Goal: Task Accomplishment & Management: Manage account settings

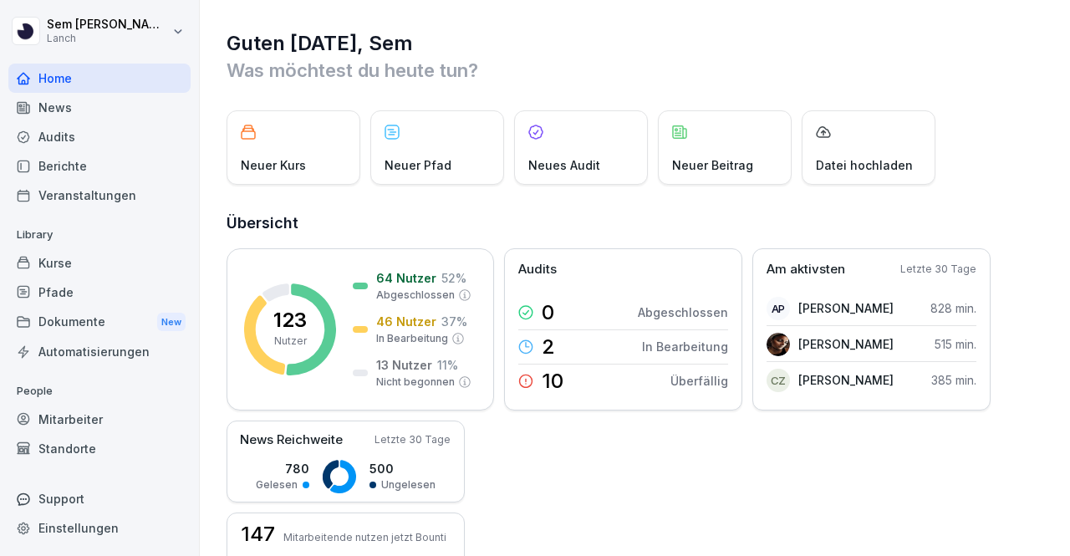
click at [104, 285] on div "Pfade" at bounding box center [99, 291] width 182 height 29
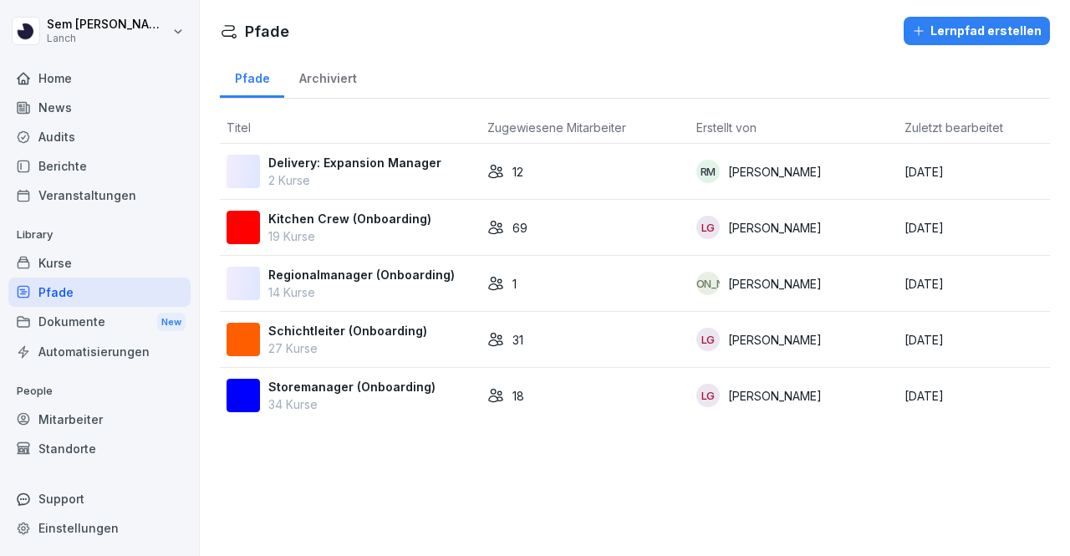
click at [99, 255] on div "Kurse" at bounding box center [99, 262] width 182 height 29
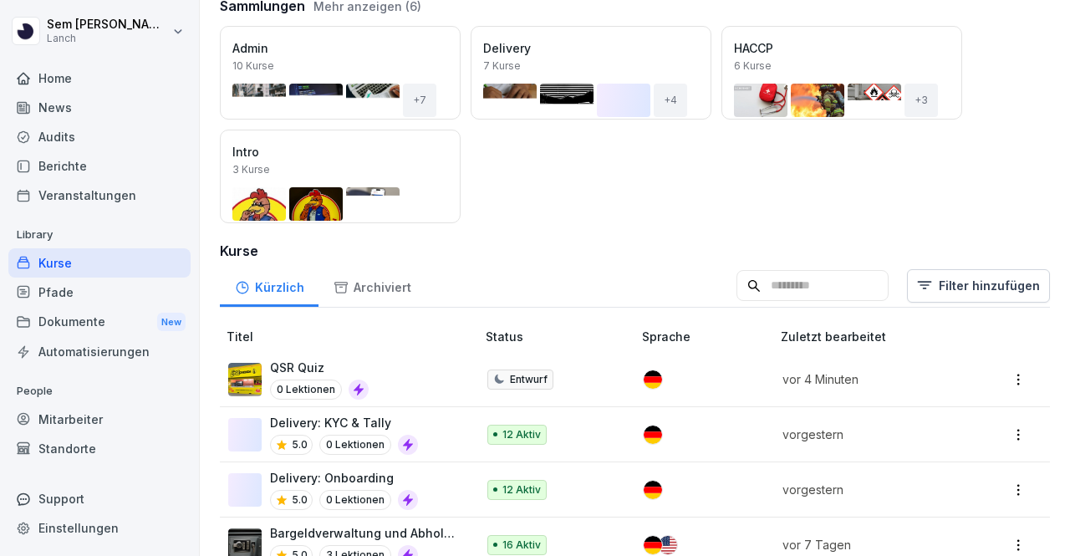
scroll to position [224, 0]
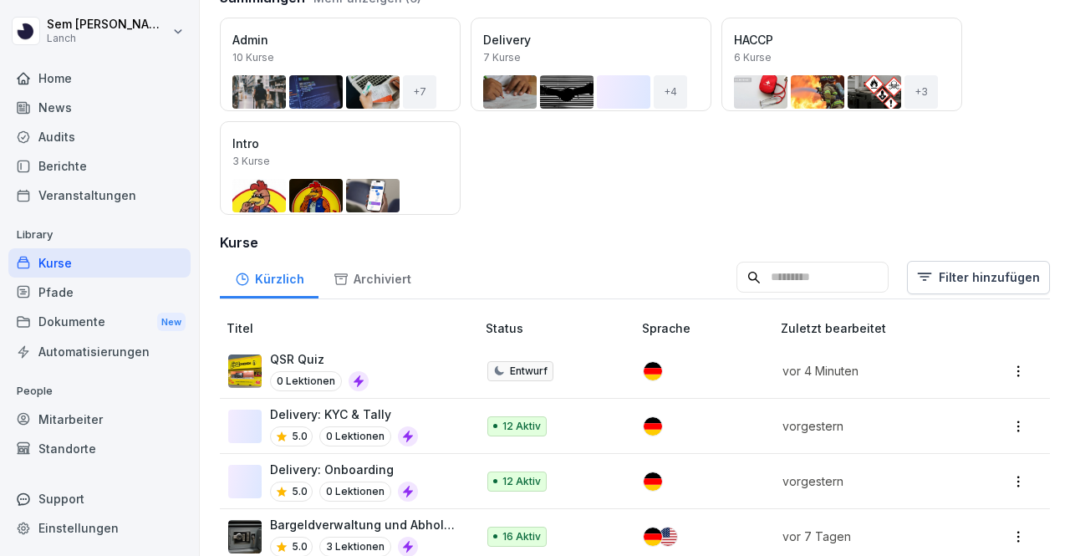
click at [347, 357] on p "QSR Quiz" at bounding box center [319, 359] width 99 height 18
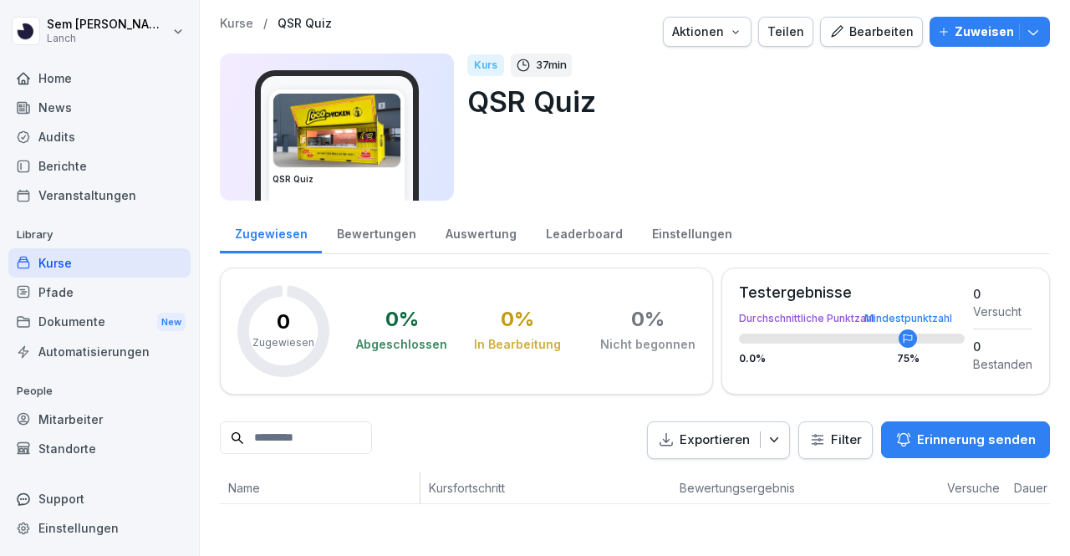
click at [852, 34] on div "Bearbeiten" at bounding box center [871, 32] width 84 height 18
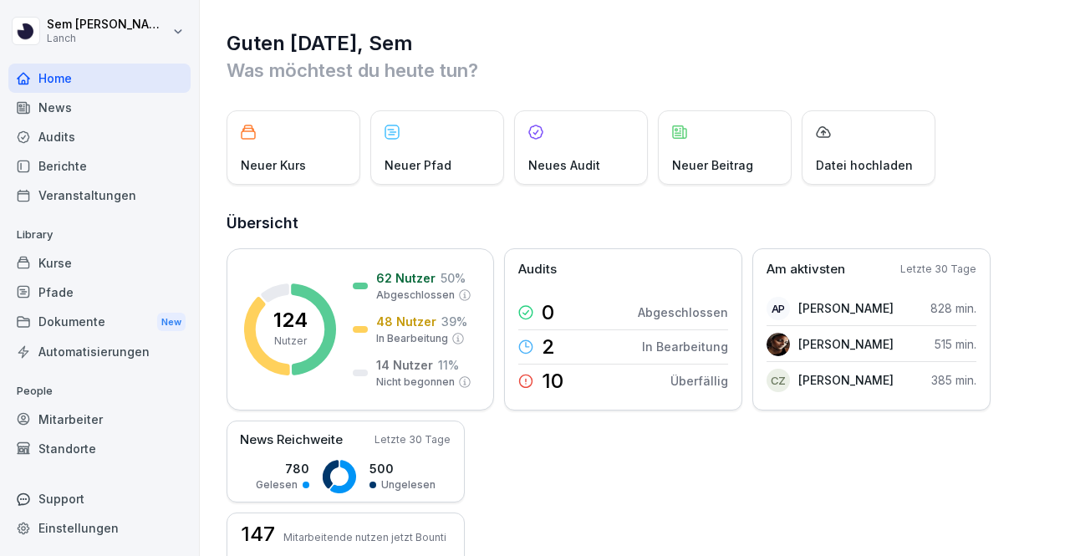
click at [100, 297] on div "Pfade" at bounding box center [99, 291] width 182 height 29
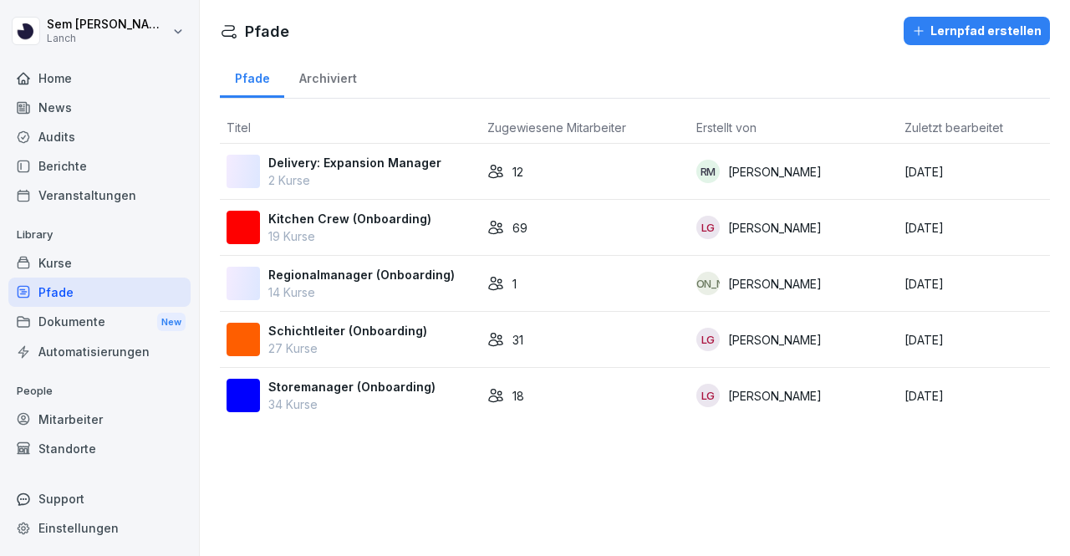
click at [107, 268] on div "Kurse" at bounding box center [99, 262] width 182 height 29
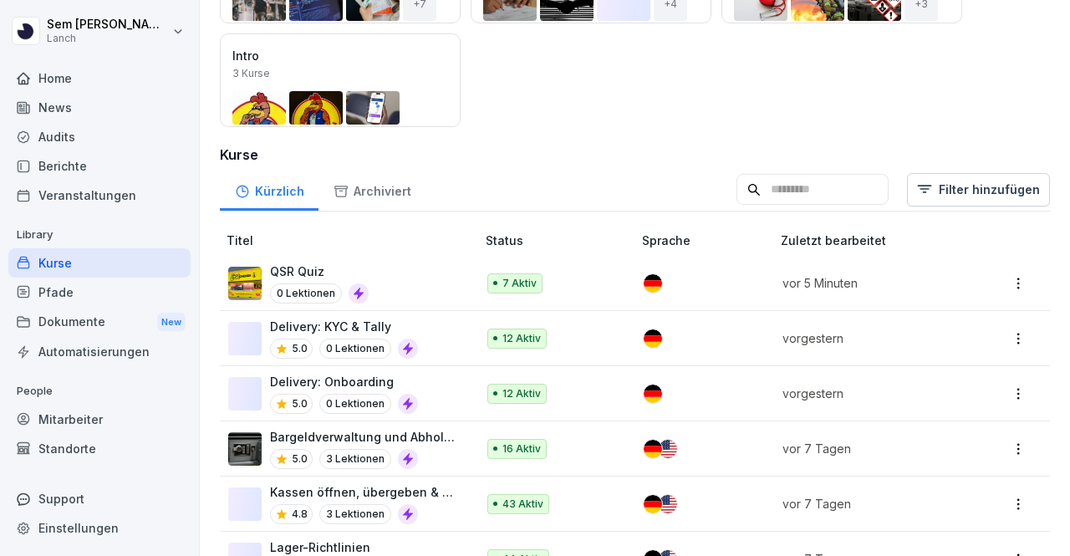
scroll to position [312, 0]
click at [739, 259] on td at bounding box center [704, 282] width 139 height 55
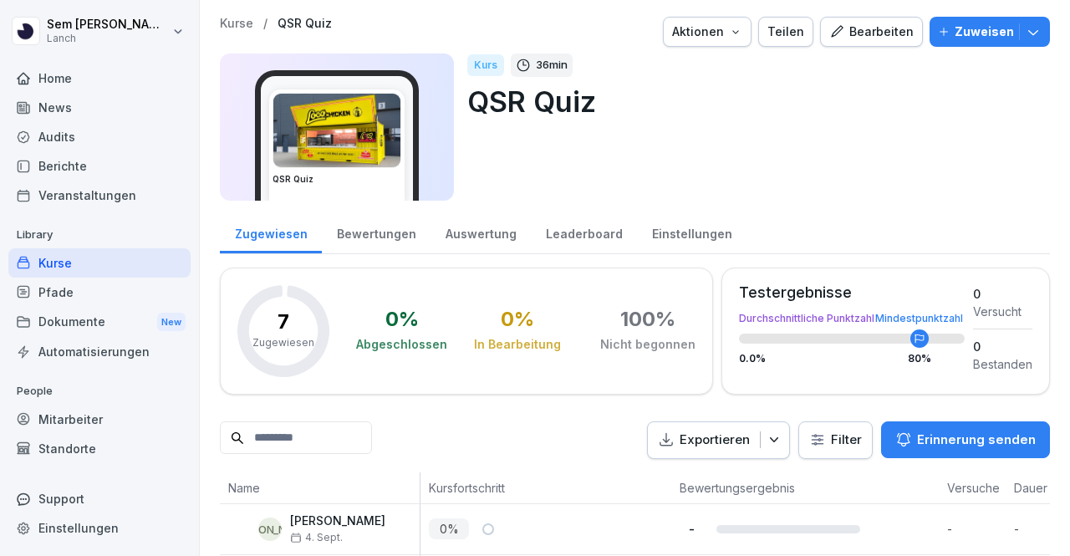
click at [871, 31] on div "Bearbeiten" at bounding box center [871, 32] width 84 height 18
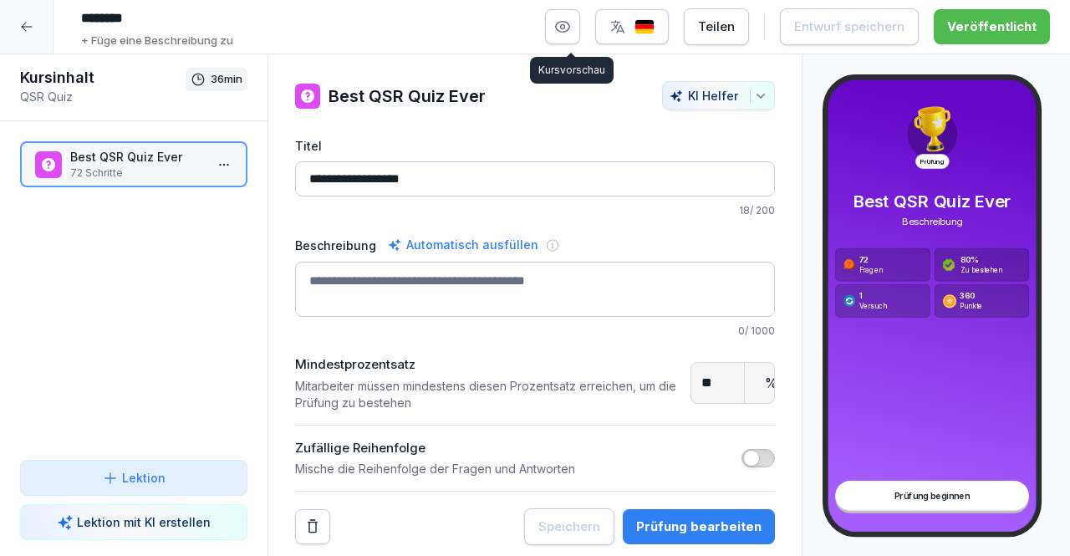
click at [565, 25] on icon "button" at bounding box center [563, 27] width 4 height 4
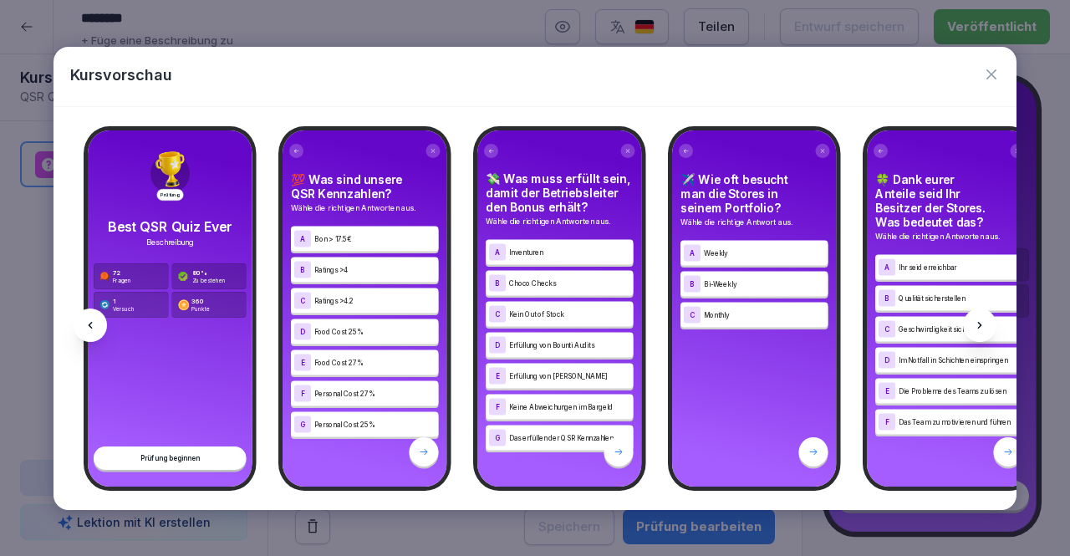
scroll to position [3, 0]
click at [986, 84] on button "button" at bounding box center [991, 75] width 17 height 23
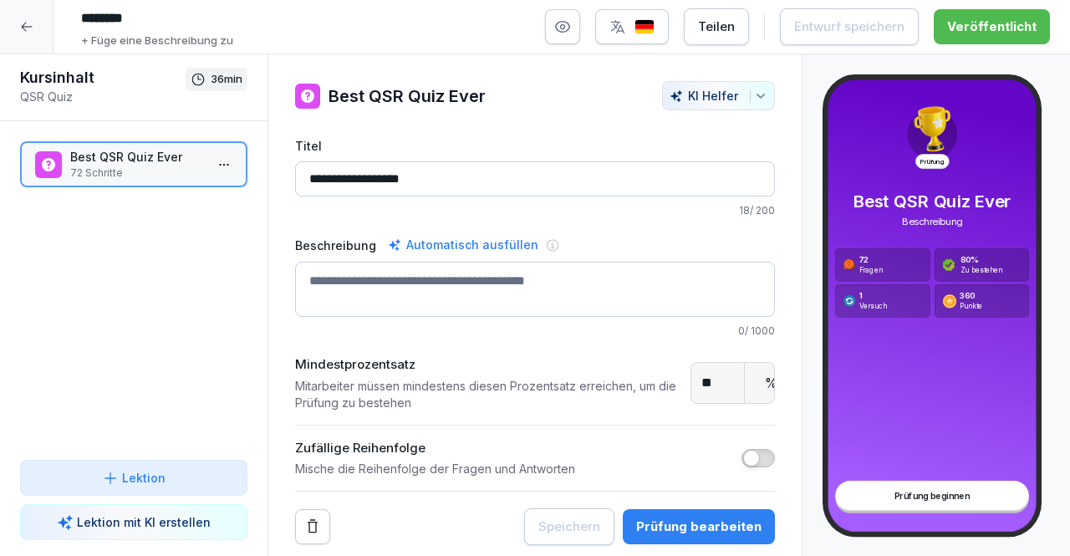
click at [580, 23] on button "button" at bounding box center [562, 26] width 35 height 35
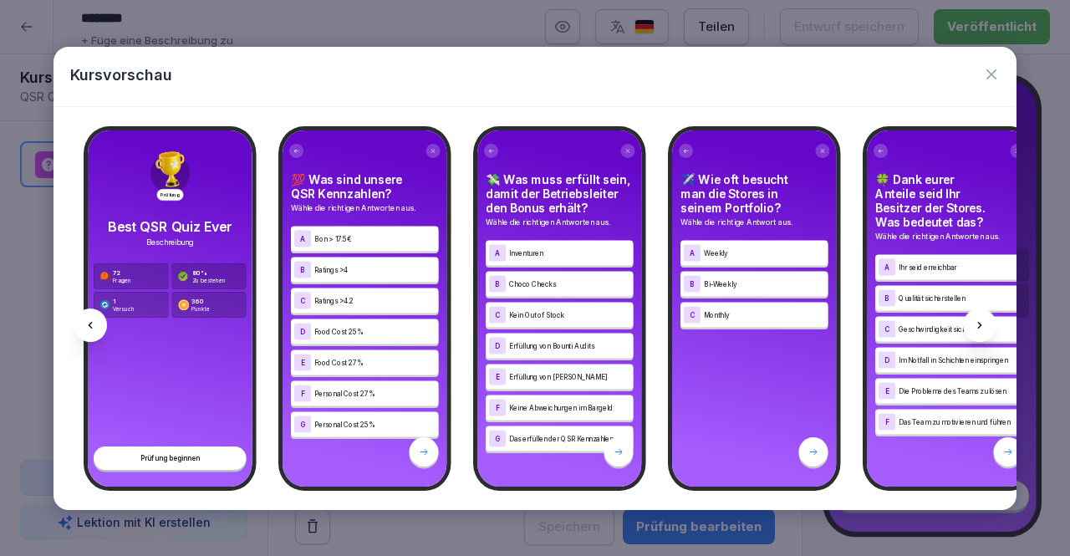
click at [183, 283] on div "72 Fragen 80 % Zu bestehen 1 Versuch 360 Punkte" at bounding box center [170, 290] width 153 height 54
click at [326, 302] on div "C Ratings >4.2" at bounding box center [364, 300] width 141 height 17
click at [543, 343] on p "Erfüllung von Bounti Audits" at bounding box center [569, 345] width 121 height 10
click at [974, 315] on div at bounding box center [979, 324] width 33 height 33
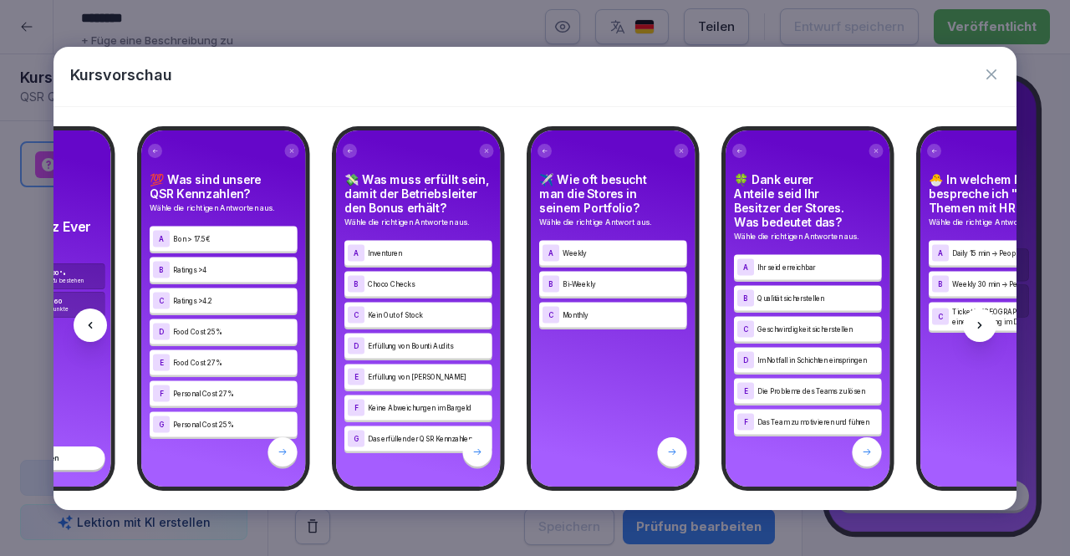
click at [974, 315] on div at bounding box center [979, 324] width 33 height 33
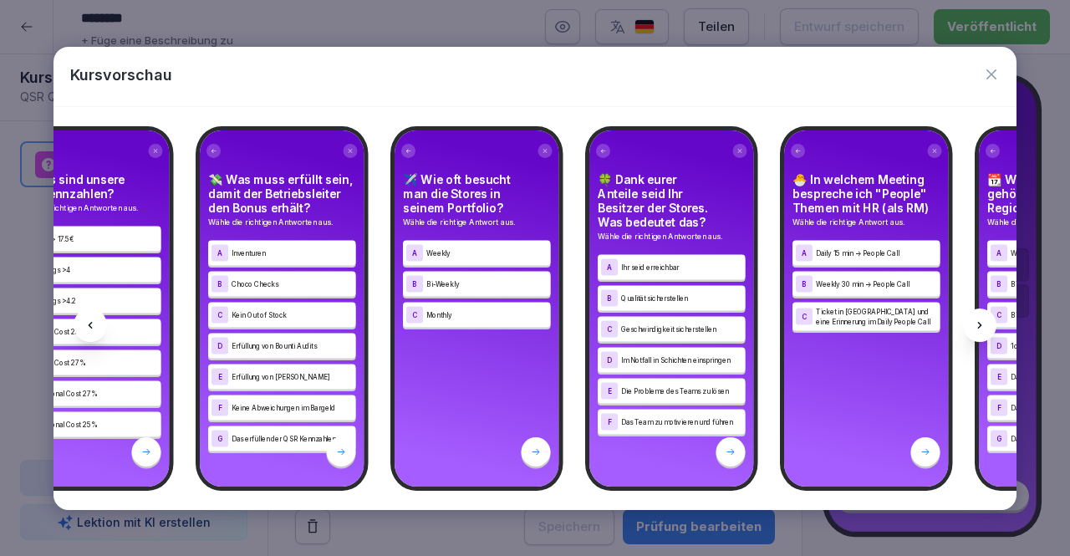
click at [974, 315] on div at bounding box center [979, 324] width 33 height 33
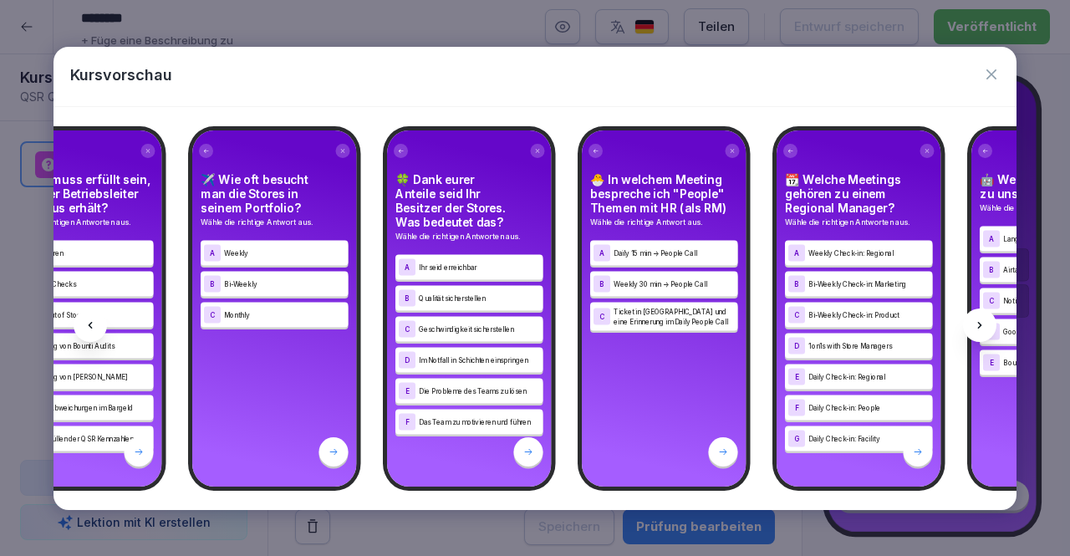
click at [974, 315] on div at bounding box center [979, 324] width 33 height 33
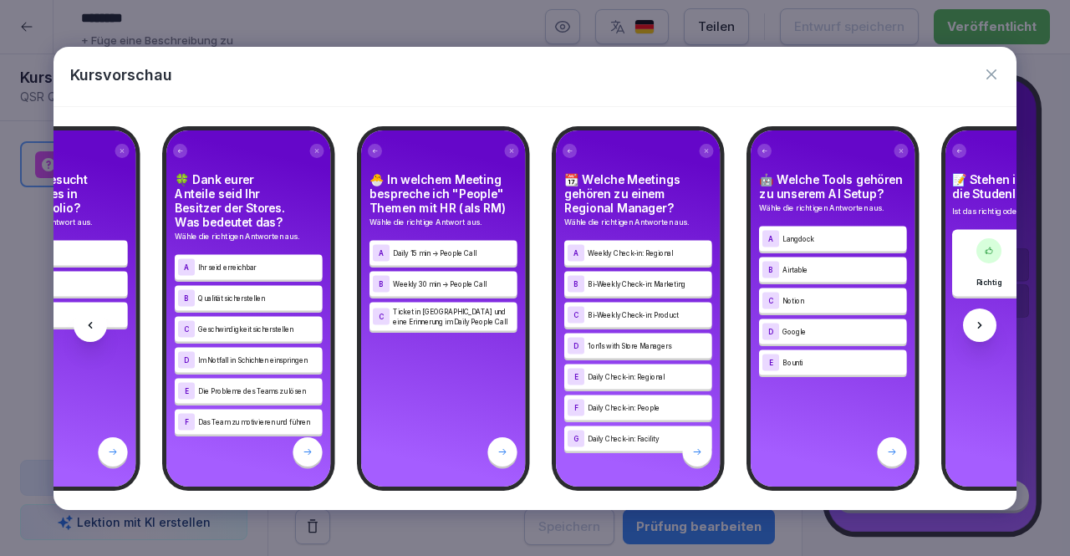
click at [974, 315] on div at bounding box center [979, 324] width 33 height 33
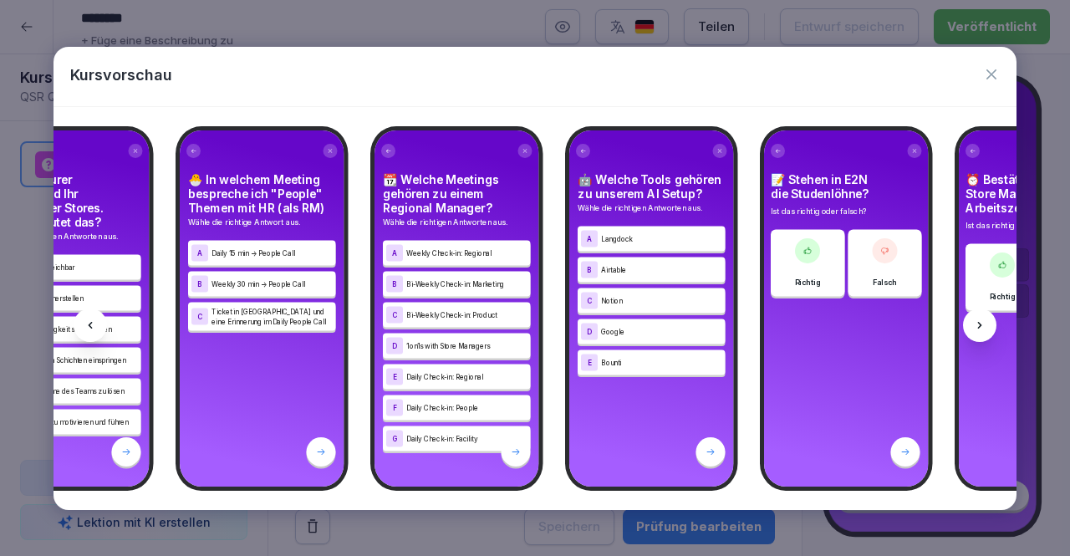
click at [974, 315] on div at bounding box center [979, 324] width 33 height 33
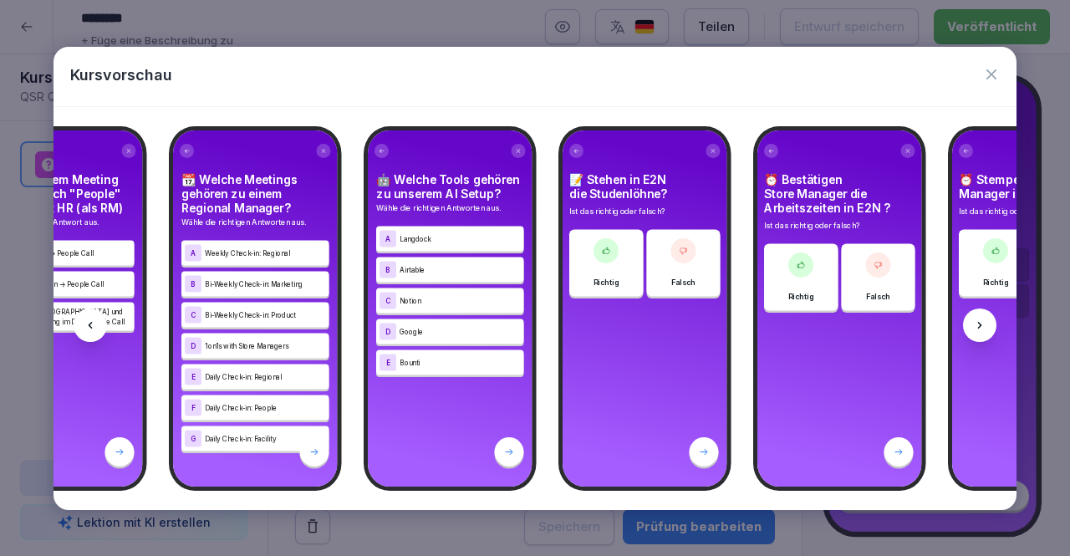
click at [974, 315] on div at bounding box center [979, 324] width 33 height 33
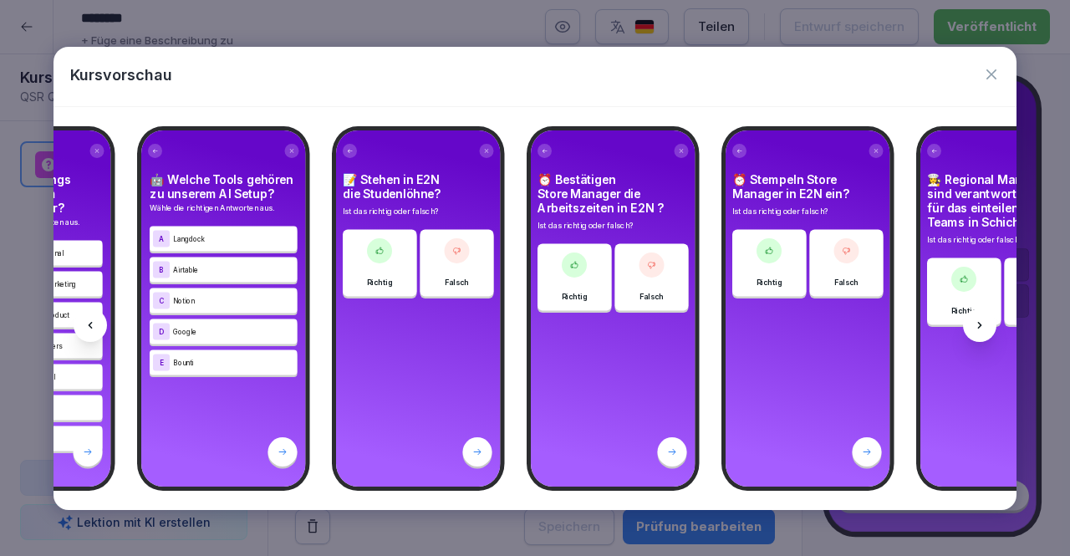
scroll to position [0, 1316]
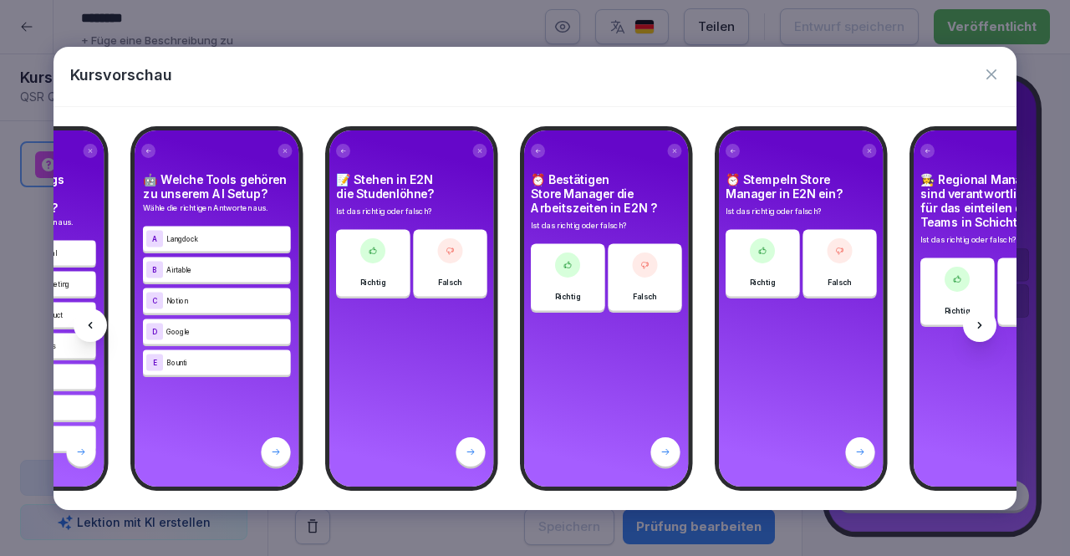
click at [974, 315] on div at bounding box center [979, 324] width 33 height 33
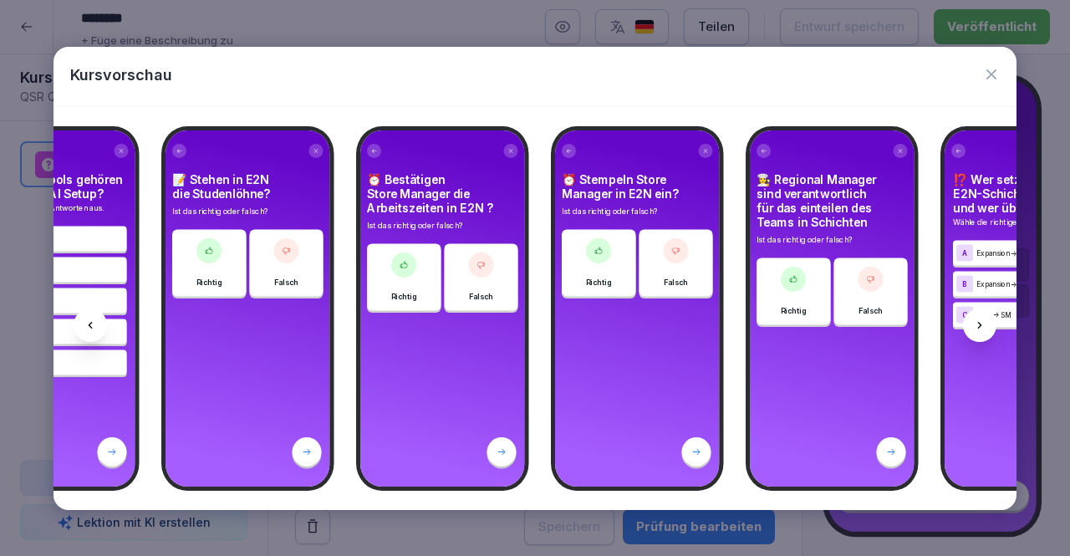
click at [974, 315] on div at bounding box center [979, 324] width 33 height 33
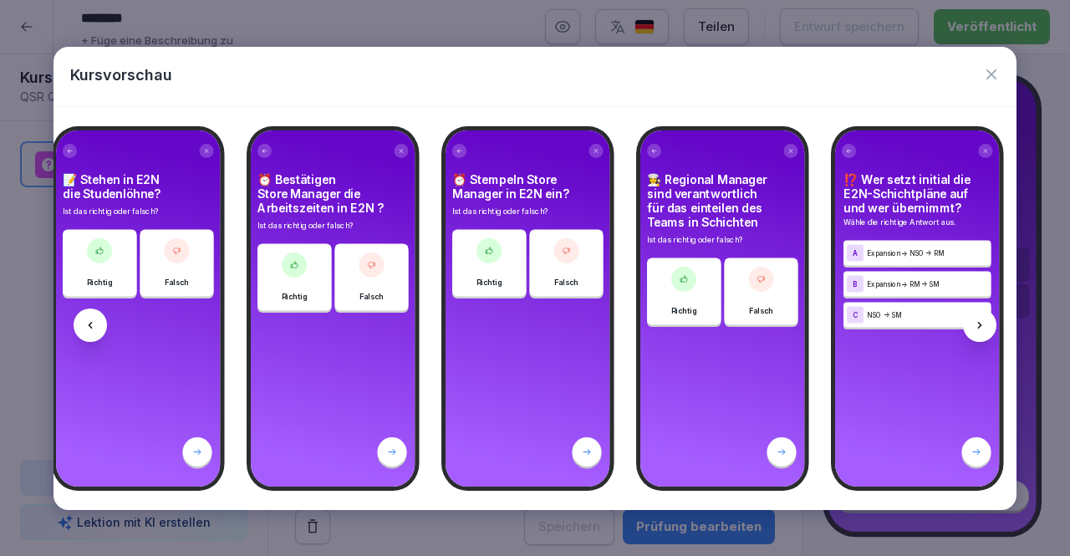
click at [974, 315] on div at bounding box center [979, 324] width 33 height 33
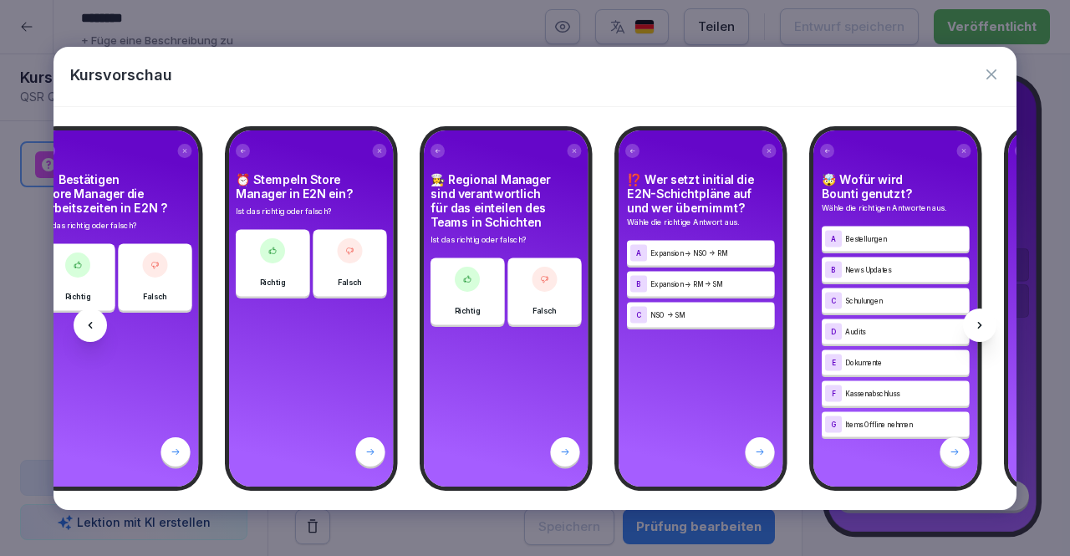
click at [974, 315] on div at bounding box center [979, 324] width 33 height 33
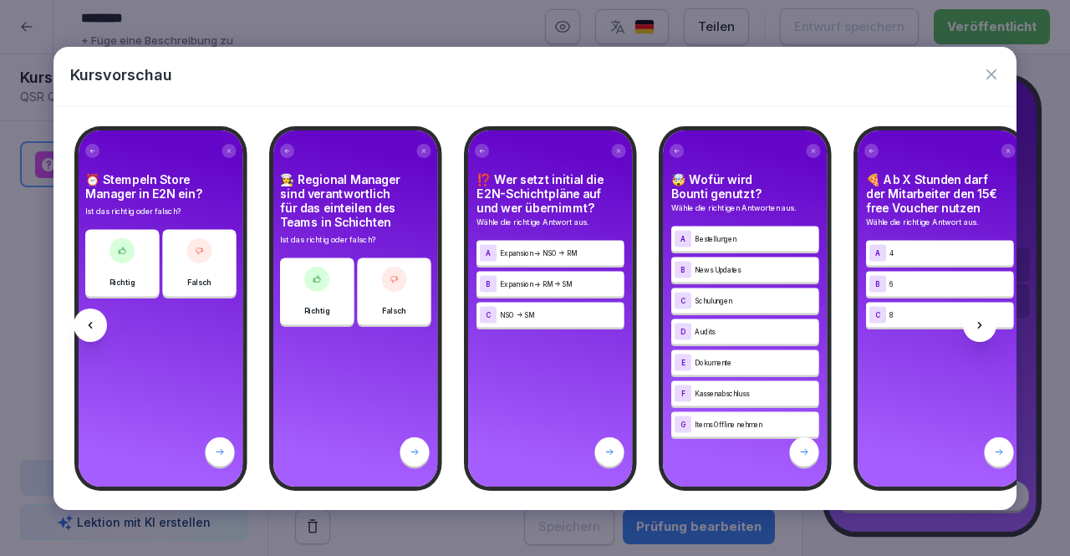
click at [974, 315] on div at bounding box center [979, 324] width 33 height 33
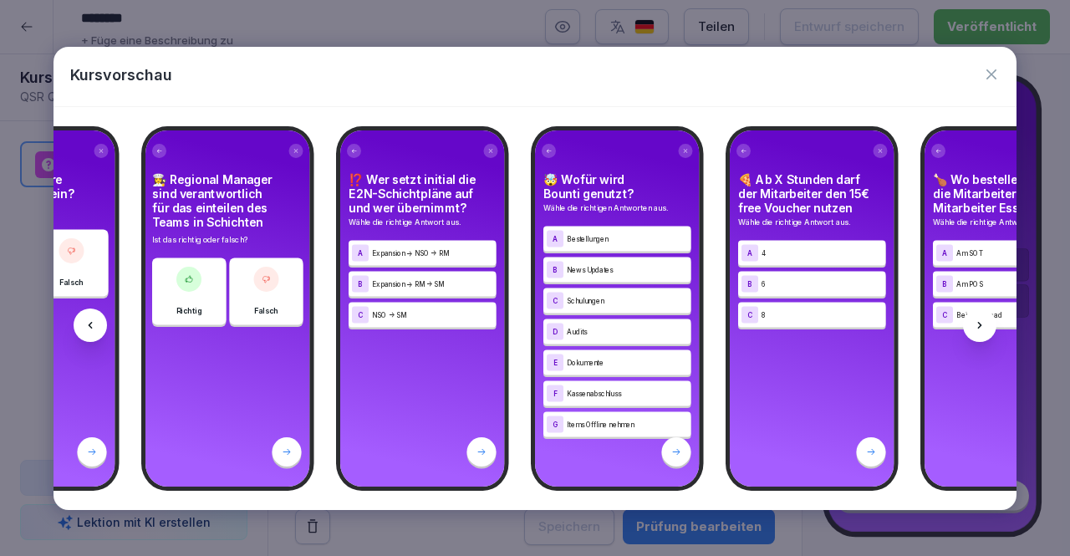
click at [974, 315] on div at bounding box center [979, 324] width 33 height 33
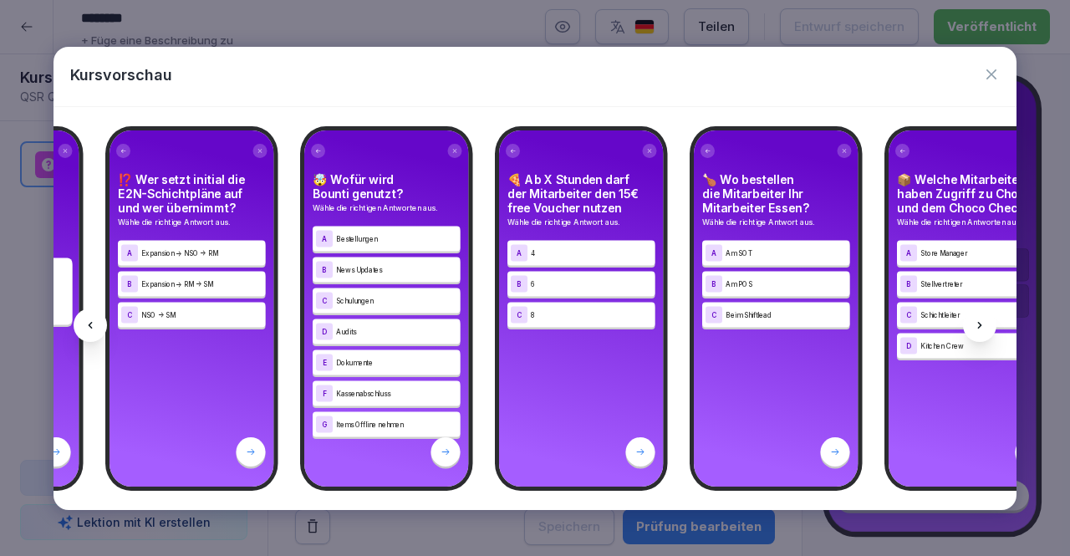
click at [974, 315] on div at bounding box center [979, 324] width 33 height 33
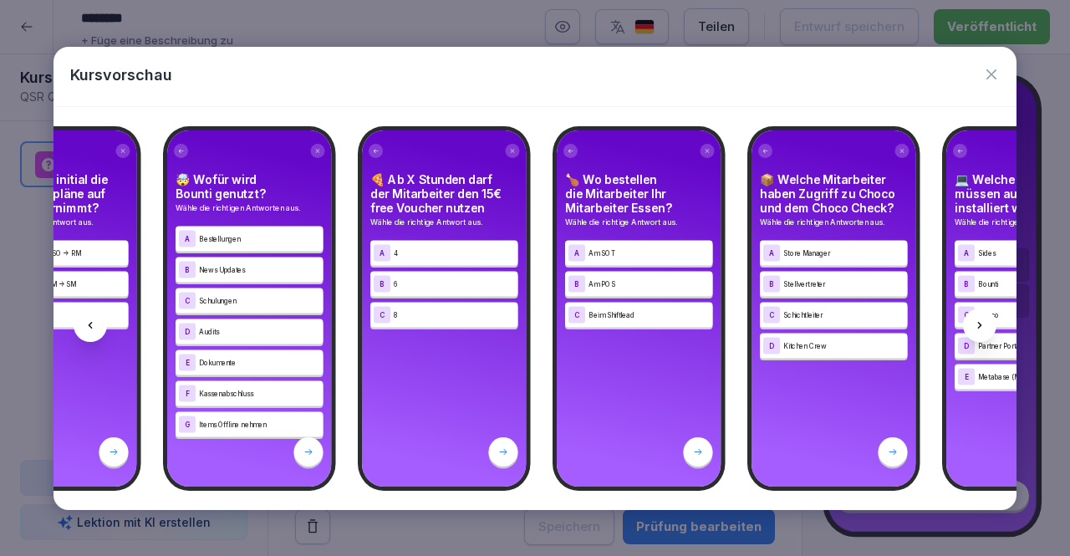
click at [974, 315] on div at bounding box center [979, 324] width 33 height 33
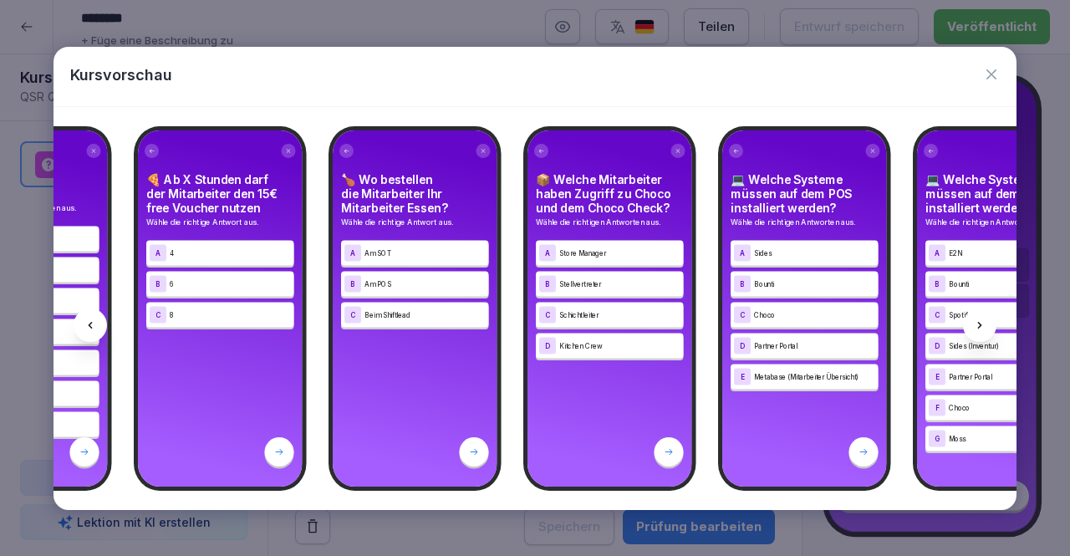
click at [974, 315] on div at bounding box center [979, 324] width 33 height 33
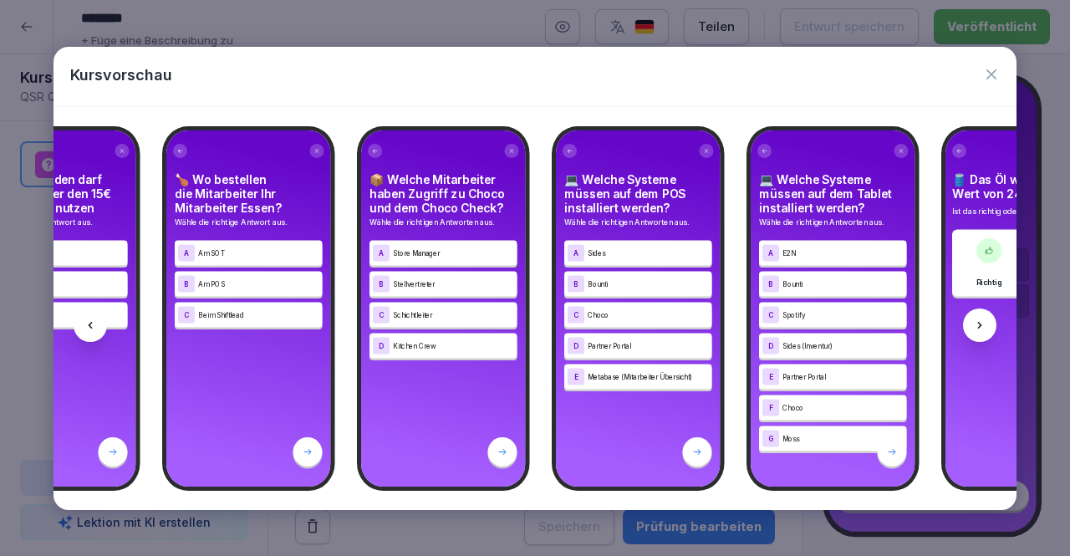
click at [974, 315] on div at bounding box center [979, 324] width 33 height 33
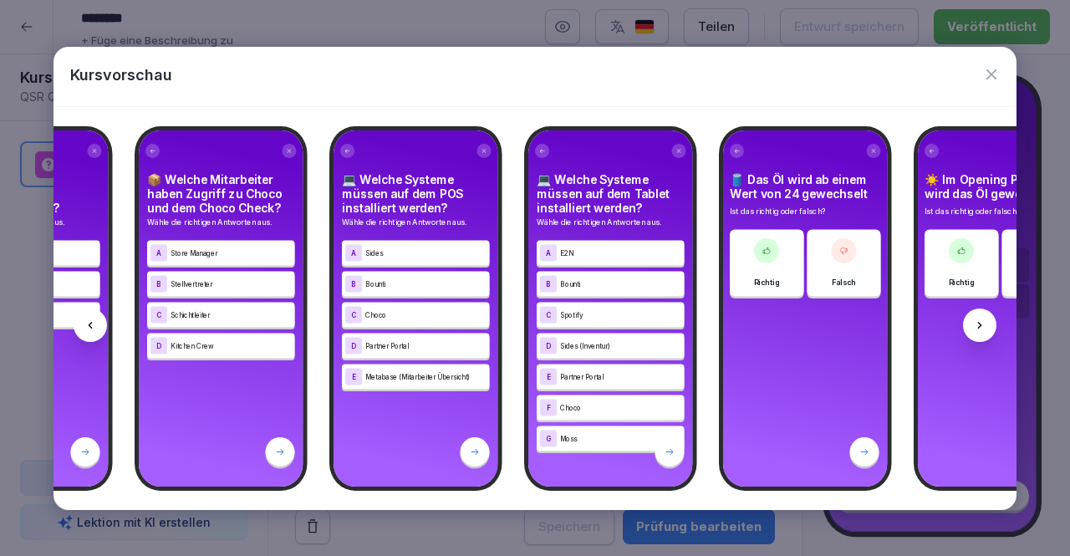
click at [974, 315] on div at bounding box center [979, 324] width 33 height 33
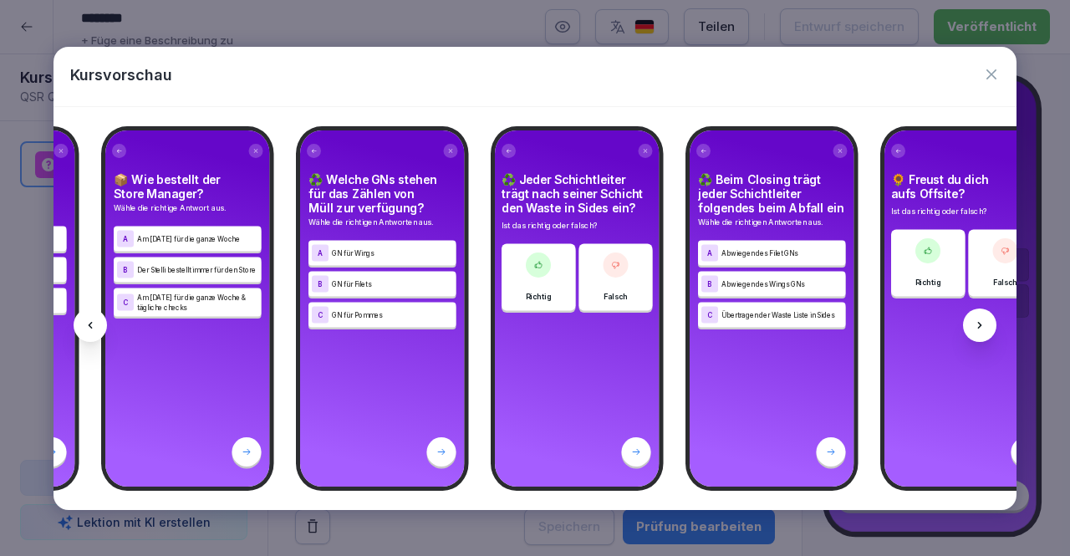
scroll to position [0, 13286]
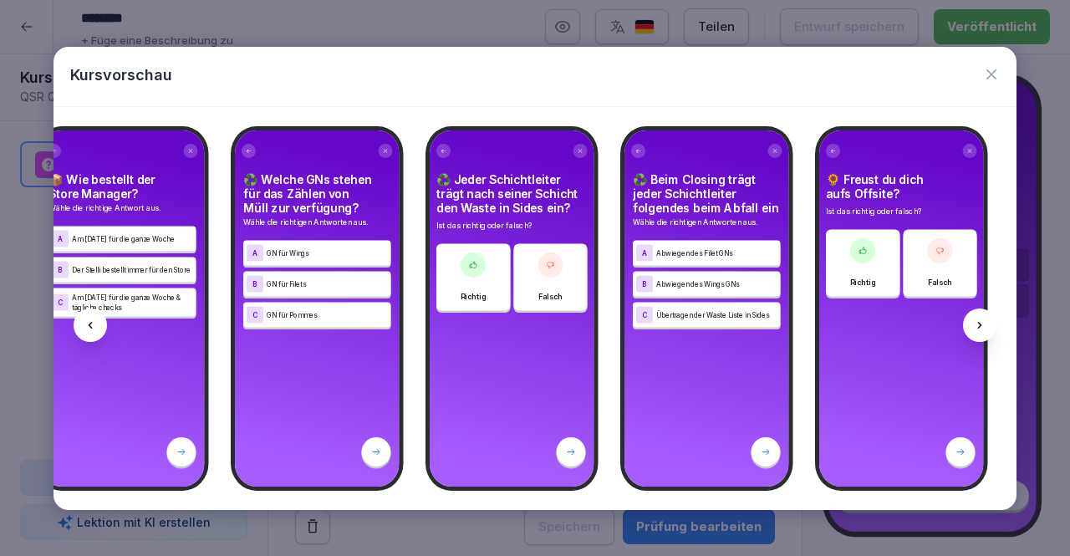
click at [986, 73] on icon "button" at bounding box center [991, 74] width 17 height 17
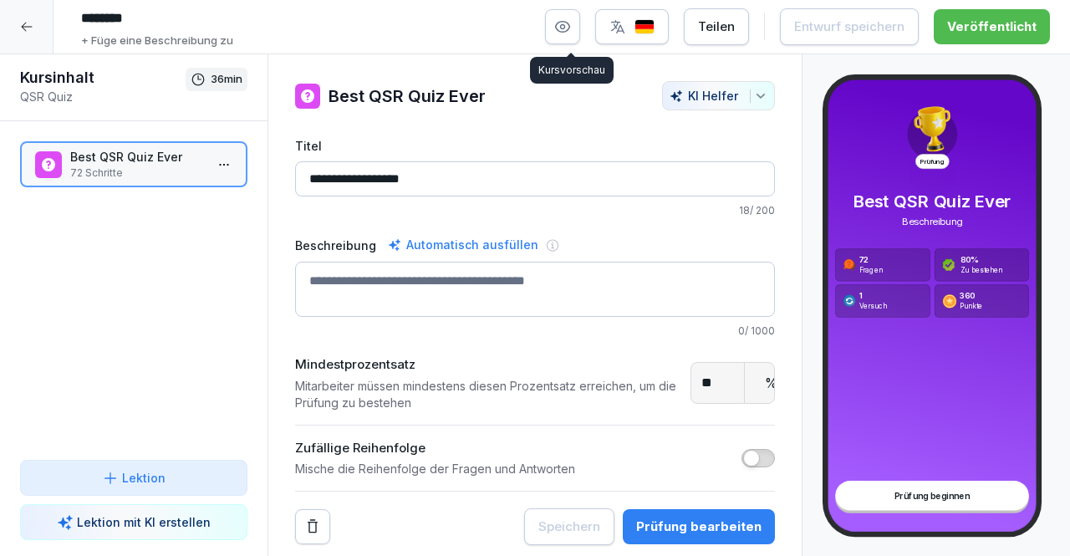
click at [580, 28] on button "button" at bounding box center [562, 26] width 35 height 35
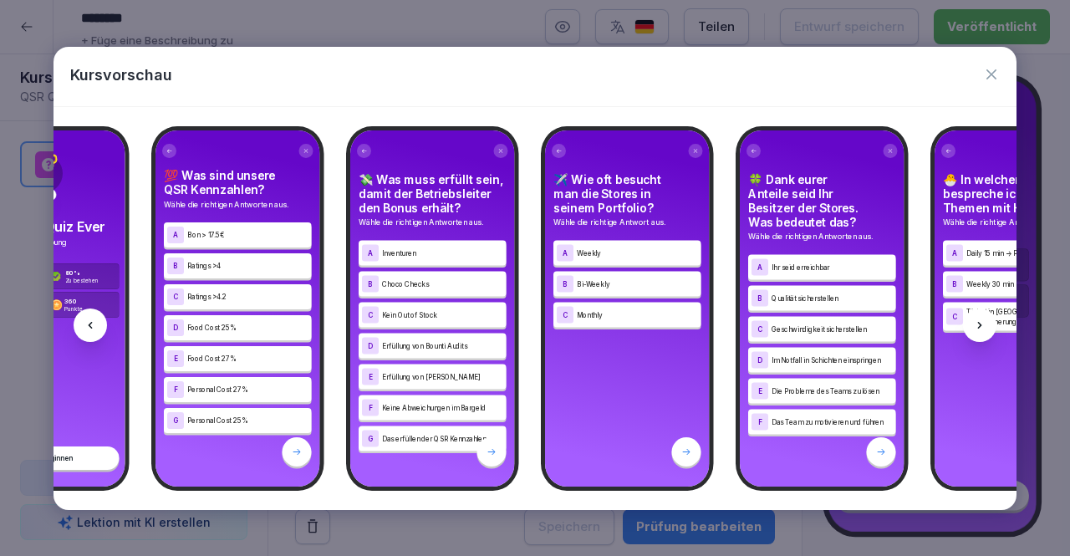
scroll to position [0, 0]
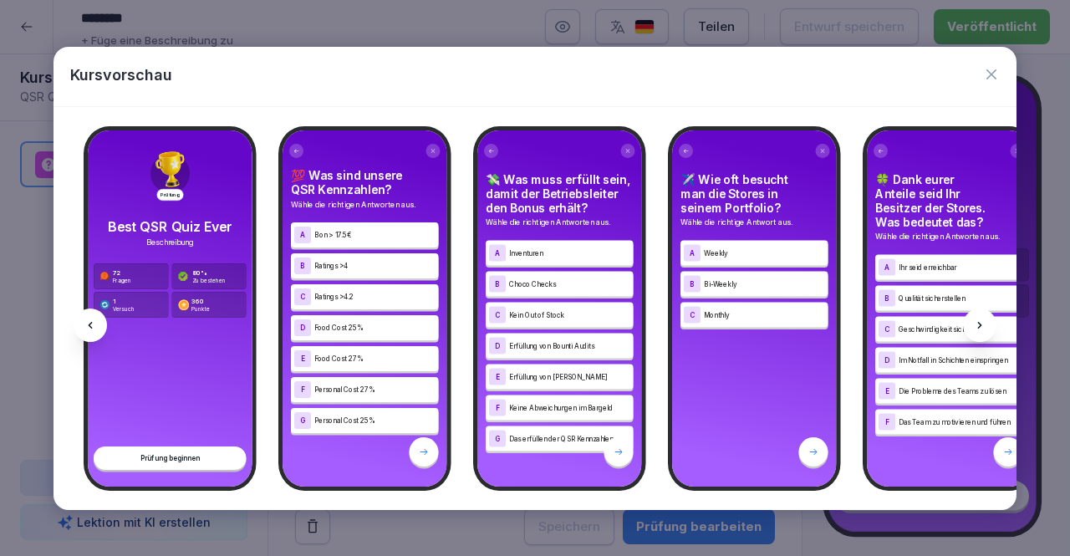
click at [330, 329] on div "D Food Cost 25%" at bounding box center [365, 327] width 148 height 25
click at [355, 267] on div "B Ratings >4" at bounding box center [365, 265] width 148 height 25
click at [610, 333] on div "D Erfüllung von Bounti Audits" at bounding box center [559, 345] width 148 height 25
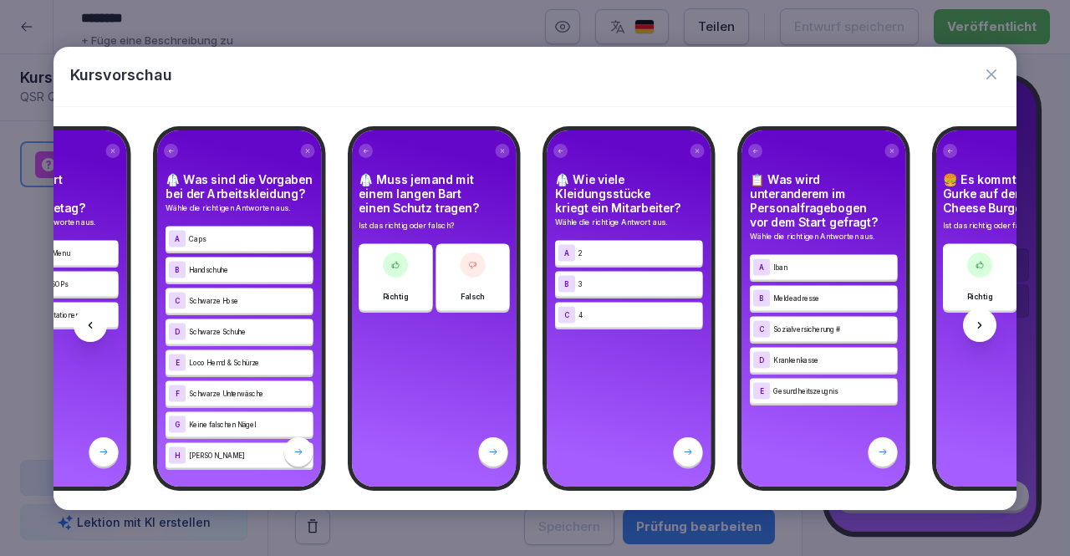
scroll to position [0, 10531]
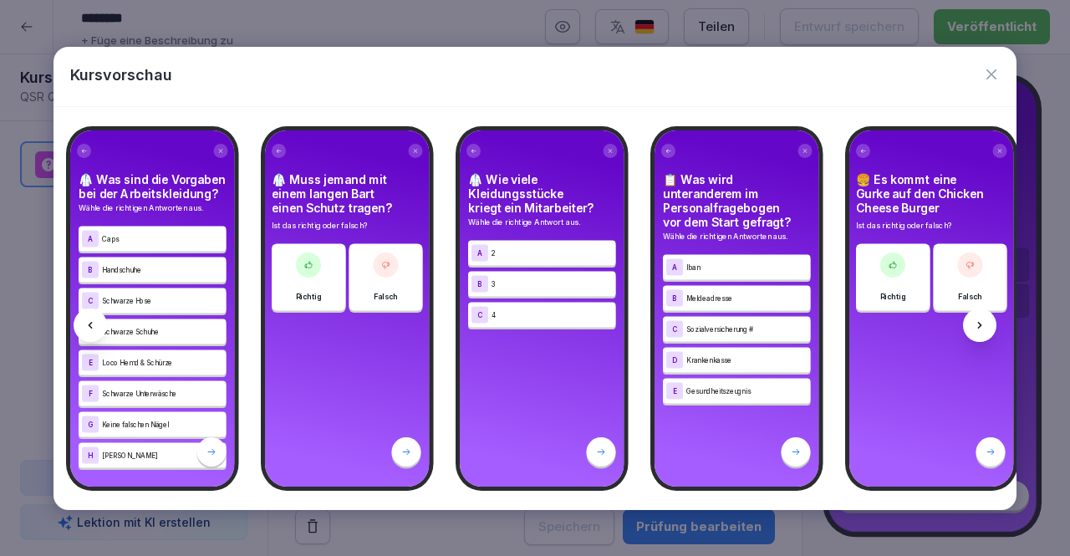
click at [983, 75] on icon "button" at bounding box center [991, 74] width 17 height 17
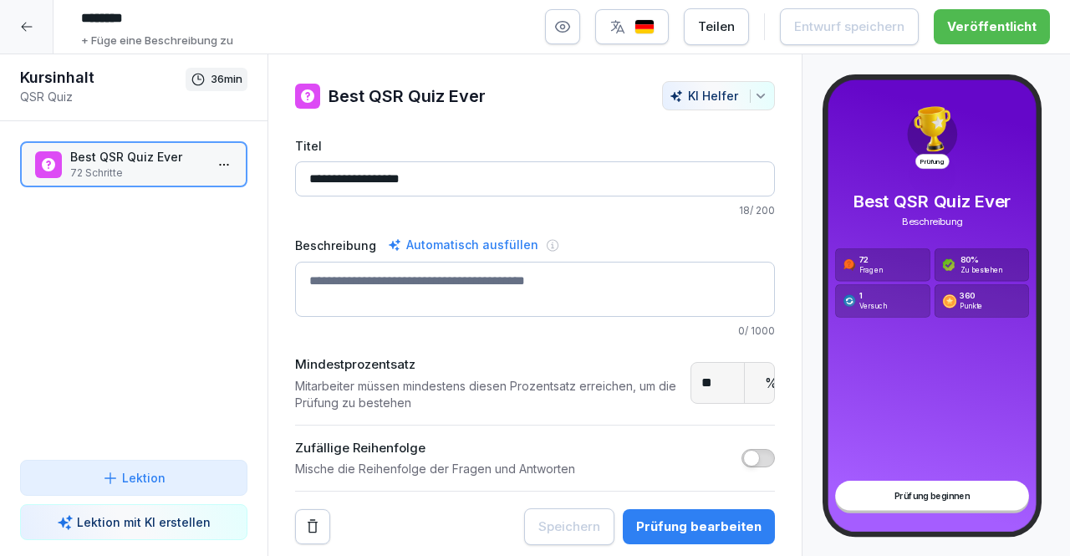
click at [653, 509] on button "Prüfung bearbeiten" at bounding box center [698, 526] width 152 height 35
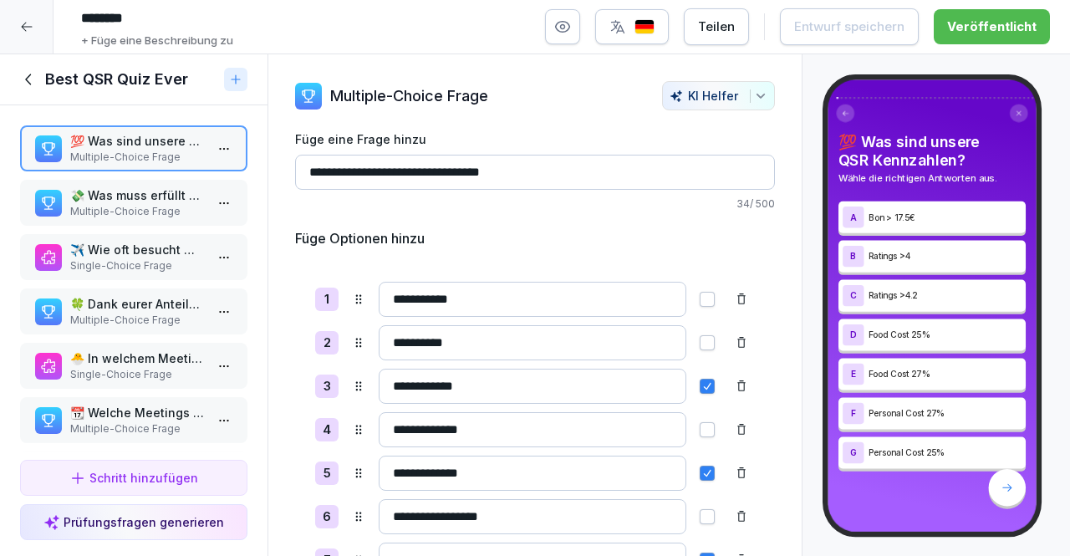
scroll to position [94, 0]
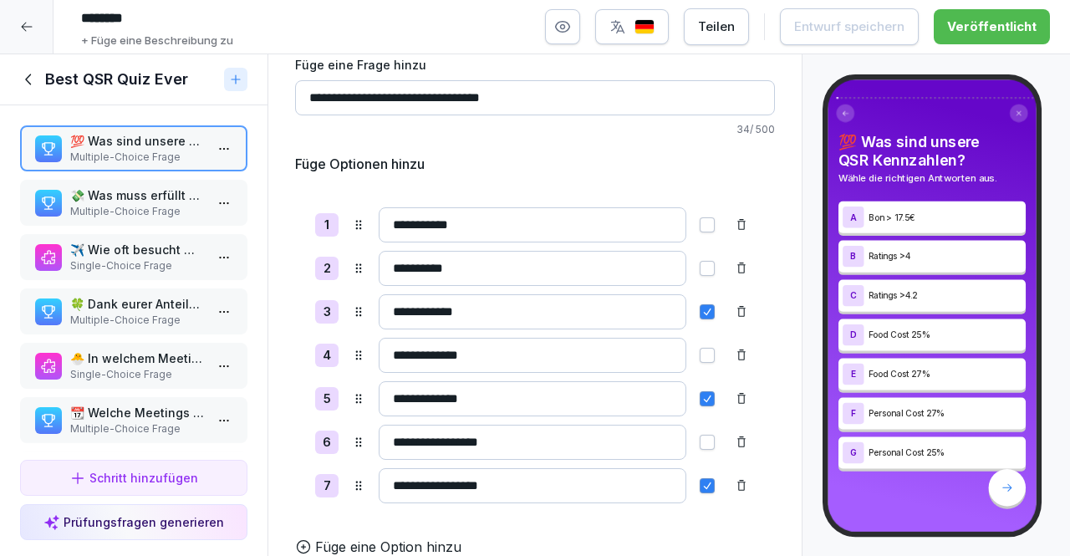
click at [140, 206] on p "Multiple-Choice Frage" at bounding box center [137, 211] width 134 height 15
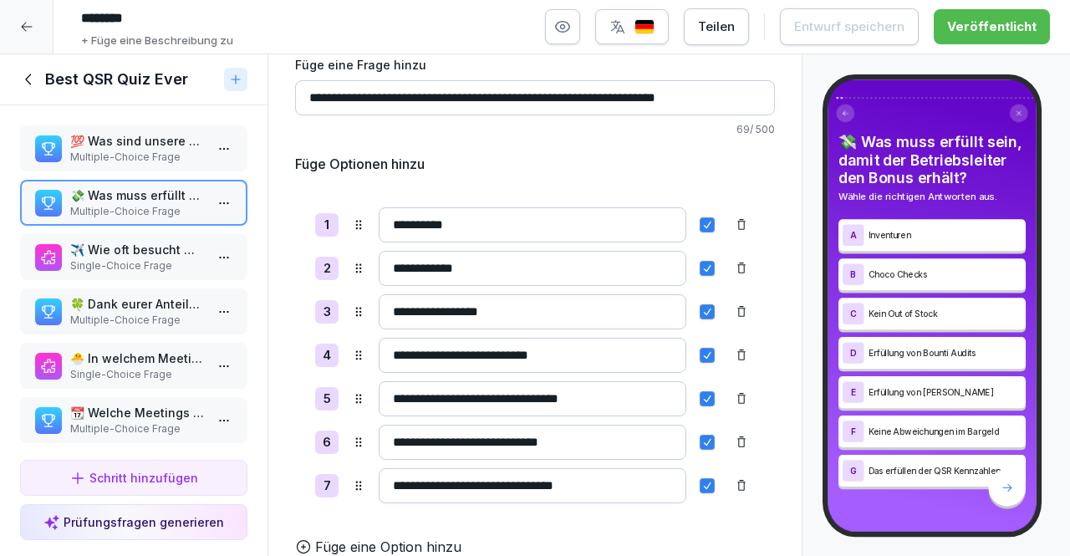
click at [182, 248] on p "✈️ Wie oft besucht man die Stores in seinem Portfolio?" at bounding box center [137, 250] width 134 height 18
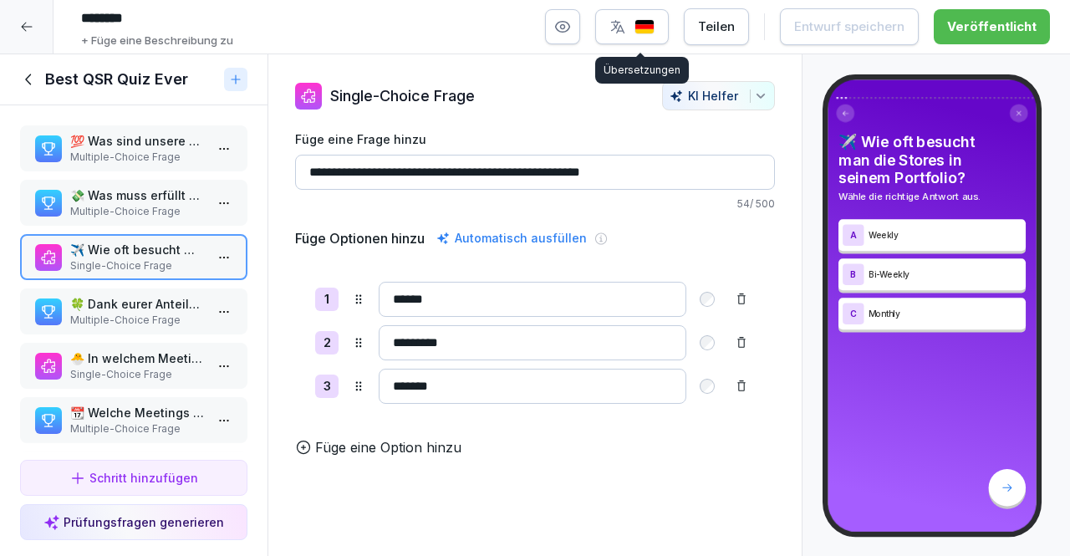
click at [175, 311] on p "🍀 Dank eurer Anteile seid Ihr Besitzer der Stores. Was bedeutet das?" at bounding box center [137, 304] width 134 height 18
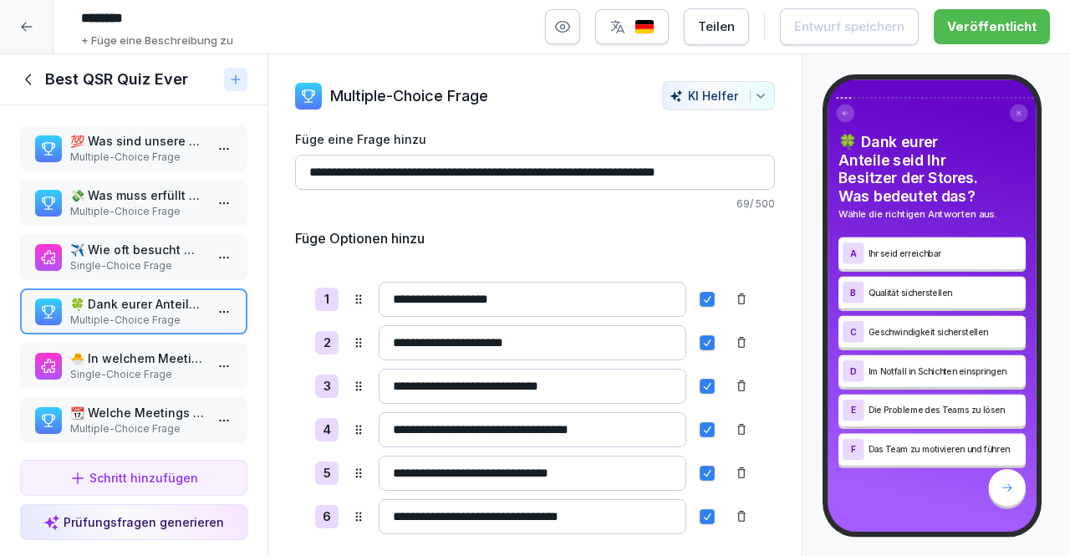
scroll to position [52, 0]
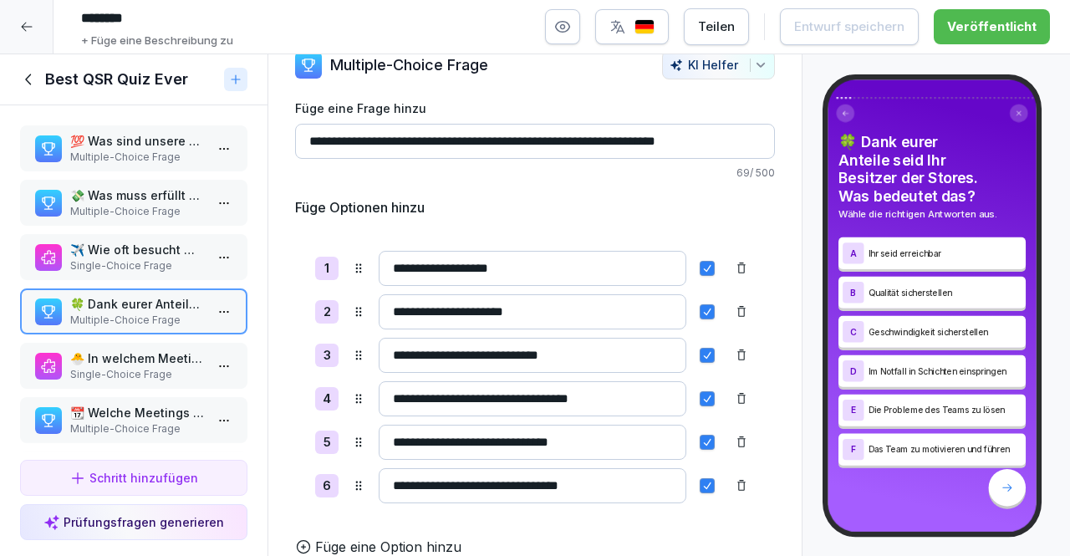
click at [127, 352] on p "🐣 In welchem Meeting bespreche ich "People" Themen mit HR (als RM)" at bounding box center [137, 358] width 134 height 18
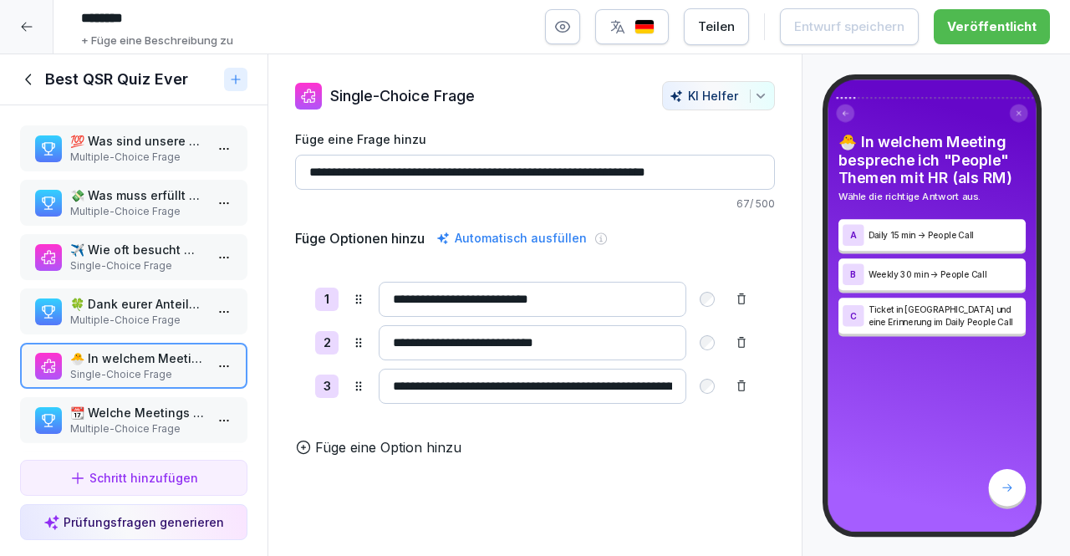
click at [146, 421] on p "Multiple-Choice Frage" at bounding box center [137, 428] width 134 height 15
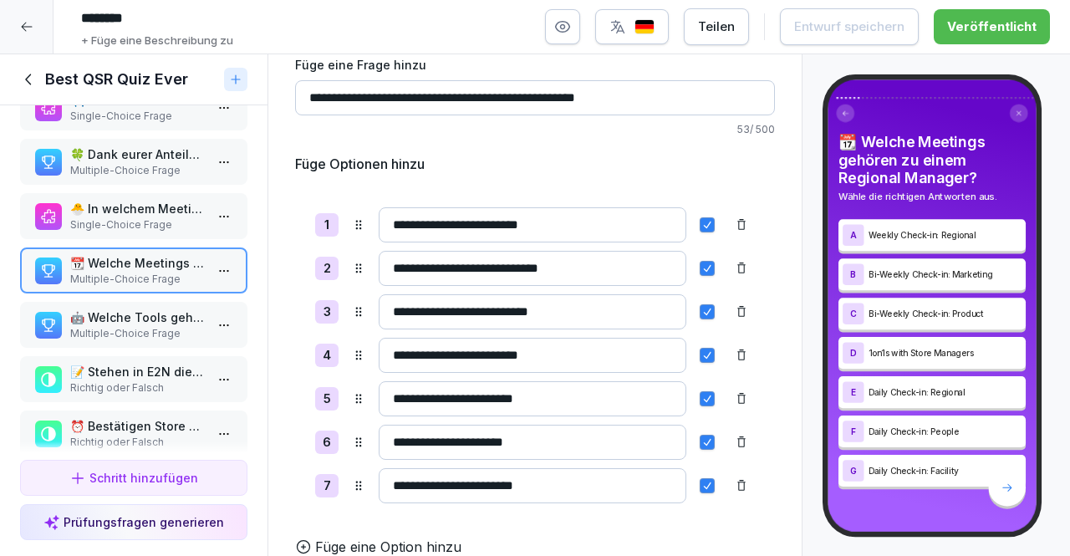
scroll to position [150, 0]
click at [163, 311] on p "🤖 Welche Tools gehören zu unserem AI Setup?" at bounding box center [137, 316] width 134 height 18
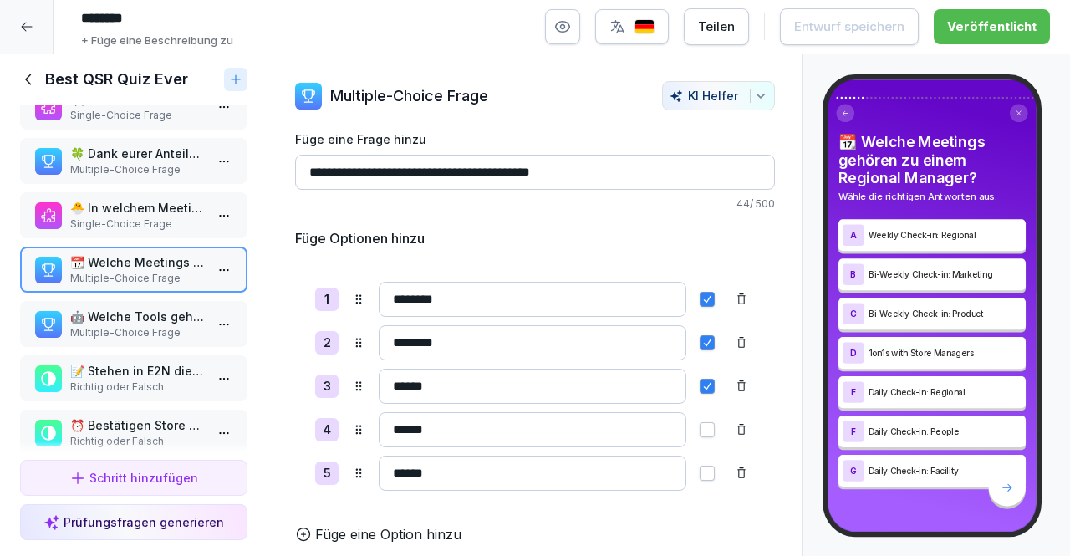
scroll to position [8, 0]
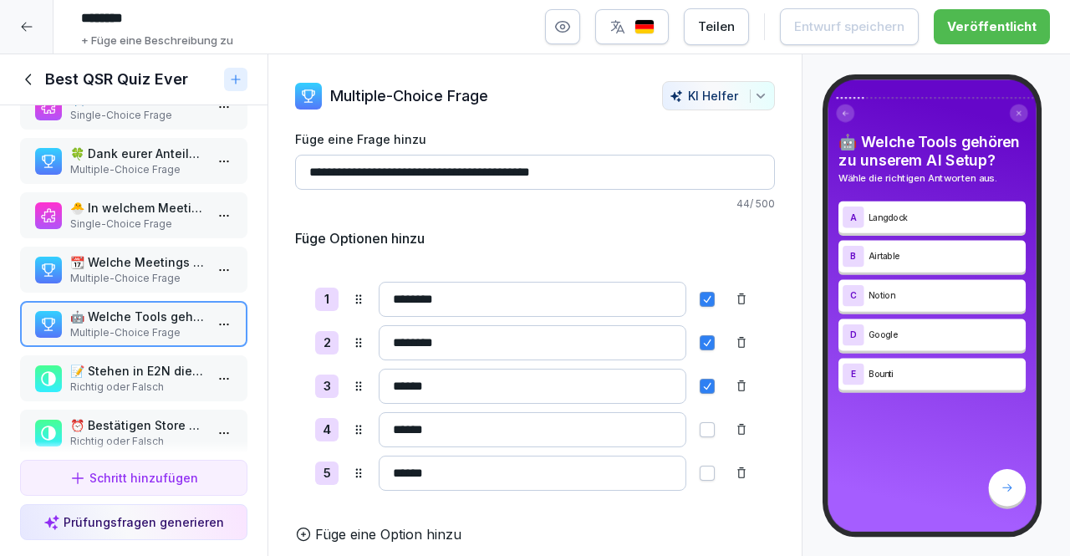
click at [197, 367] on html "******** + Füge eine Beschreibung zu Teilen Entwurf speichern Veröffentlicht Ku…" at bounding box center [535, 278] width 1070 height 556
click at [166, 379] on html "******** + Füge eine Beschreibung zu Teilen Entwurf speichern Veröffentlicht Ku…" at bounding box center [535, 278] width 1070 height 556
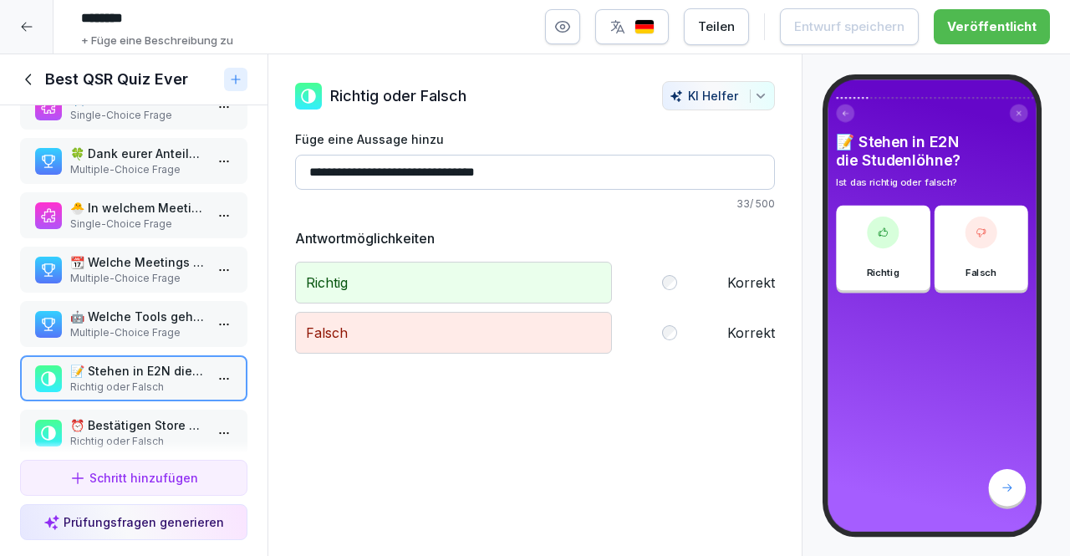
click at [166, 379] on p "📝 Stehen in E2N die Studenlöhne?" at bounding box center [137, 371] width 134 height 18
click at [172, 412] on div "⏰ Bestätigen Store Manager die Arbeitszeiten in E2N ? Richtig oder Falsch" at bounding box center [133, 432] width 227 height 46
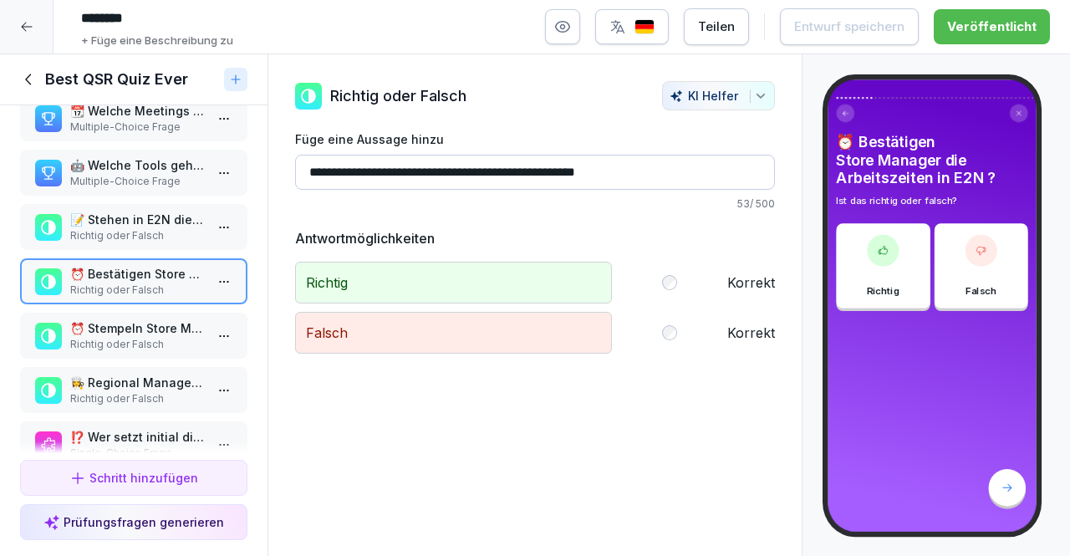
scroll to position [304, 0]
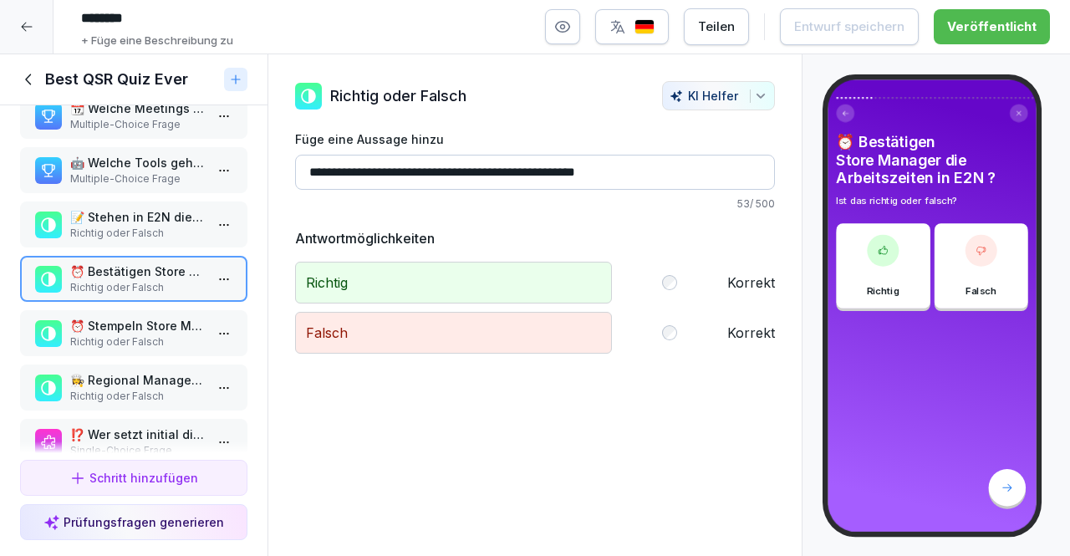
click at [100, 335] on p "Richtig oder Falsch" at bounding box center [137, 341] width 134 height 15
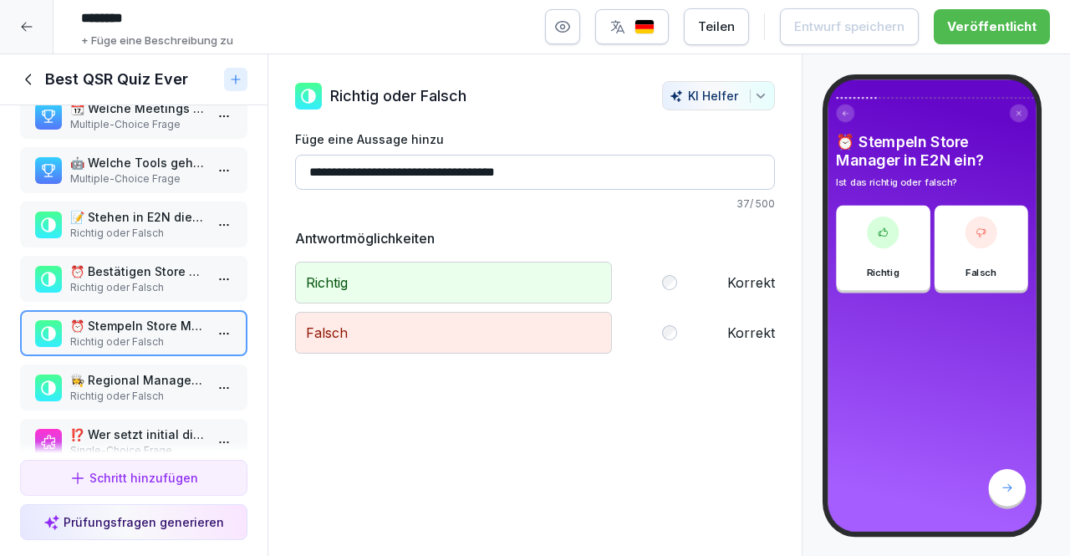
click at [135, 373] on p "👩‍🍳 Regional Manager sind verantwortlich für das einteilen des Teams in Schicht…" at bounding box center [137, 380] width 134 height 18
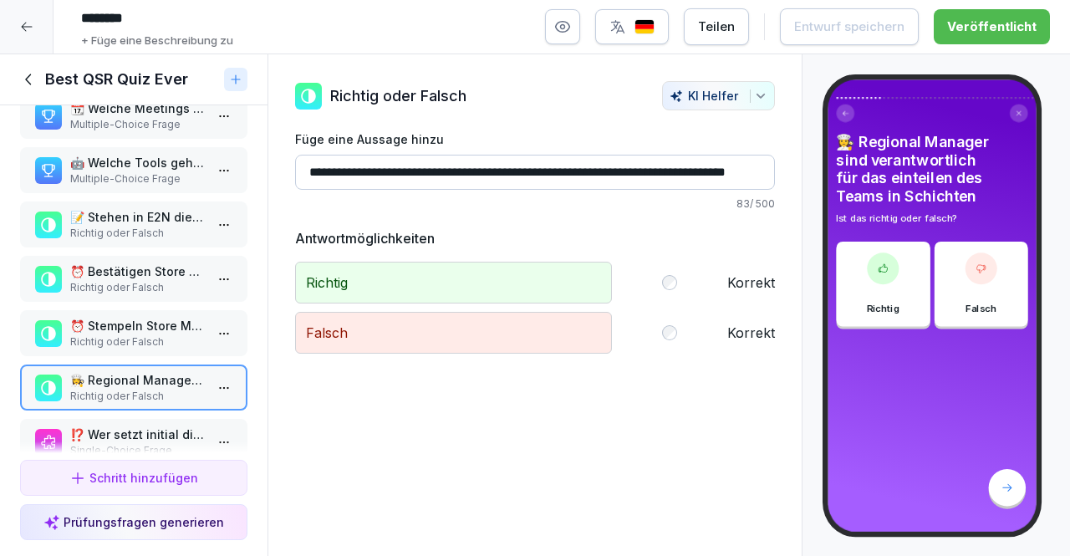
scroll to position [451, 0]
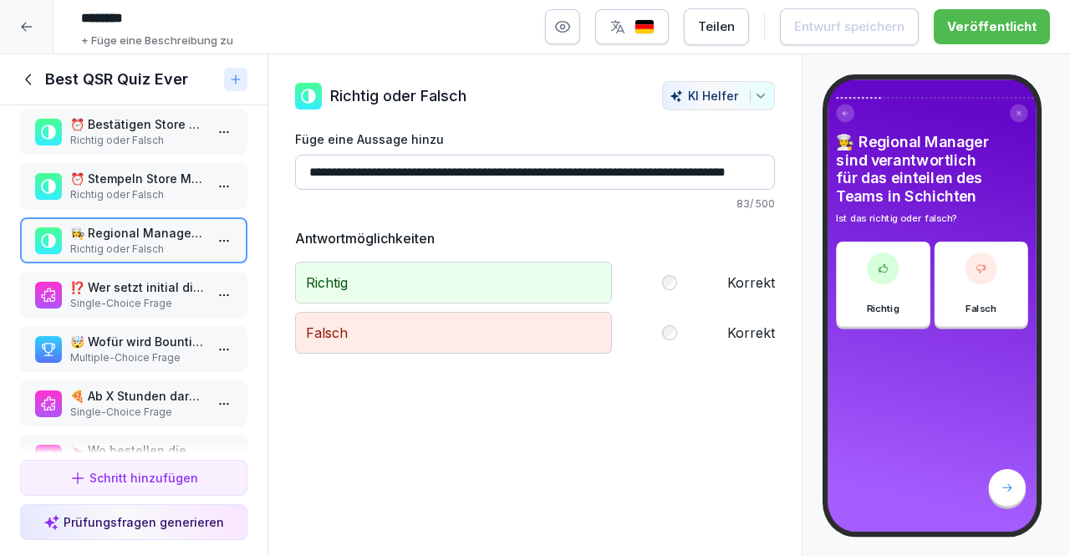
click at [154, 296] on p "Single-Choice Frage" at bounding box center [137, 303] width 134 height 15
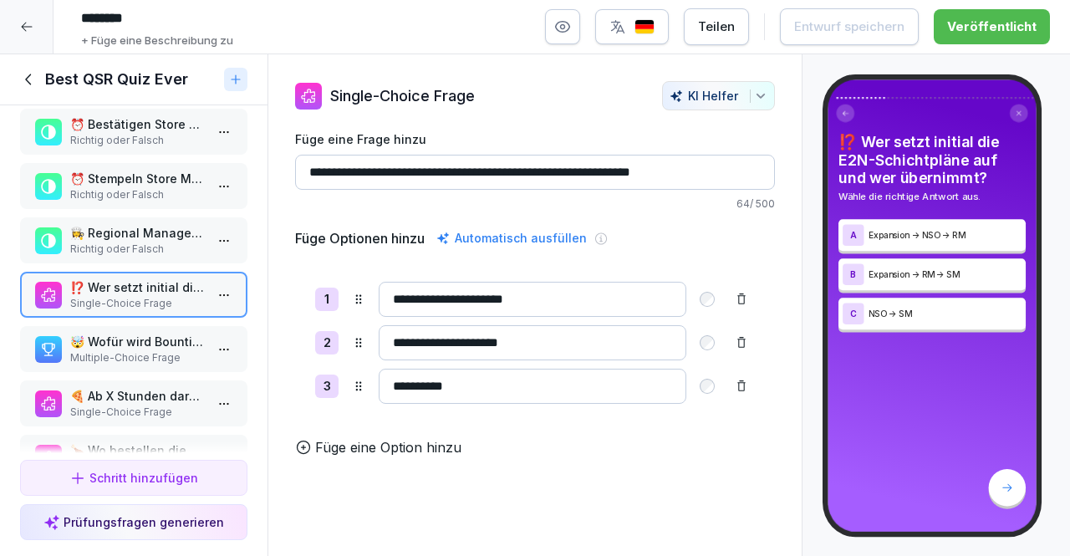
click at [165, 350] on p "Multiple-Choice Frage" at bounding box center [137, 357] width 134 height 15
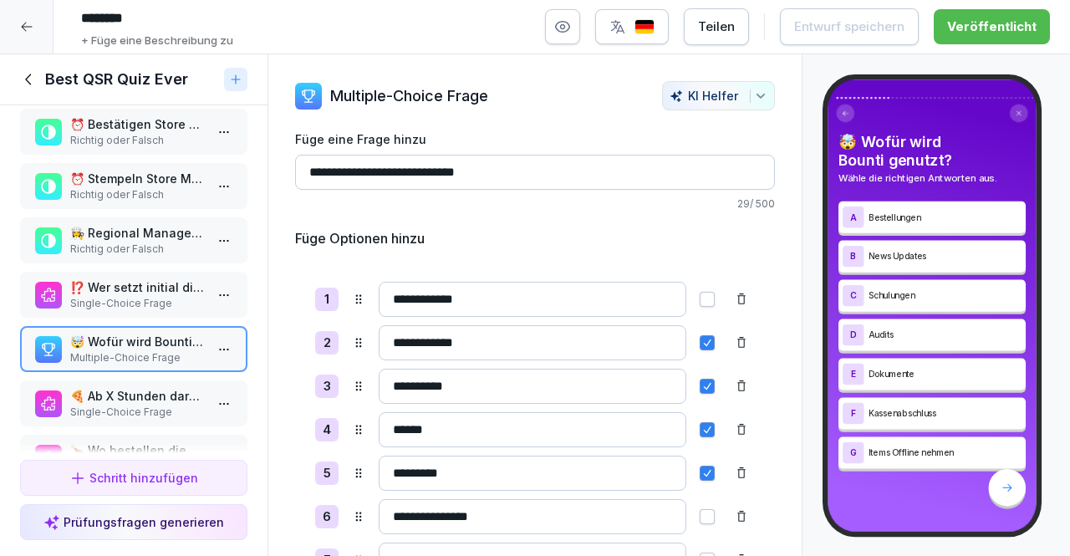
click at [174, 414] on p "Single-Choice Frage" at bounding box center [137, 411] width 134 height 15
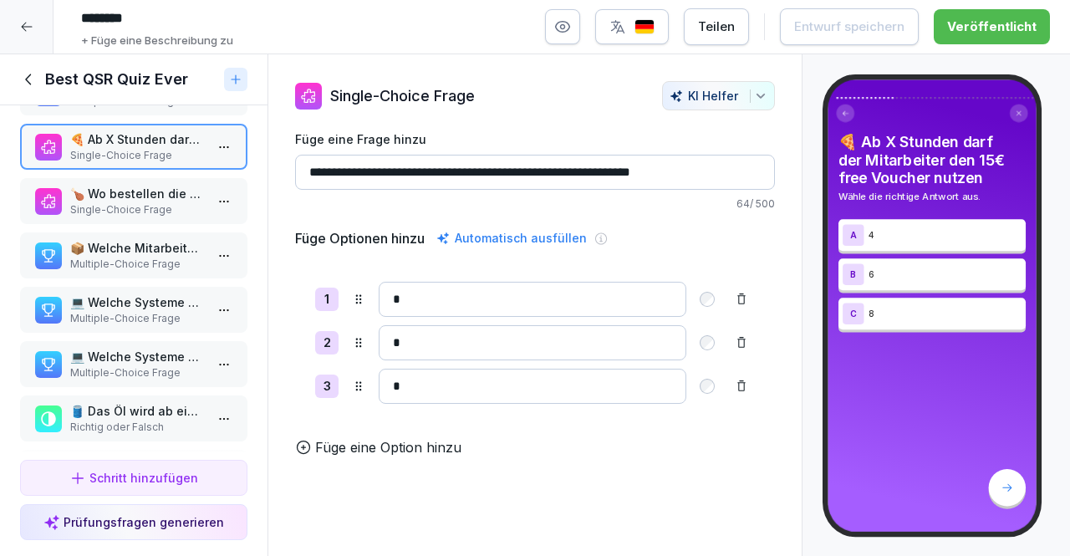
scroll to position [709, 0]
click at [152, 248] on p "📦 Welche Mitarbeiter haben Zugriff zu Choco und dem Choco Check?" at bounding box center [137, 246] width 134 height 18
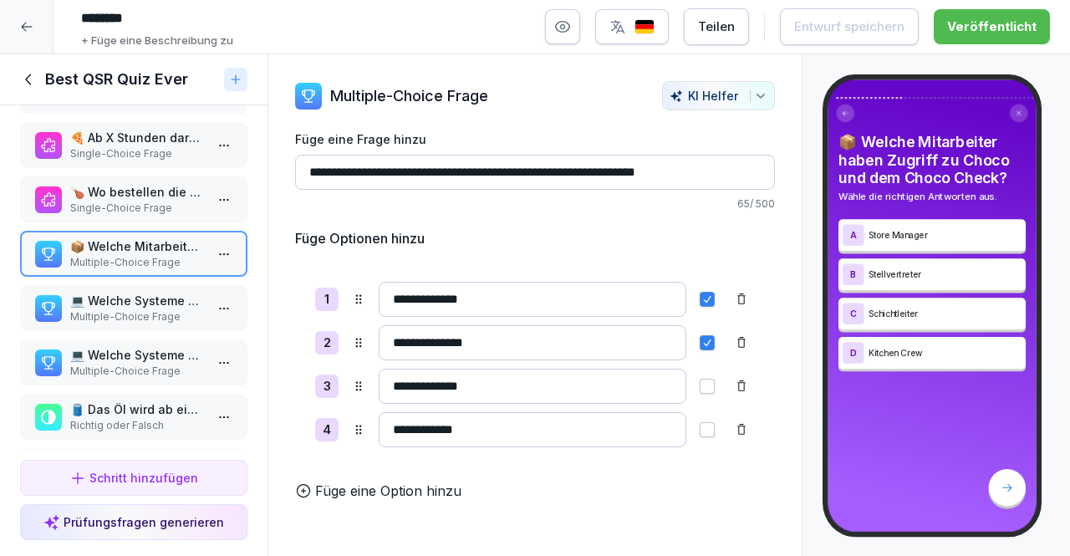
click at [117, 310] on p "Multiple-Choice Frage" at bounding box center [137, 316] width 134 height 15
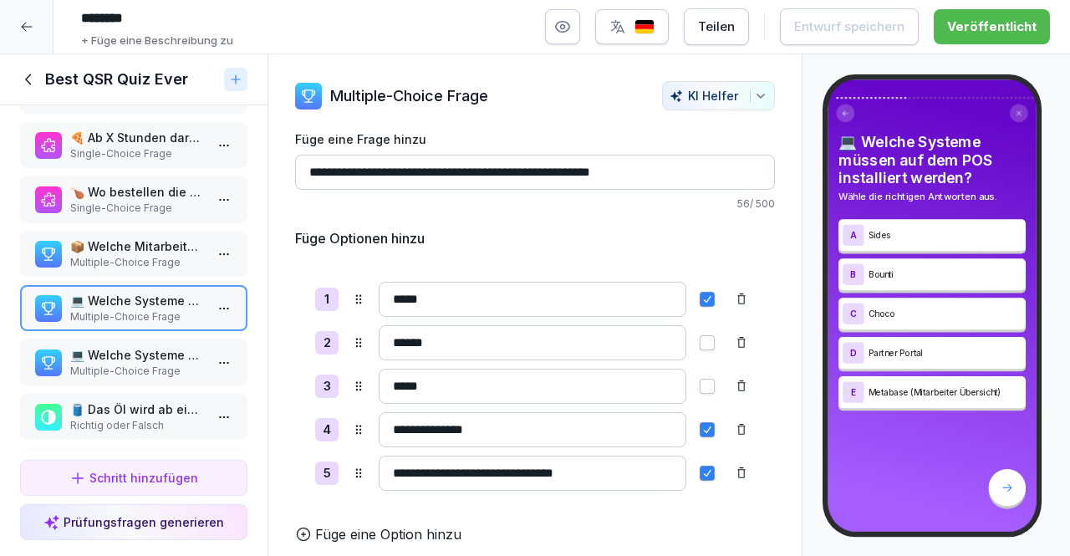
scroll to position [8, 0]
click at [95, 361] on p "💻 Welche Systeme müssen auf dem Tablet installiert werden?" at bounding box center [137, 355] width 134 height 18
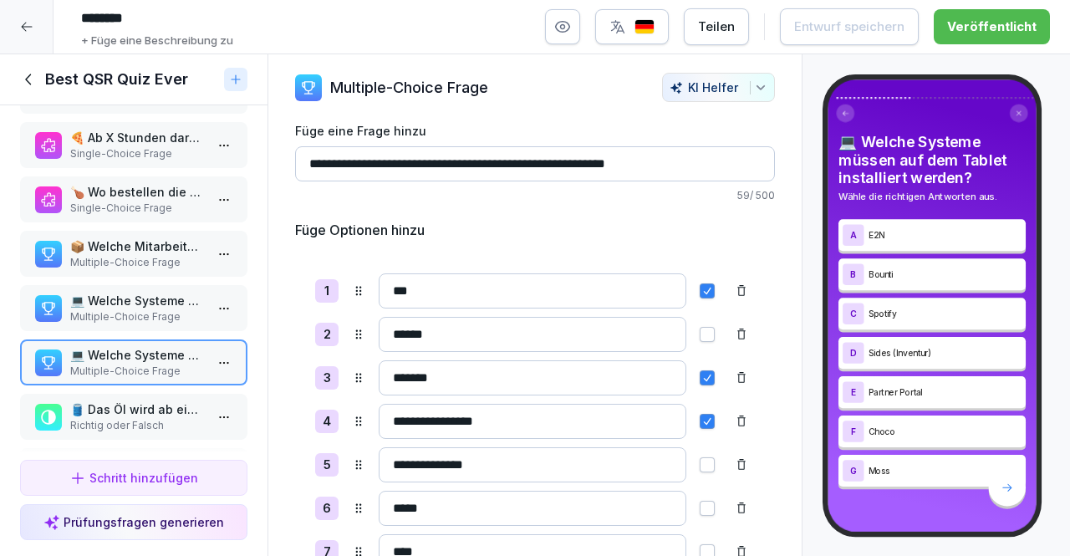
scroll to position [94, 0]
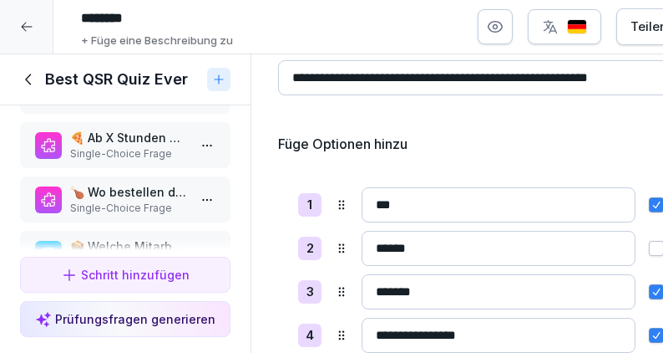
drag, startPoint x: 332, startPoint y: 28, endPoint x: 462, endPoint y: -72, distance: 164.4
click at [462, 0] on html "******** + Füge eine Beschreibung zu Teilen Entwurf speichern Veröffentlicht Ku…" at bounding box center [331, 176] width 663 height 353
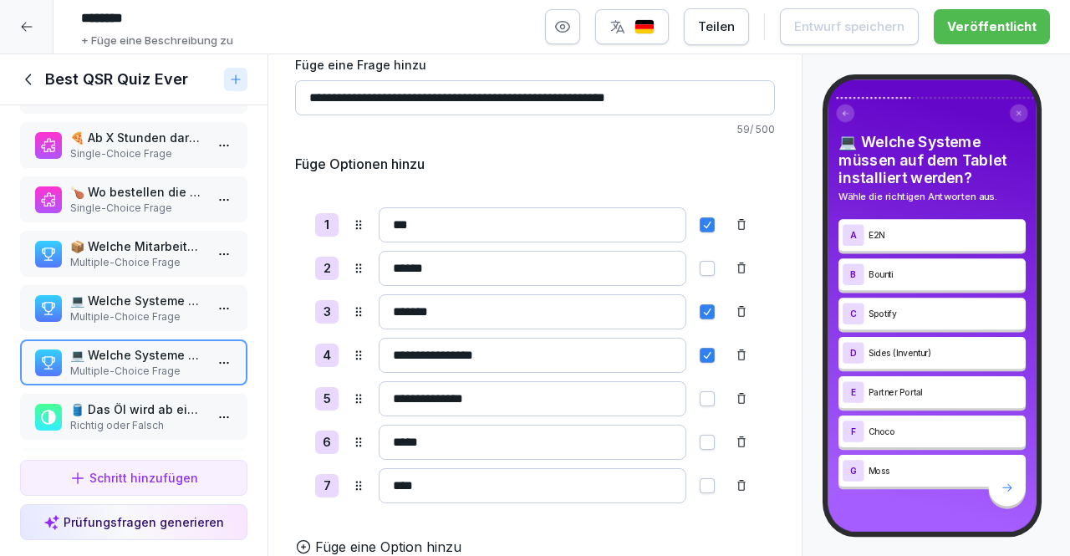
click at [141, 409] on p "🛢️ Das Öl wird ab einem Wert von 24 gewechselt" at bounding box center [137, 409] width 134 height 18
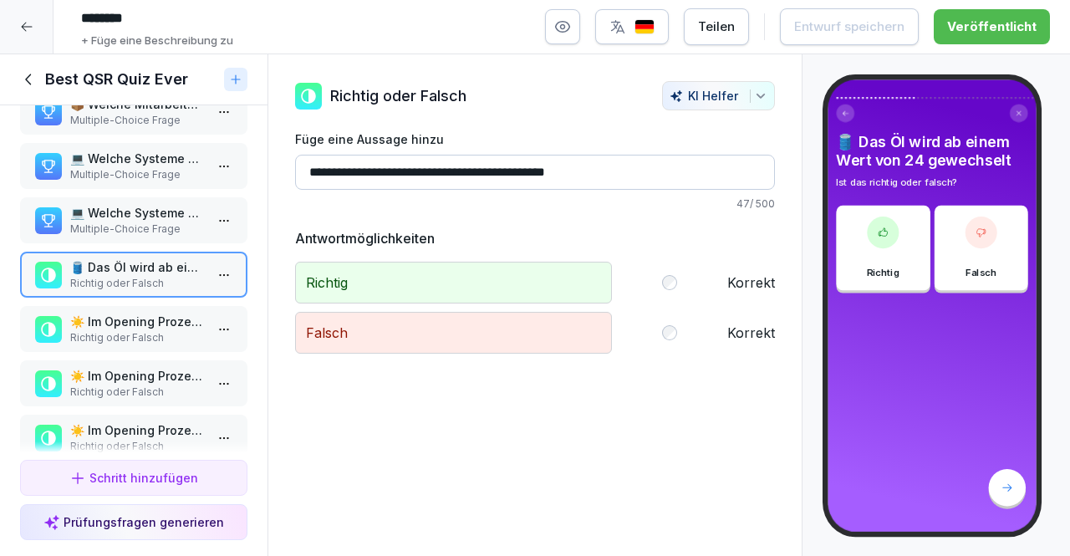
scroll to position [852, 0]
click at [160, 332] on p "Richtig oder Falsch" at bounding box center [137, 336] width 134 height 15
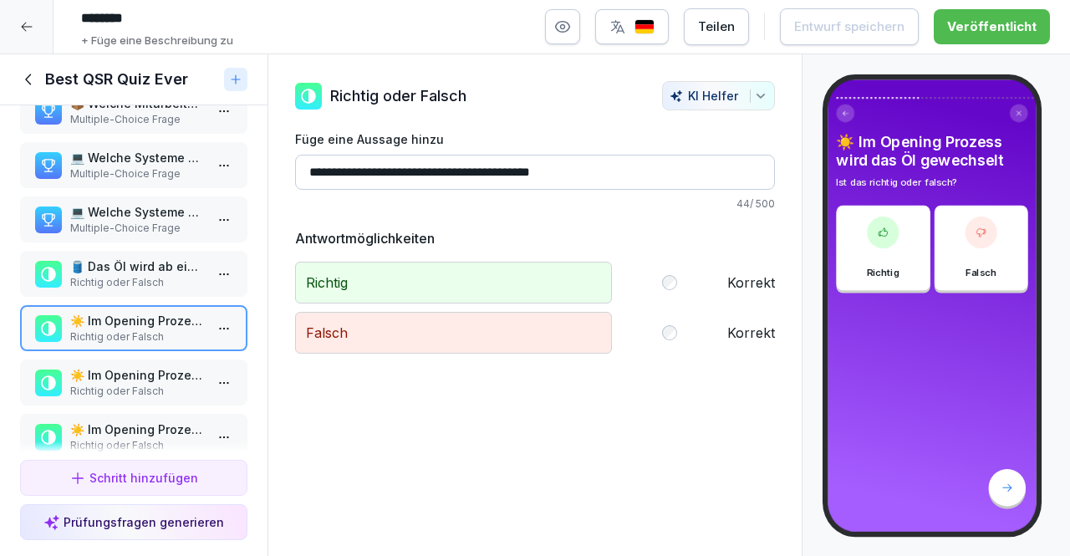
click at [172, 362] on div "☀️ Im Opening Prozess wird der Boden gewischt Richtig oder Falsch" at bounding box center [133, 382] width 227 height 46
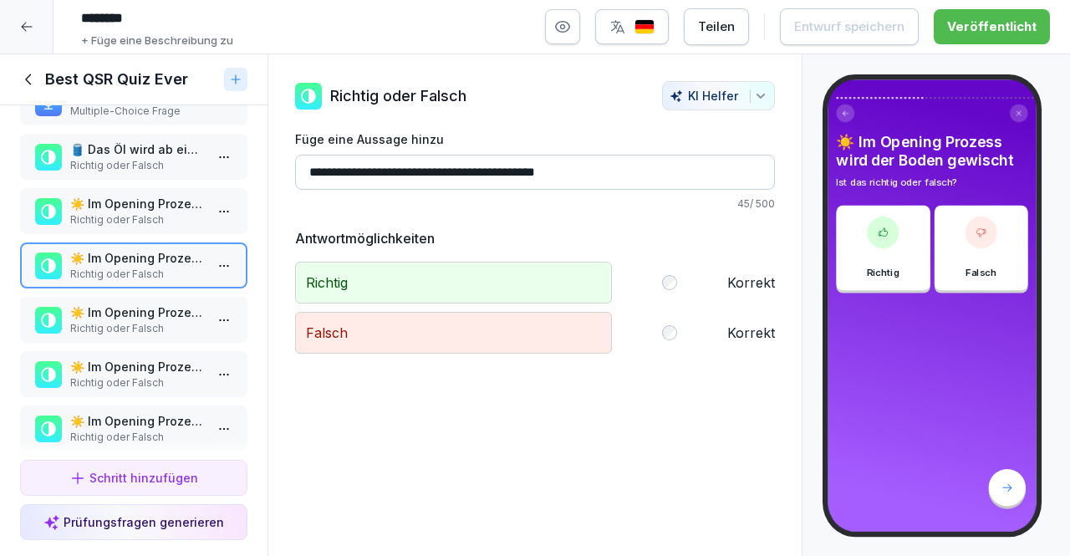
scroll to position [1072, 0]
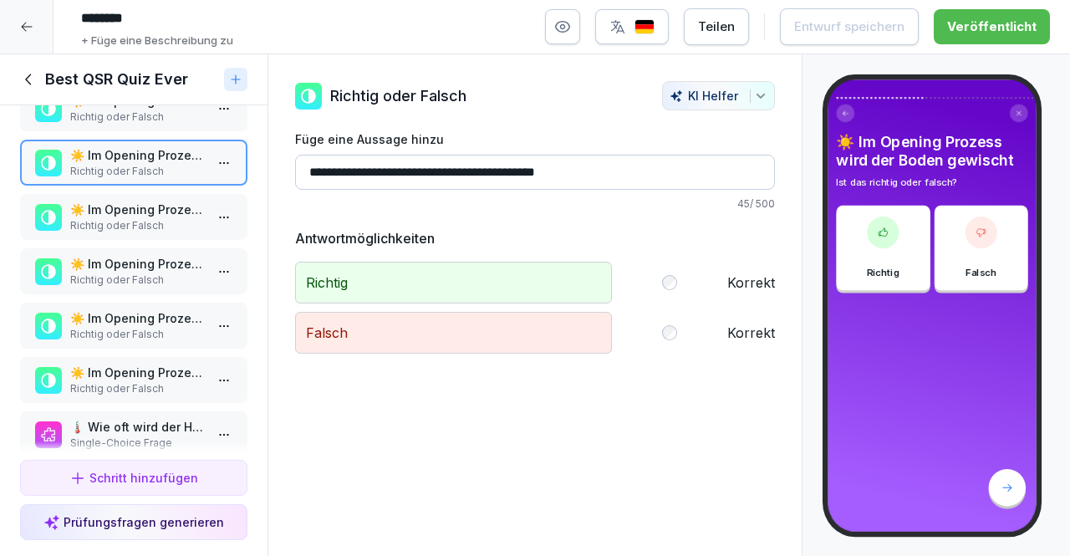
click at [154, 303] on div "☀️ Im Opening Prozess wird der HACCP Temp. Check gemacht? Richtig oder Falsch" at bounding box center [133, 325] width 227 height 46
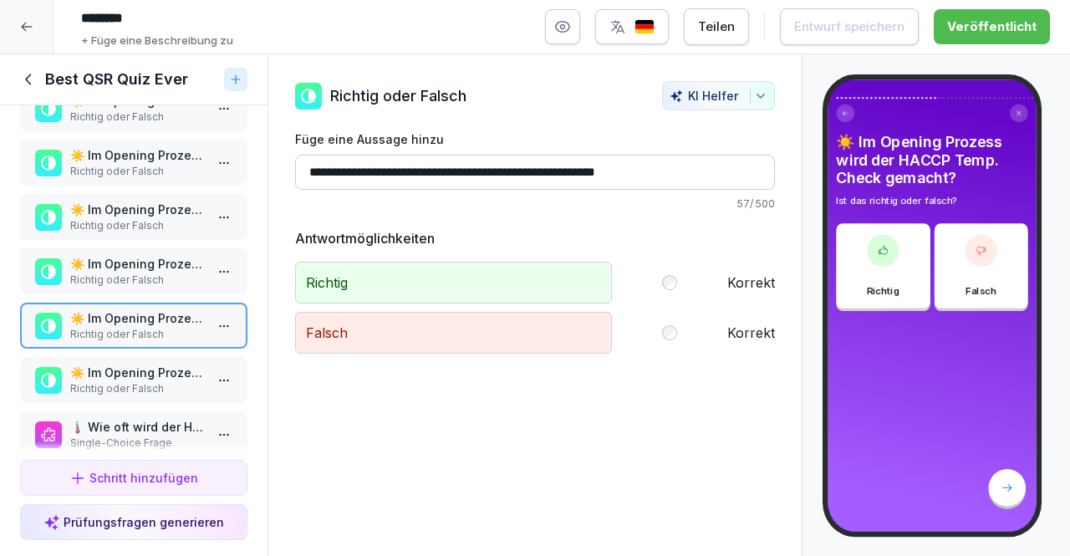
click at [160, 372] on p "☀️ Im Opening Prozess wird der HACCP mit Temp. Pistole gemacht" at bounding box center [137, 372] width 134 height 18
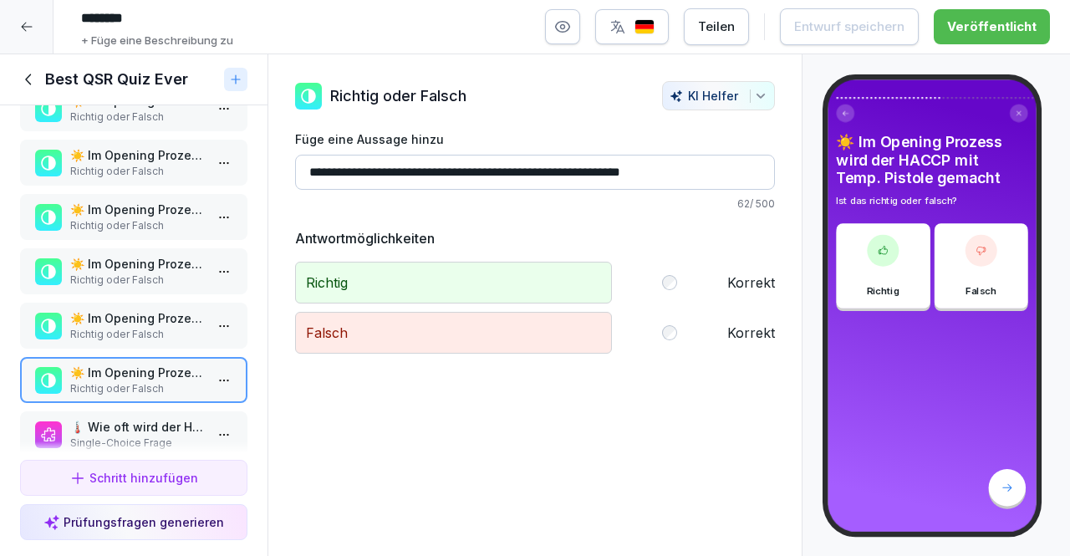
click at [160, 276] on p "Richtig oder Falsch" at bounding box center [137, 279] width 134 height 15
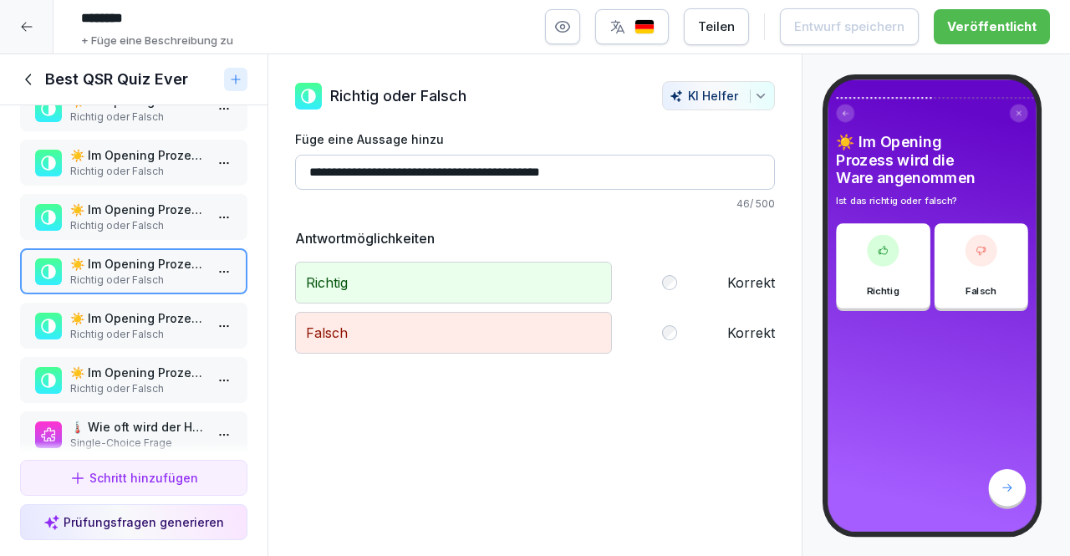
click at [169, 321] on p "☀️ Im Opening Prozess wird der HACCP Temp. Check gemacht?" at bounding box center [137, 318] width 134 height 18
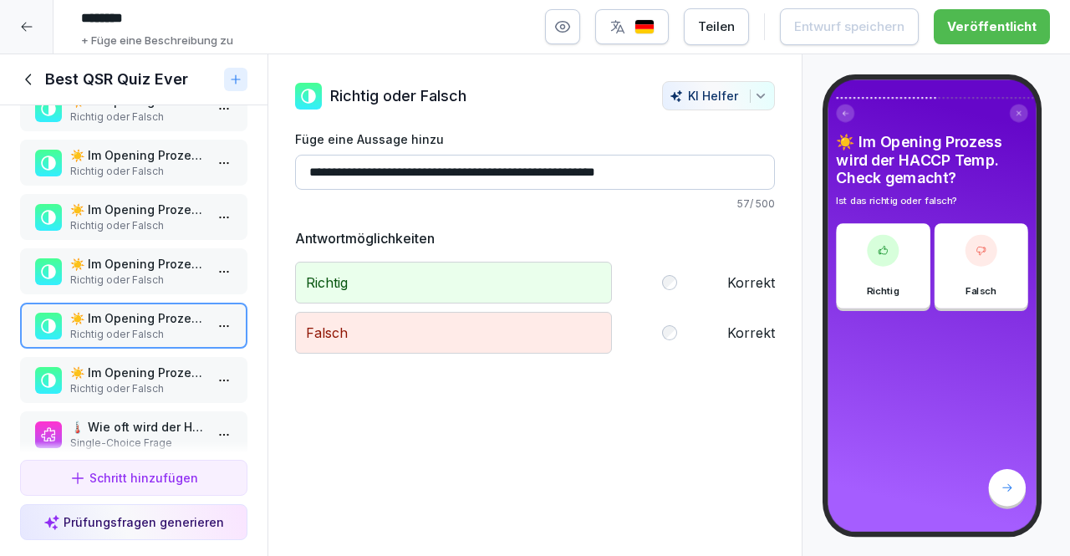
click at [149, 353] on div "💯 Was sind unsere QSR Kennzahlen? Multiple-Choice Frage 💸 Was muss erfüllt sein…" at bounding box center [133, 279] width 267 height 348
click at [145, 378] on p "☀️ Im Opening Prozess wird der HACCP mit Temp. Pistole gemacht" at bounding box center [137, 372] width 134 height 18
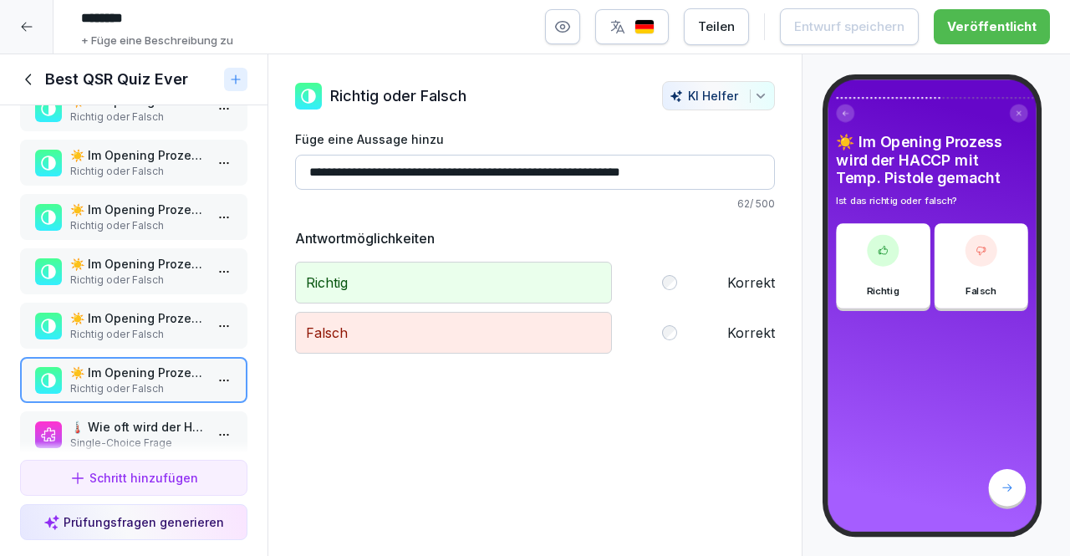
click at [115, 419] on p "🌡️ Wie oft wird der HACCP Temp. Check gemacht?" at bounding box center [137, 427] width 134 height 18
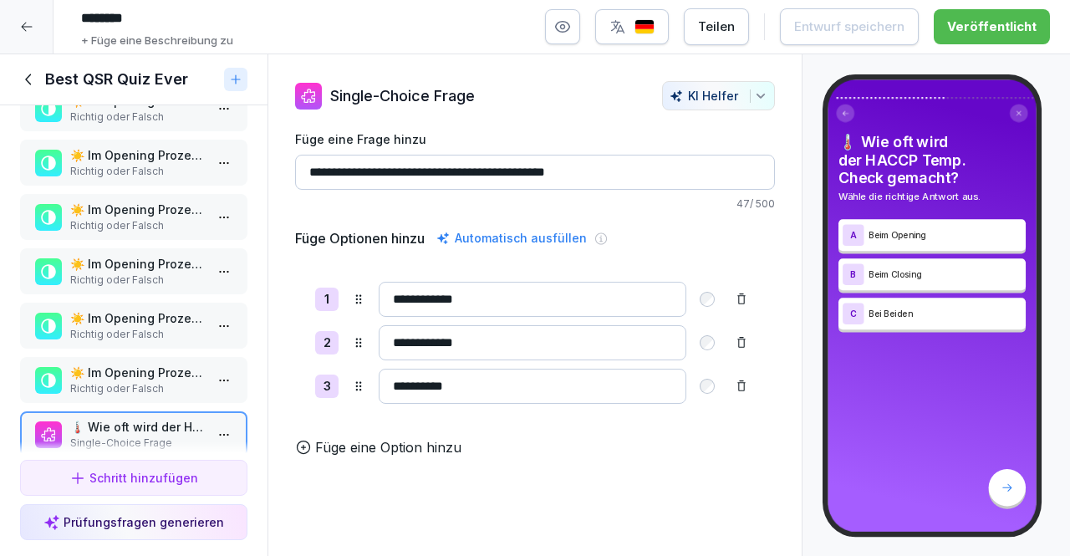
scroll to position [1184, 0]
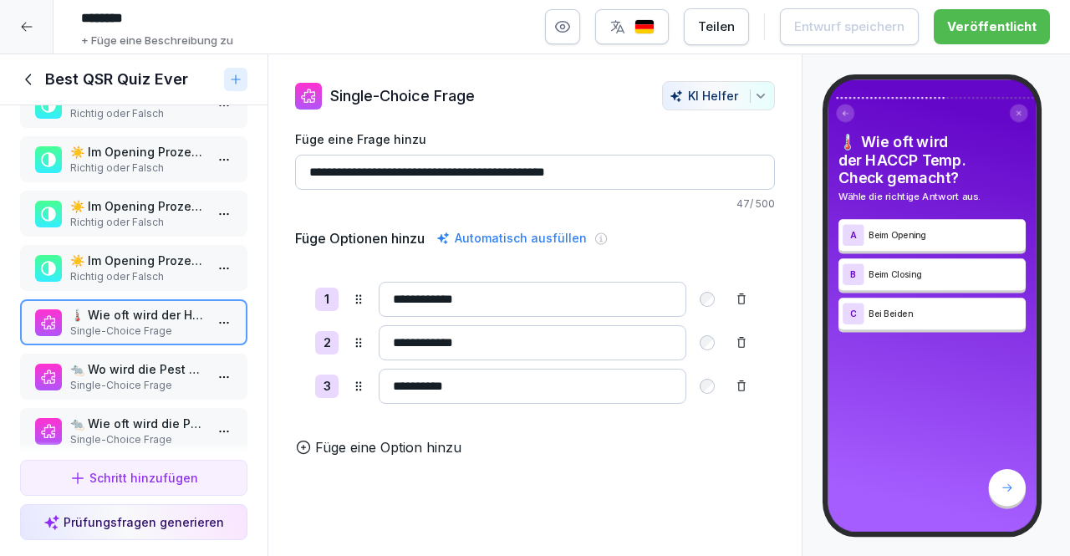
click at [192, 375] on div "🐀 Wo wird die Pest Control dokumentiert Single-Choice Frage" at bounding box center [133, 376] width 197 height 33
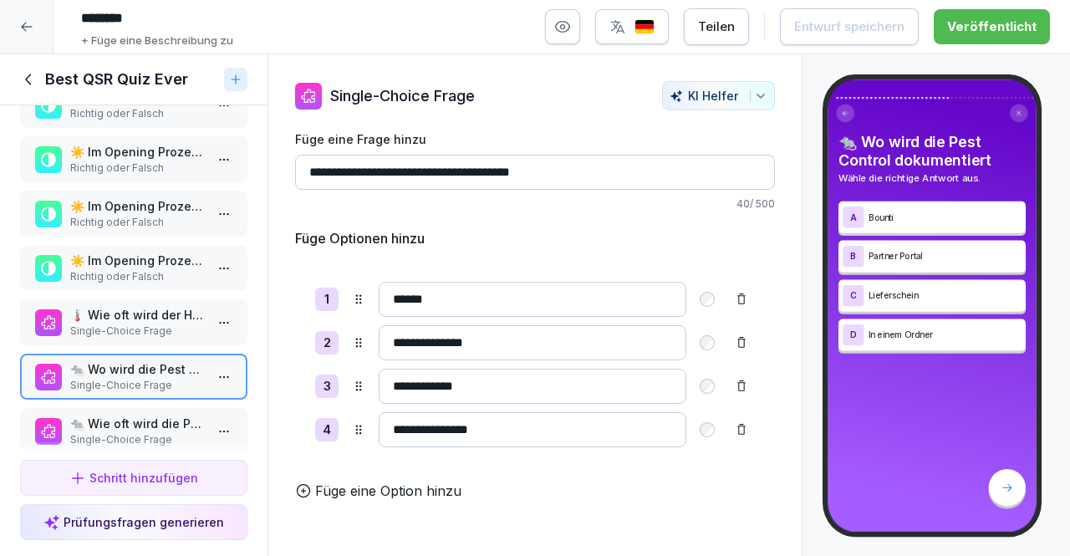
click at [153, 432] on p "Single-Choice Frage" at bounding box center [137, 439] width 134 height 15
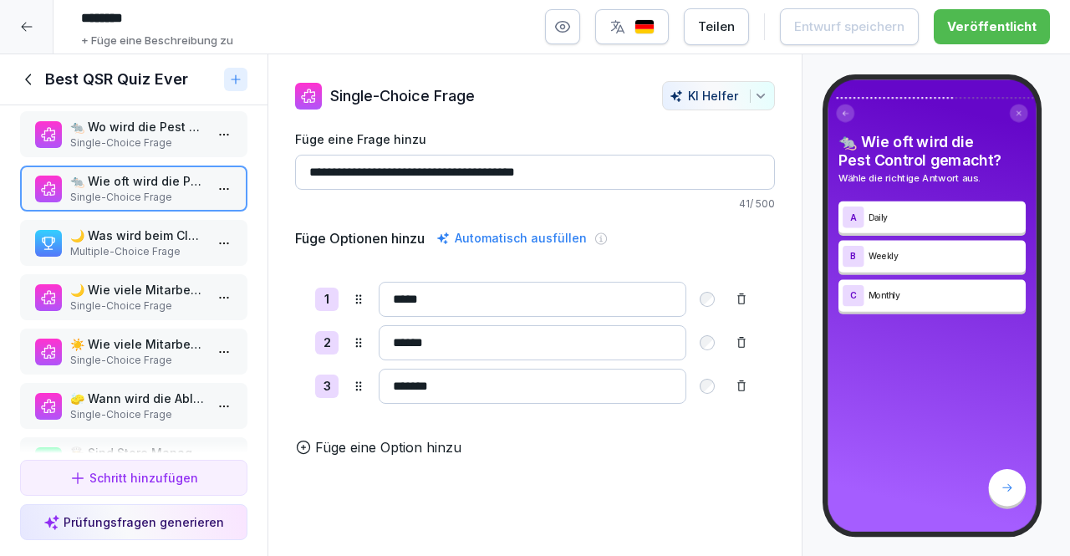
scroll to position [1433, 0]
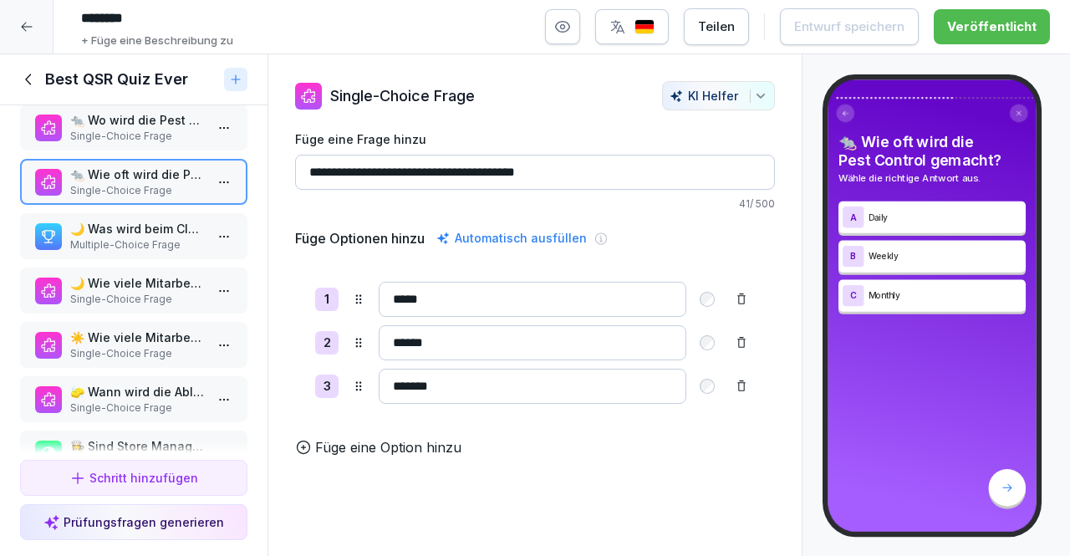
click at [155, 252] on div "🌙 Was wird beim Closing gemacht? Multiple-Choice Frage" at bounding box center [133, 236] width 227 height 46
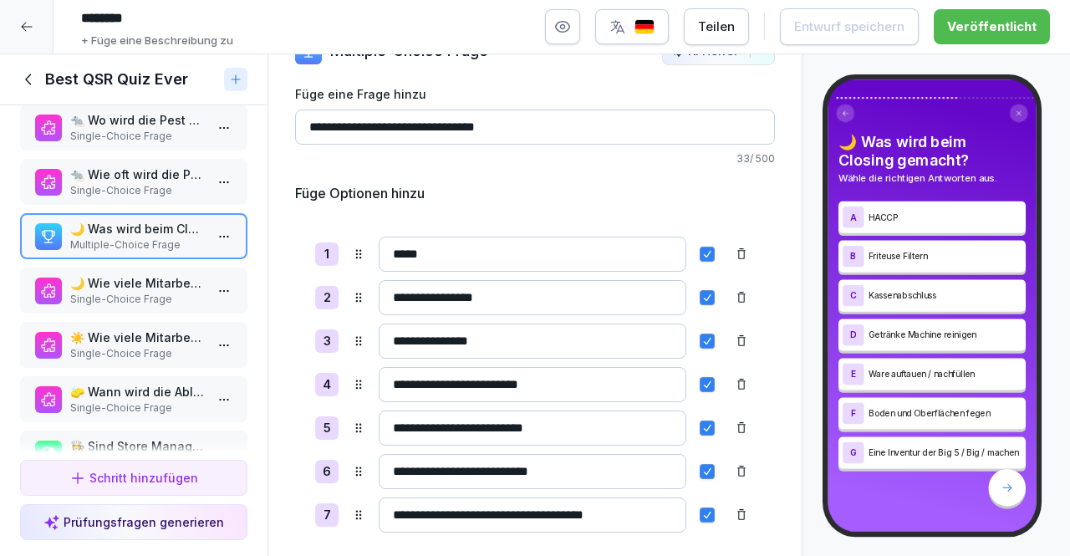
scroll to position [94, 0]
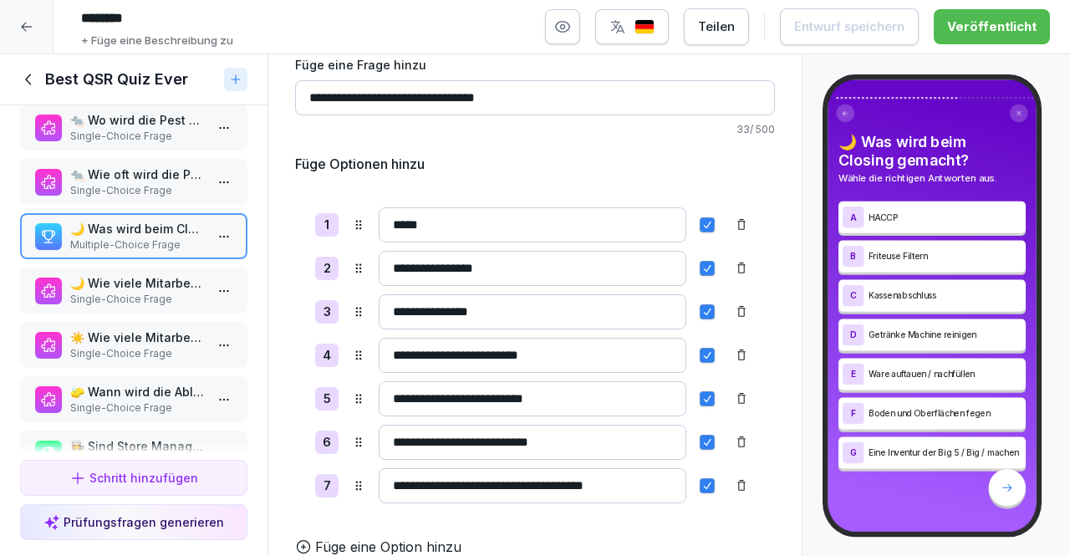
click at [129, 278] on p "🌙 Wie viele Mitarbeiter machen das Closing?" at bounding box center [137, 283] width 134 height 18
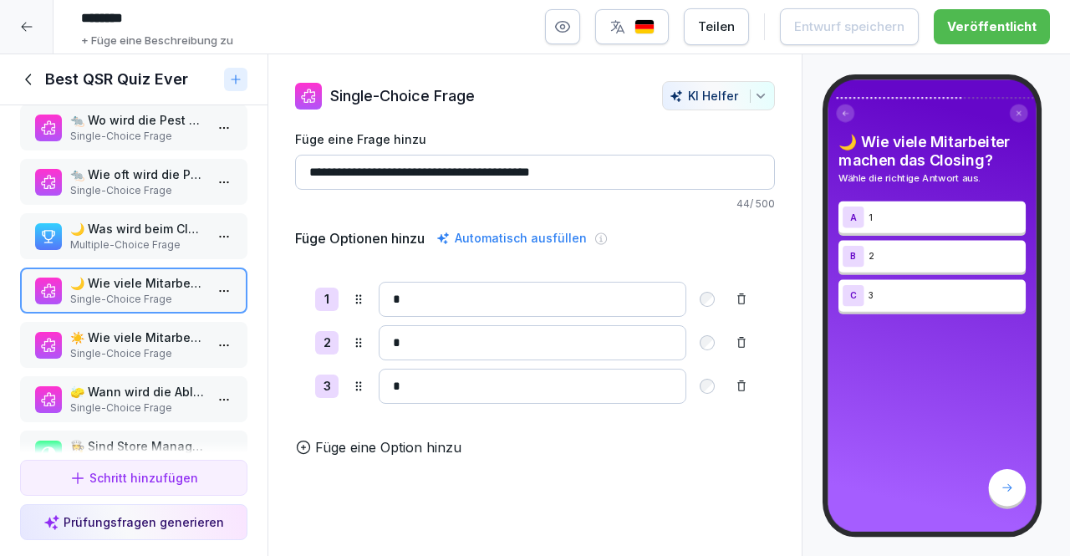
click at [160, 359] on p "Single-Choice Frage" at bounding box center [137, 353] width 134 height 15
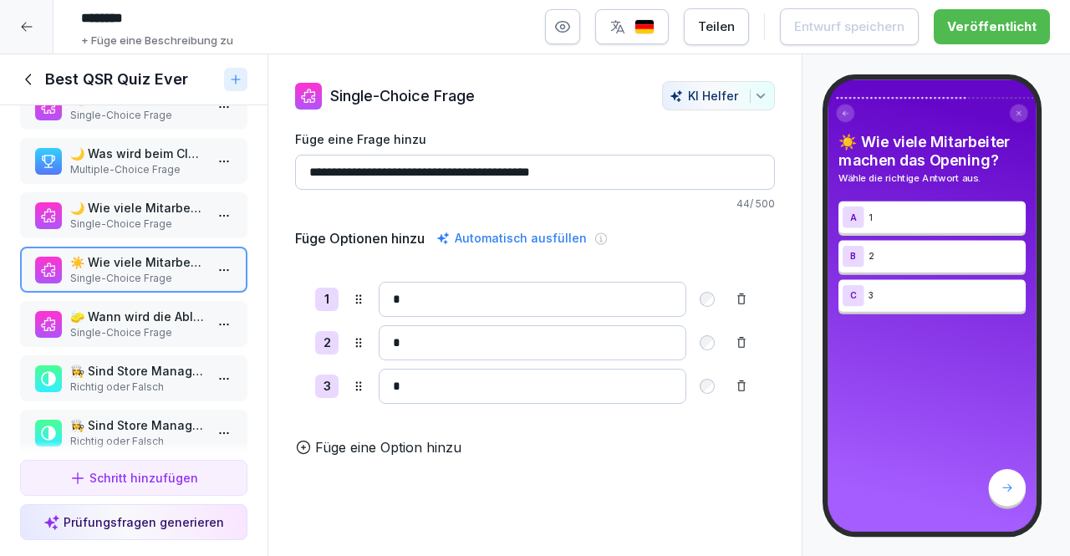
scroll to position [1518, 0]
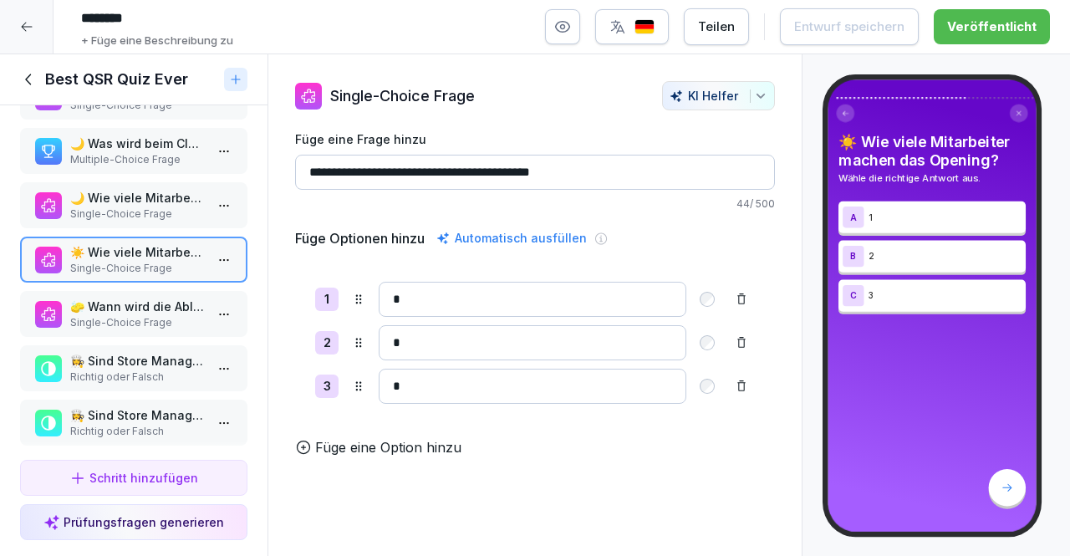
click at [147, 323] on p "Single-Choice Frage" at bounding box center [137, 322] width 134 height 15
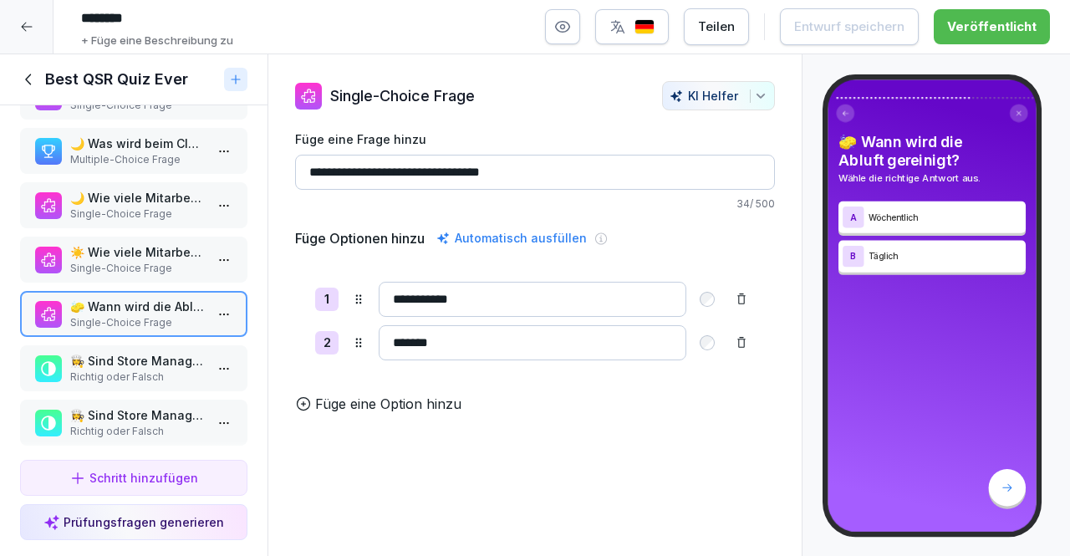
click at [156, 254] on p "☀️ Wie viele Mitarbeiter machen das Opening?" at bounding box center [137, 252] width 134 height 18
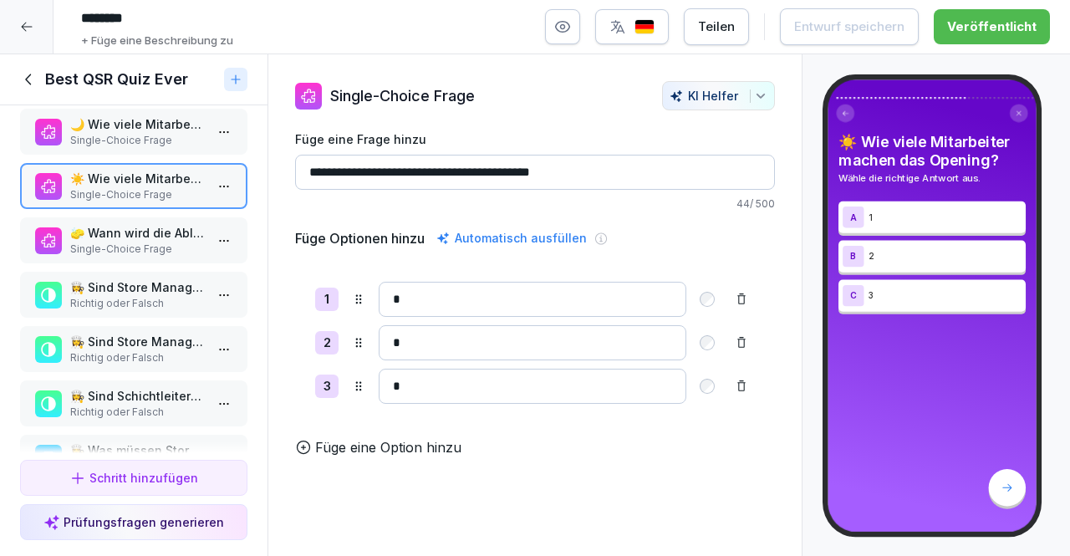
scroll to position [1598, 0]
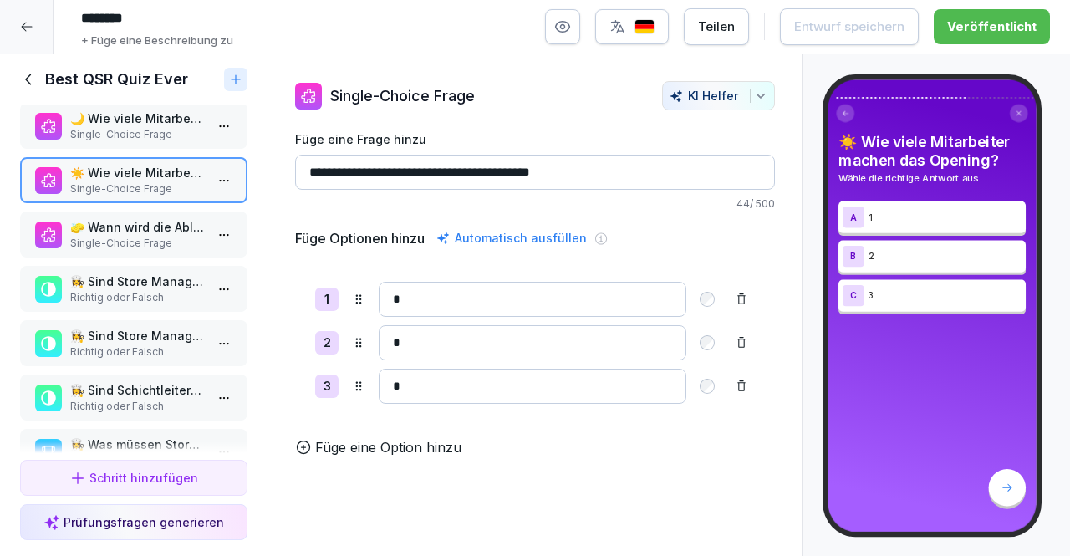
click at [143, 400] on p "Richtig oder Falsch" at bounding box center [137, 406] width 134 height 15
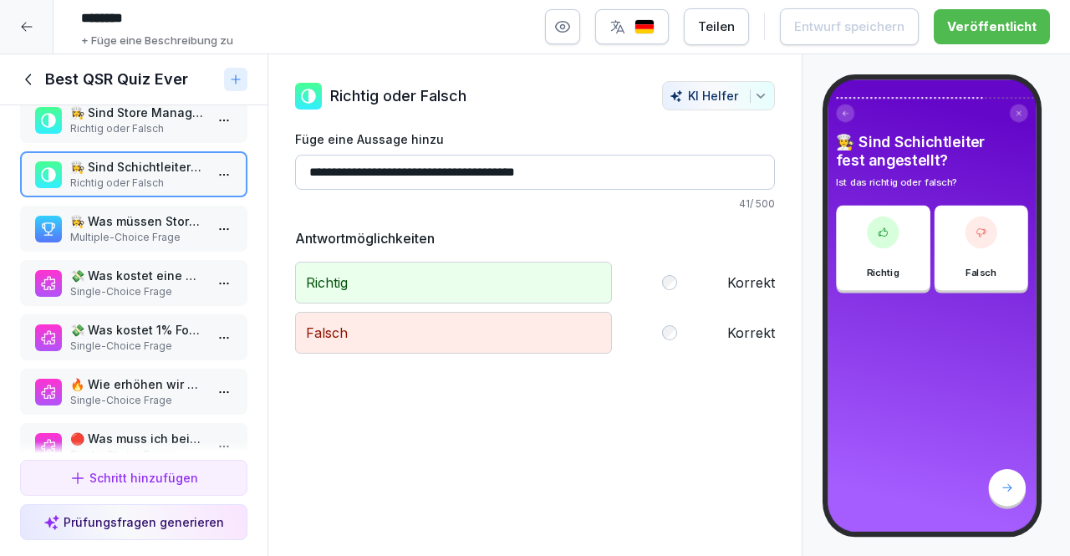
scroll to position [1822, 0]
click at [112, 264] on div "💸 Was kostet eine Mitarbeiter Stunde zu viel pro Store pro Tag? Single-Choice F…" at bounding box center [133, 282] width 227 height 46
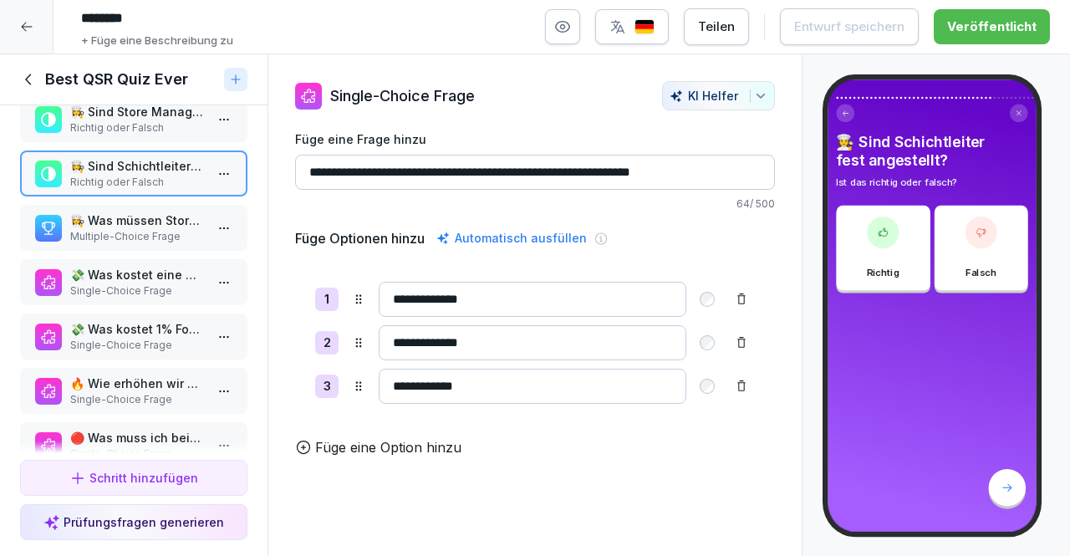
click at [140, 226] on p "👩‍🍳 Was müssen Store Manager täglich prüfen?" at bounding box center [137, 220] width 134 height 18
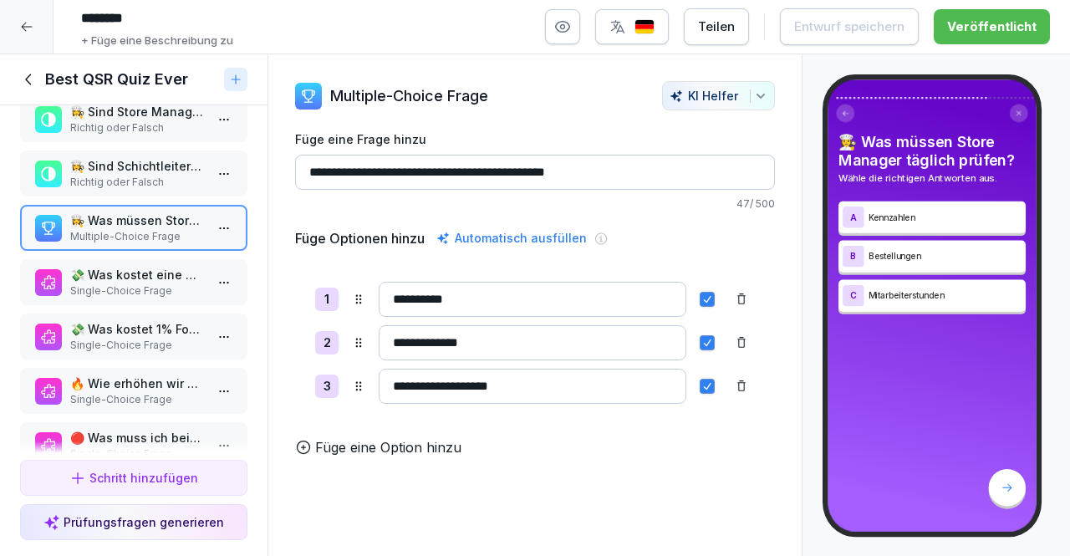
click at [185, 286] on p "Single-Choice Frage" at bounding box center [137, 290] width 134 height 15
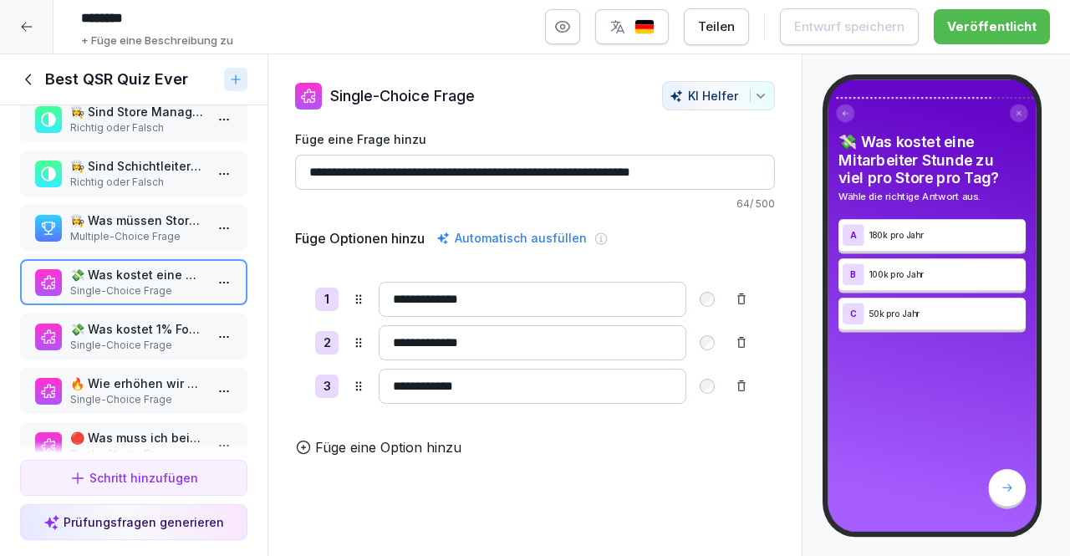
click at [168, 345] on p "Single-Choice Frage" at bounding box center [137, 345] width 134 height 15
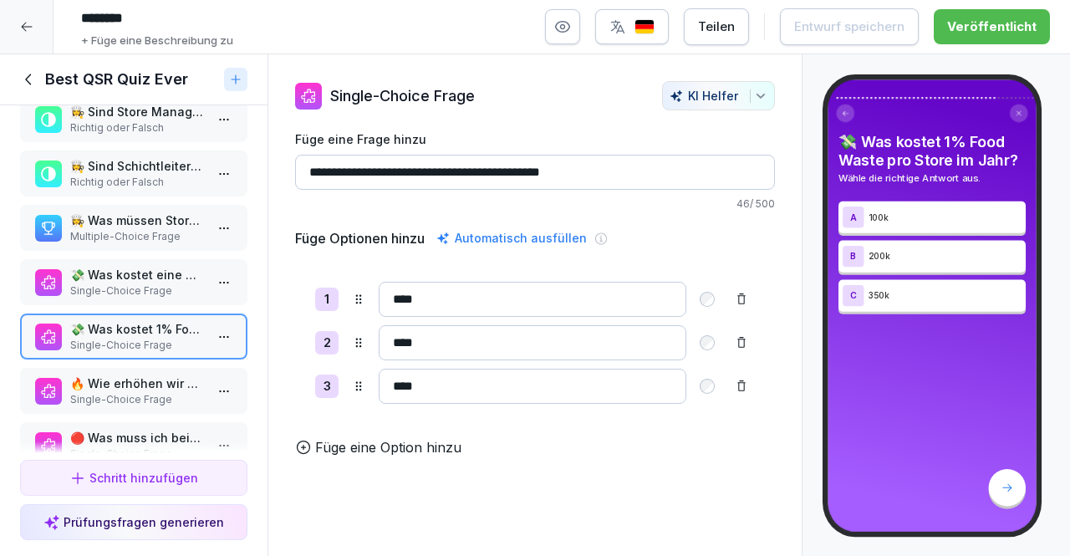
click at [116, 439] on div "🔴 Was muss ich beim Day Dots alles beachten? Single-Choice Frage" at bounding box center [137, 445] width 134 height 33
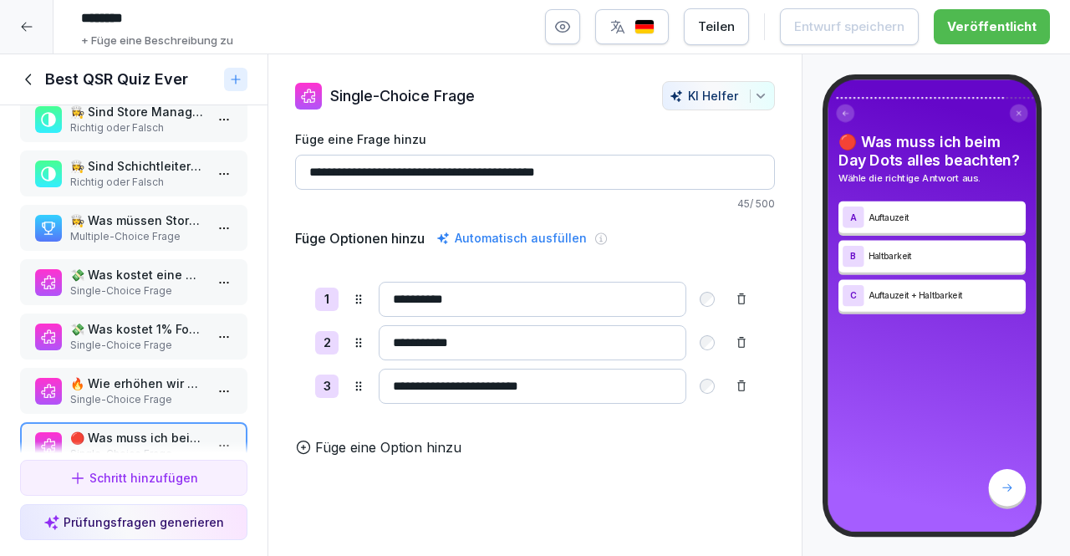
scroll to position [1935, 0]
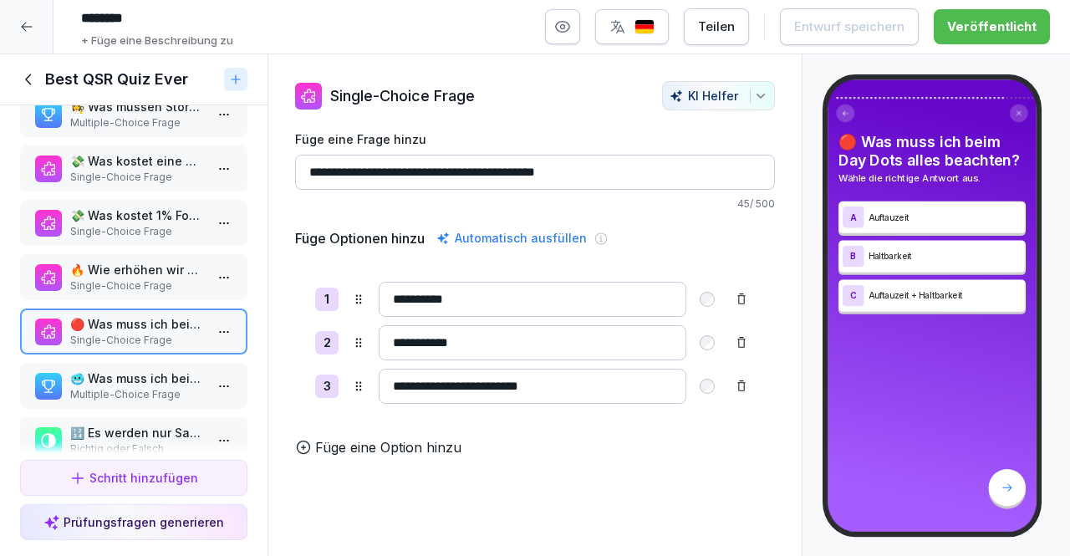
click at [170, 374] on p "🥶 Was muss ich beim Defrosting alles beachten?" at bounding box center [137, 378] width 134 height 18
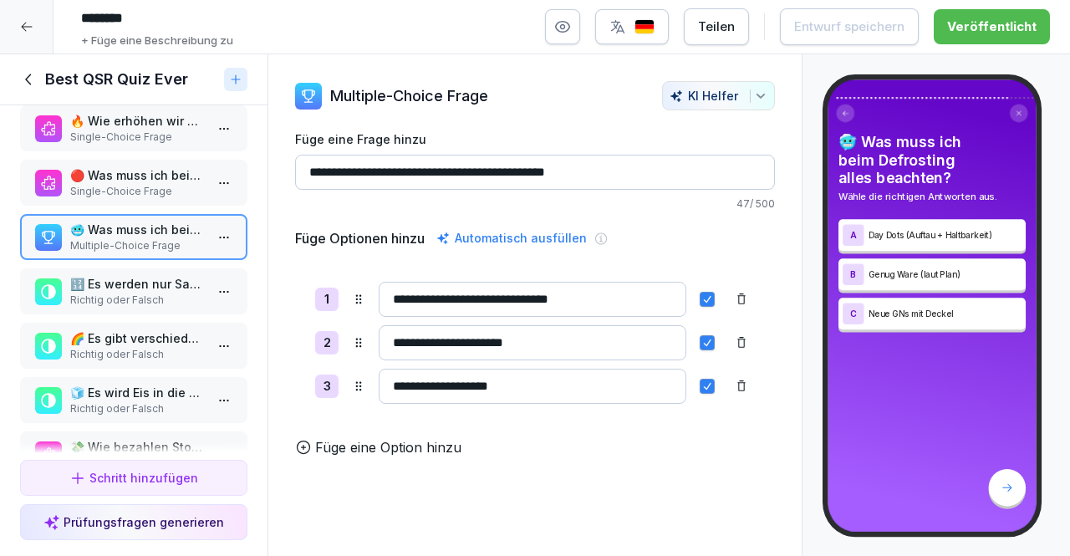
scroll to position [2163, 0]
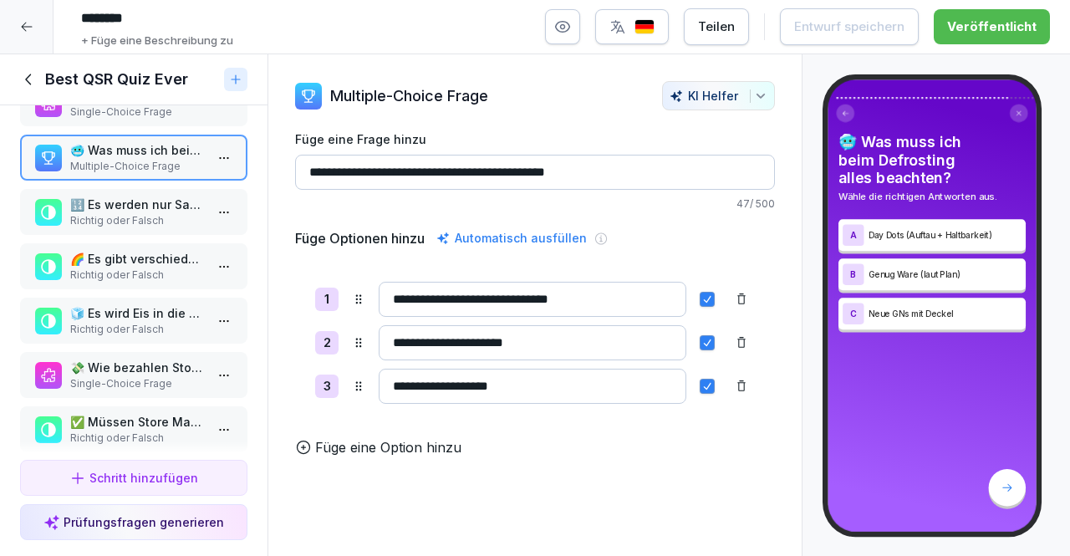
click at [155, 410] on div "✅ Müssen Store Manager jeden Bounti Post liken (bestätigen?) Richtig oder Falsch" at bounding box center [133, 429] width 227 height 46
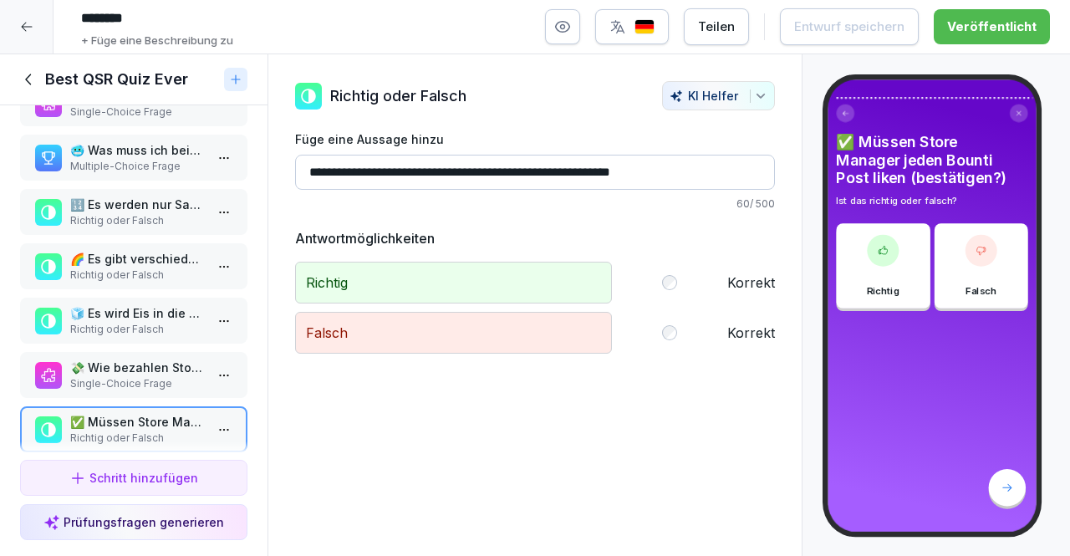
click at [187, 395] on div "💸 Wie bezahlen Store Manager für Kleinigkeiten? Single-Choice Frage" at bounding box center [133, 375] width 227 height 46
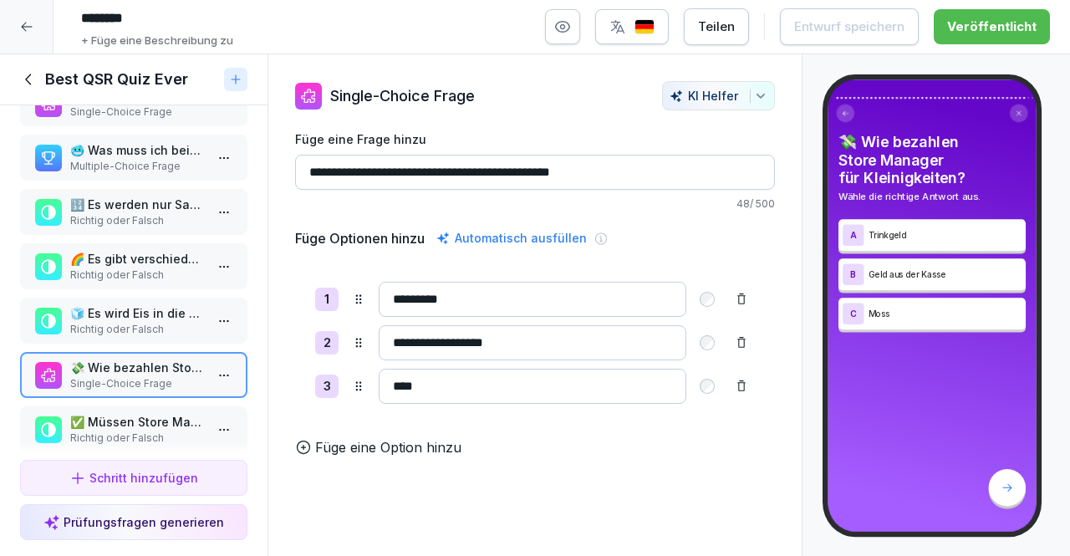
click at [177, 296] on div "💯 Was sind unsere QSR Kennzahlen? Multiple-Choice Frage 💸 Was muss erfüllt sein…" at bounding box center [133, 279] width 267 height 348
click at [177, 307] on p "🧊 Es wird Eis in die Getränke gemacht?" at bounding box center [137, 313] width 134 height 18
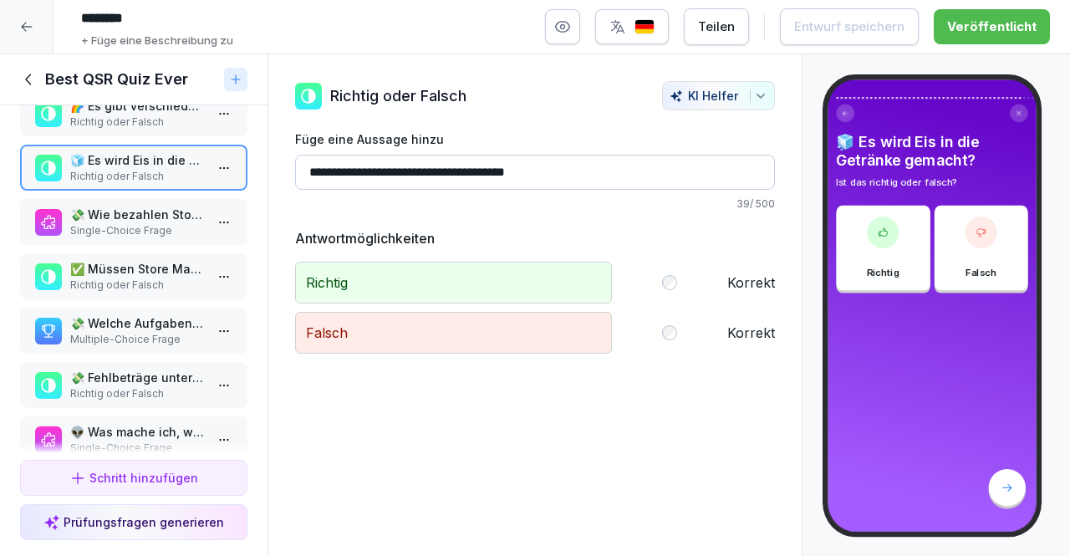
scroll to position [2321, 0]
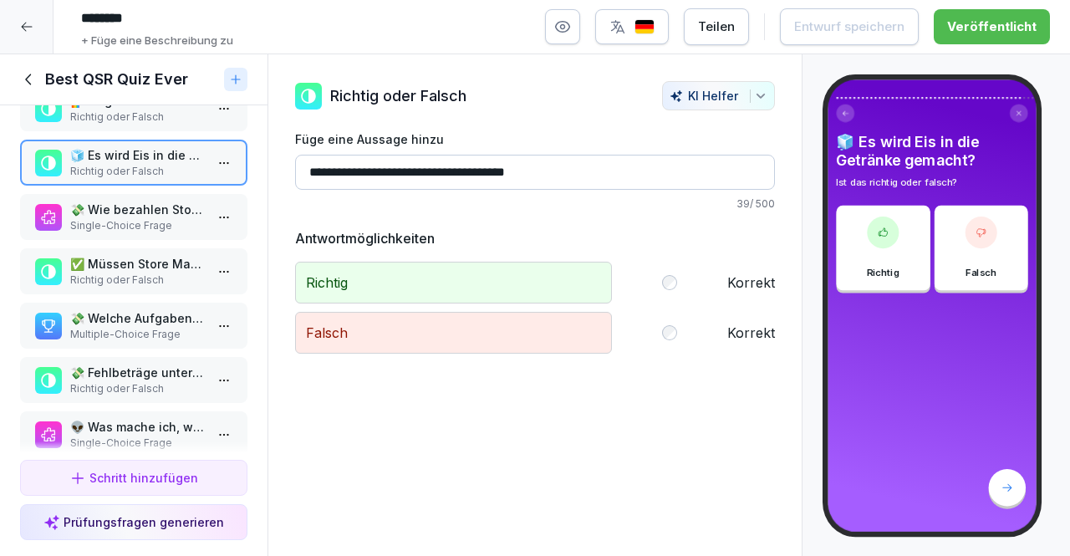
click at [169, 333] on p "Multiple-Choice Frage" at bounding box center [137, 334] width 134 height 15
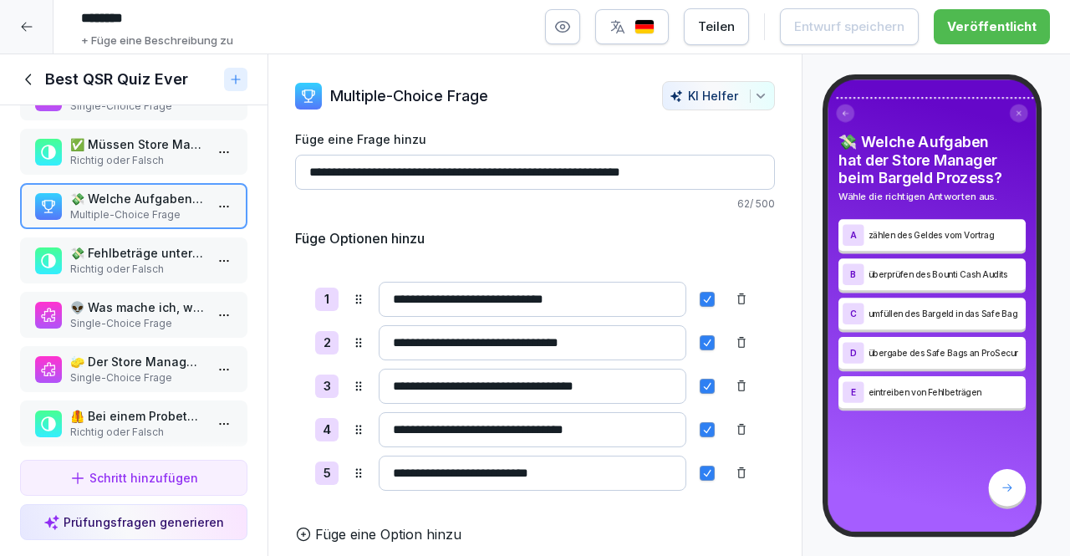
scroll to position [2441, 0]
click at [175, 353] on p "🧽 Der Store Manager muss die Fenster Größe abmessen für Marketing" at bounding box center [137, 361] width 134 height 18
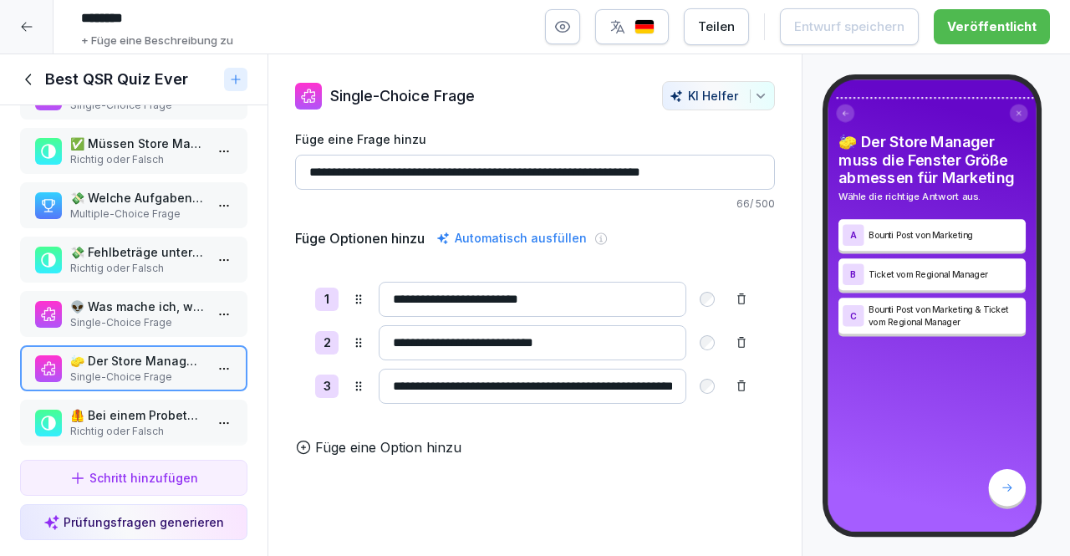
click at [167, 404] on div "🦺 Bei einem Probetag muss nichts unterschrieben werden Richtig oder Falsch" at bounding box center [133, 422] width 227 height 46
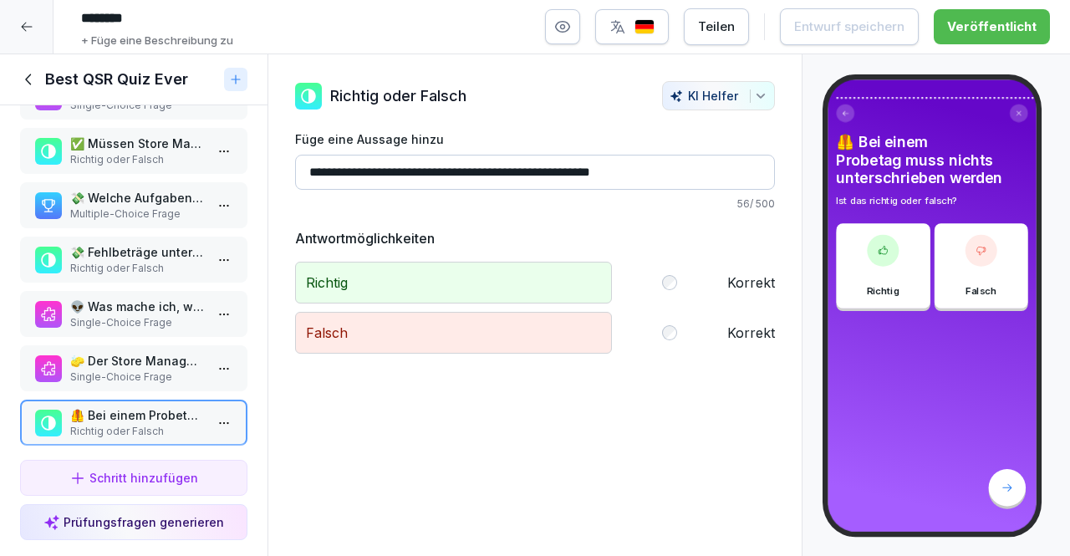
scroll to position [2575, 0]
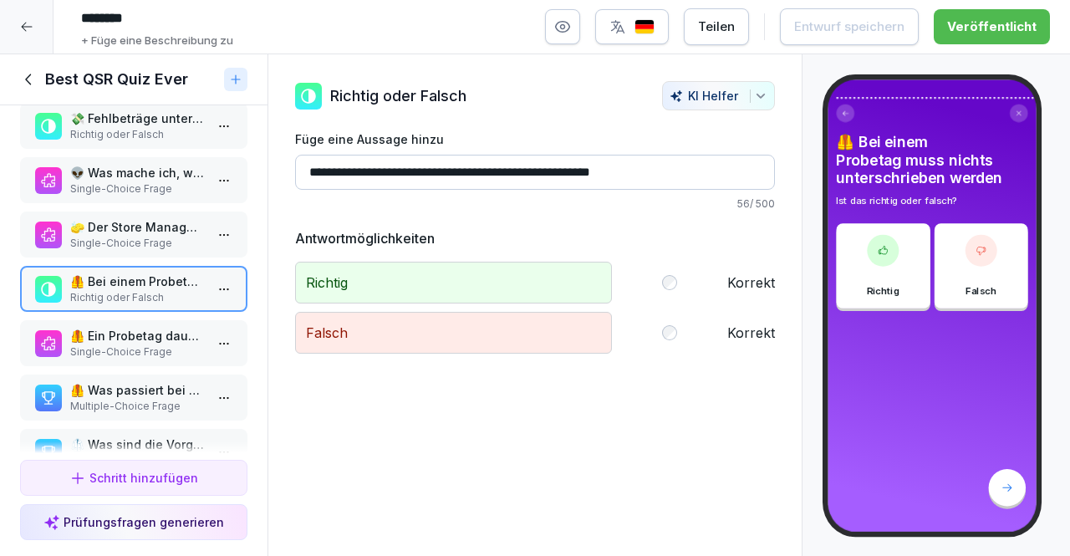
click at [164, 368] on div "💯 Was sind unsere QSR Kennzahlen? Multiple-Choice Frage 💸 Was muss erfüllt sein…" at bounding box center [133, 279] width 267 height 348
click at [167, 355] on p "Single-Choice Frage" at bounding box center [137, 351] width 134 height 15
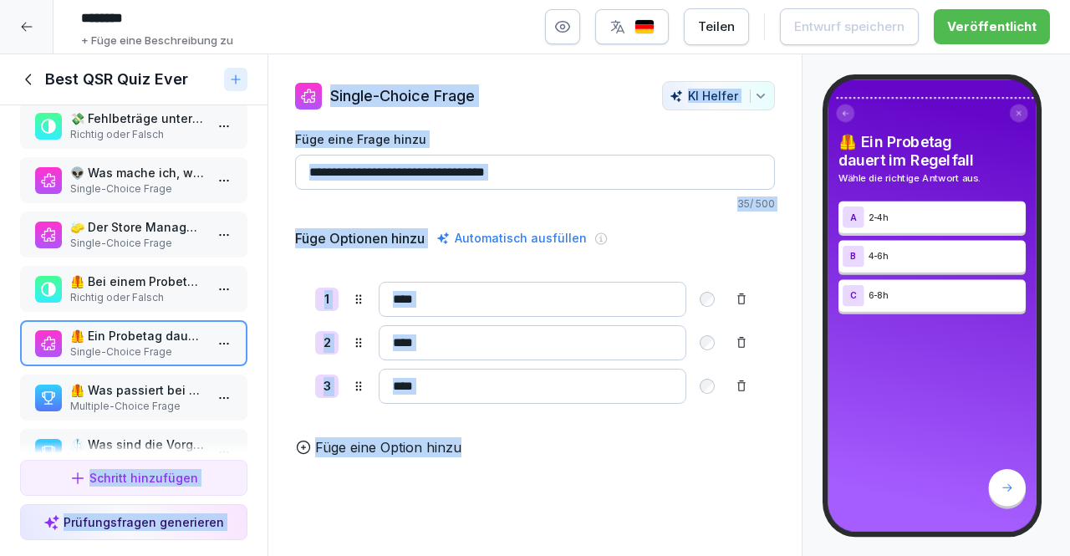
drag, startPoint x: 688, startPoint y: 515, endPoint x: 139, endPoint y: 390, distance: 563.7
click at [139, 390] on div "Kursinhalt QSR Quiz 36 min Best QSR Quiz Ever 72 Schritte To pick up a draggabl…" at bounding box center [535, 305] width 1070 height 502
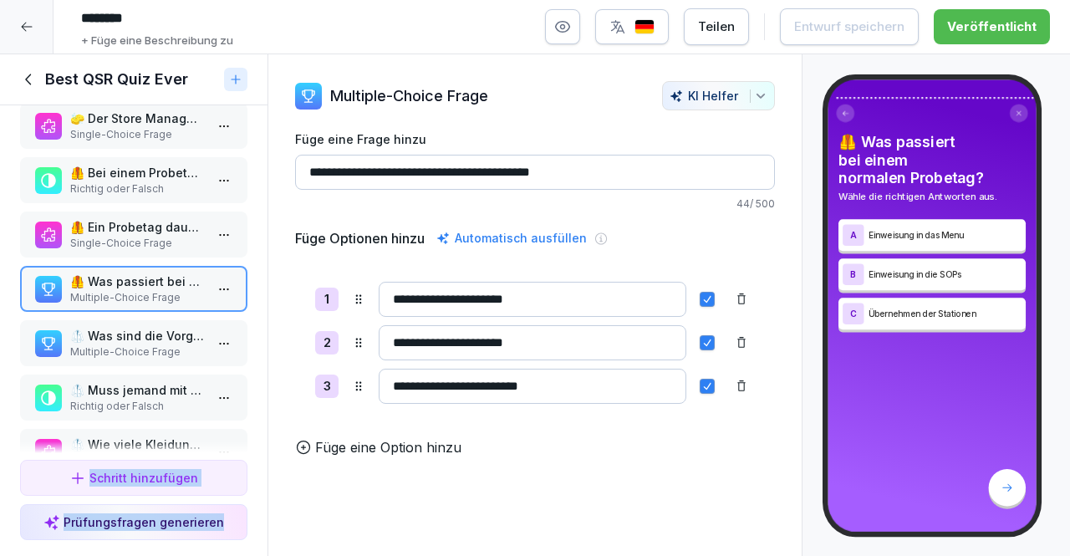
scroll to position [2685, 0]
click at [154, 343] on p "Multiple-Choice Frage" at bounding box center [137, 350] width 134 height 15
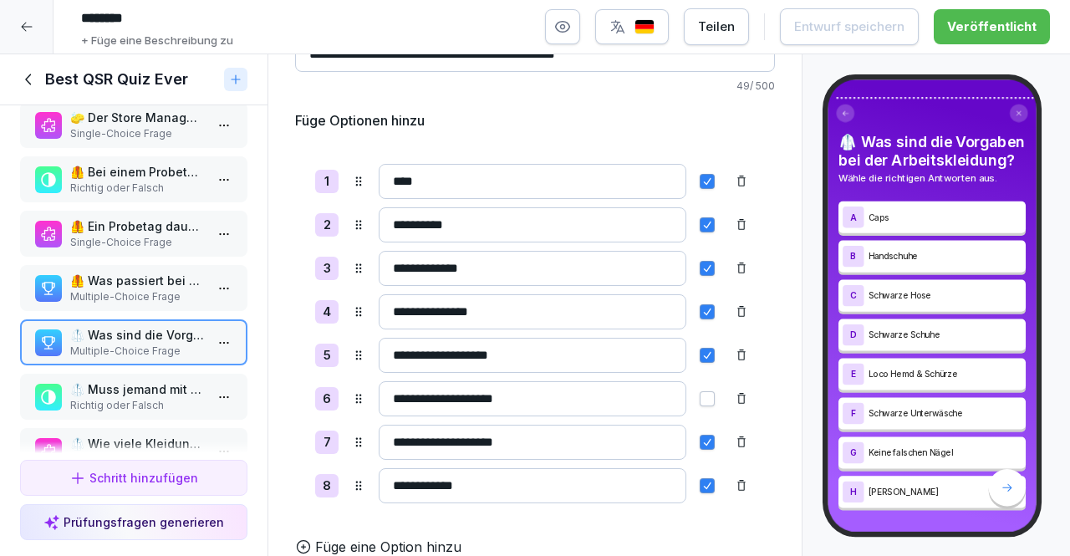
scroll to position [137, 0]
click at [176, 409] on p "Richtig oder Falsch" at bounding box center [137, 405] width 134 height 15
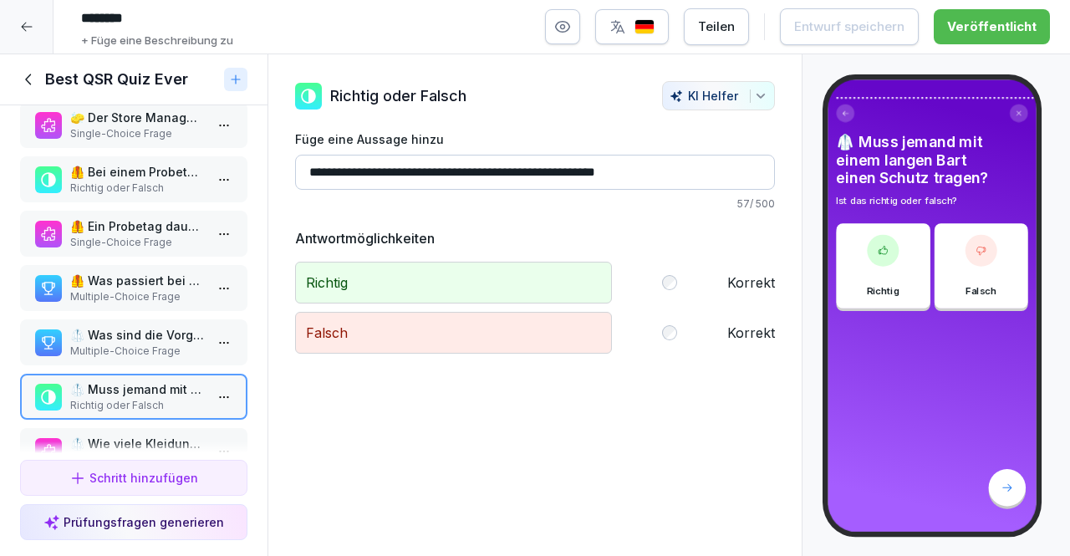
scroll to position [2767, 0]
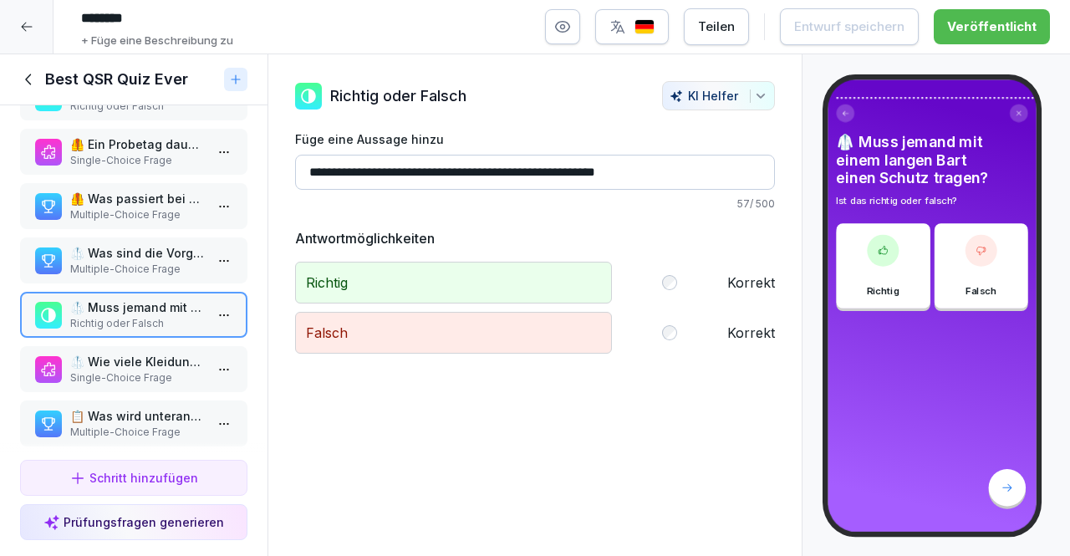
click at [163, 373] on p "Single-Choice Frage" at bounding box center [137, 377] width 134 height 15
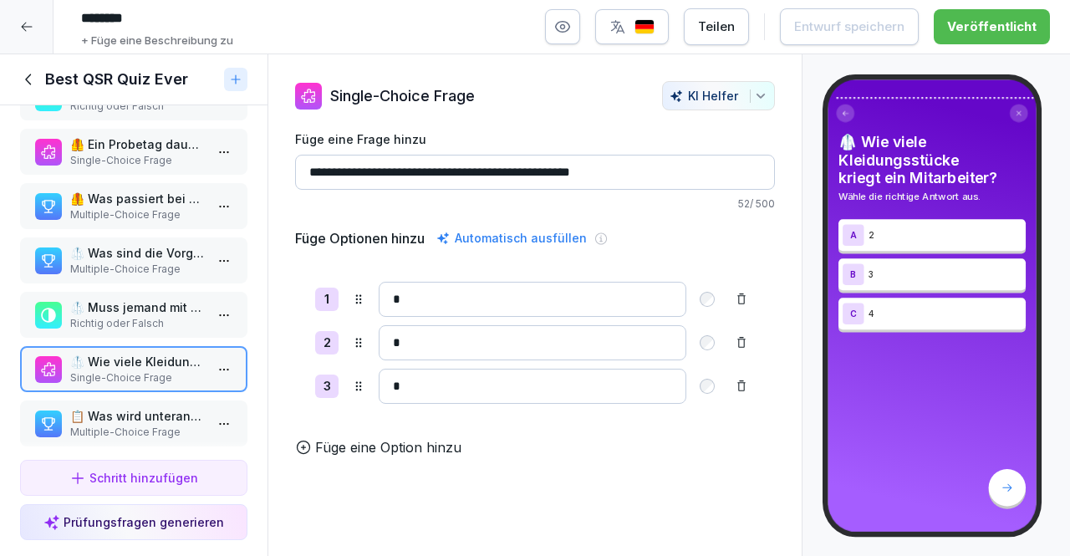
click at [187, 420] on p "📋 Was wird unteranderem im Personalfragebogen vor dem Start gefragt?" at bounding box center [137, 416] width 134 height 18
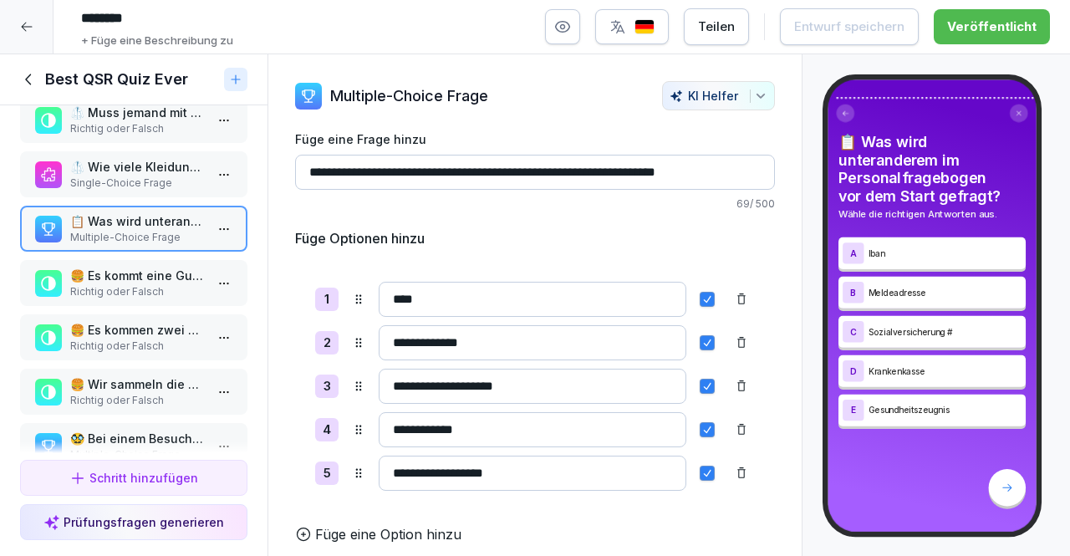
scroll to position [2962, 0]
click at [144, 293] on p "Richtig oder Falsch" at bounding box center [137, 290] width 134 height 15
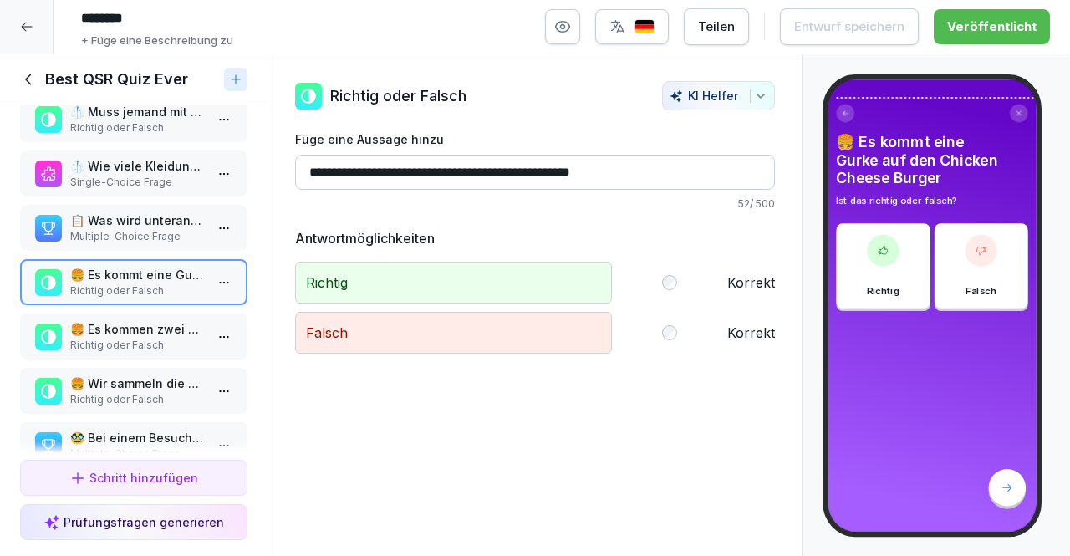
scroll to position [3004, 0]
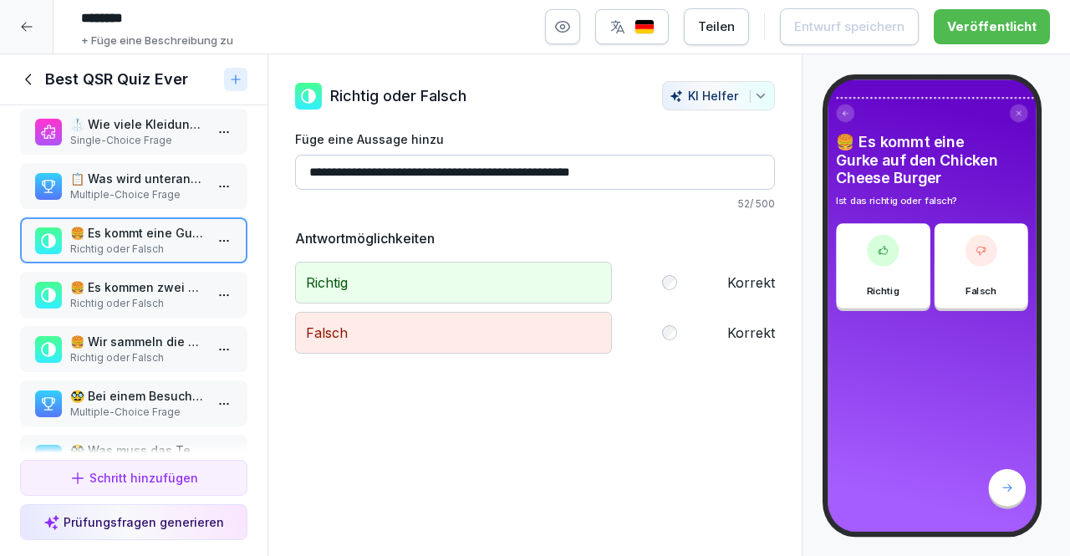
click at [147, 384] on div "🥸 Bei einem Besuch vom Amt machen passiert folgendes Multiple-Choice Frage" at bounding box center [133, 403] width 227 height 46
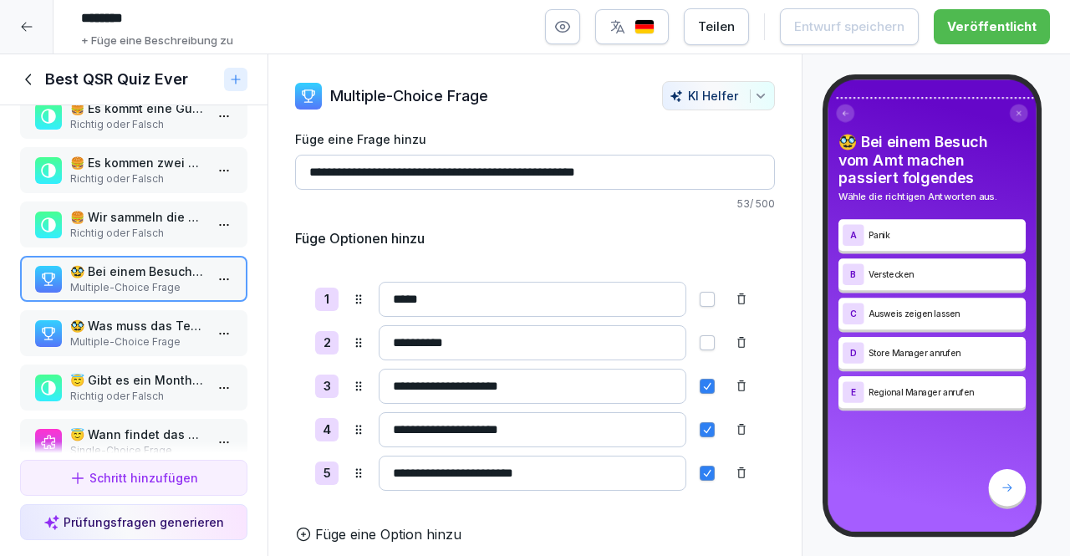
scroll to position [3131, 0]
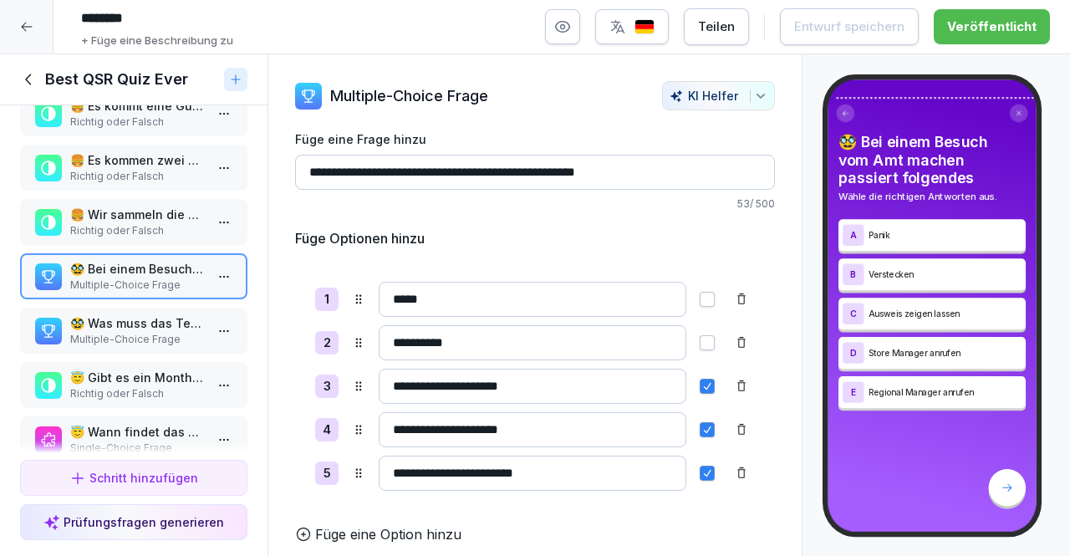
click at [131, 326] on p "🥸 Was muss das Team beim Amt besuch wissen?" at bounding box center [137, 323] width 134 height 18
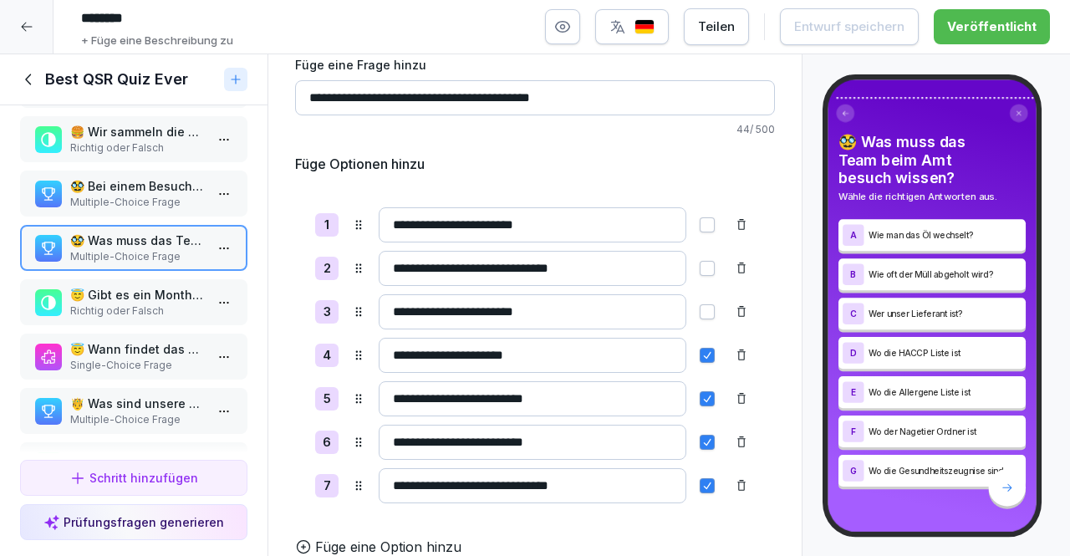
scroll to position [3214, 0]
click at [167, 315] on p "Richtig oder Falsch" at bounding box center [137, 310] width 134 height 15
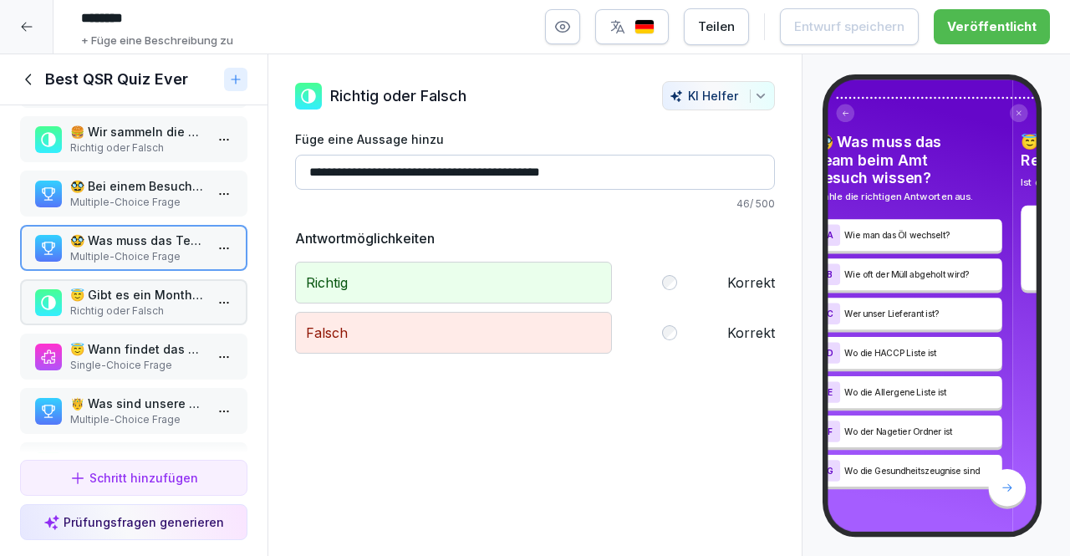
click at [165, 362] on p "Single-Choice Frage" at bounding box center [137, 365] width 134 height 15
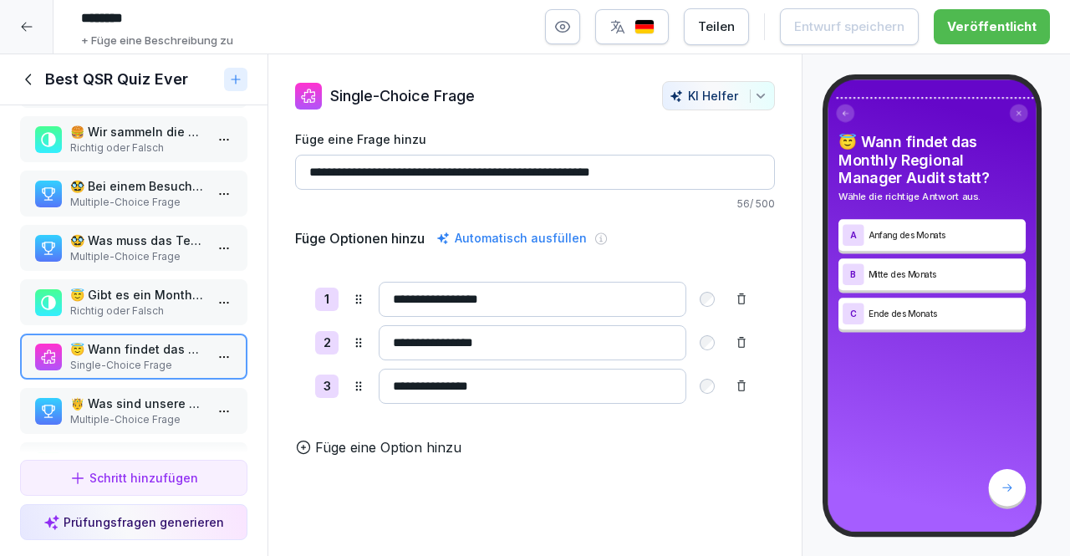
click at [164, 414] on p "Multiple-Choice Frage" at bounding box center [137, 419] width 134 height 15
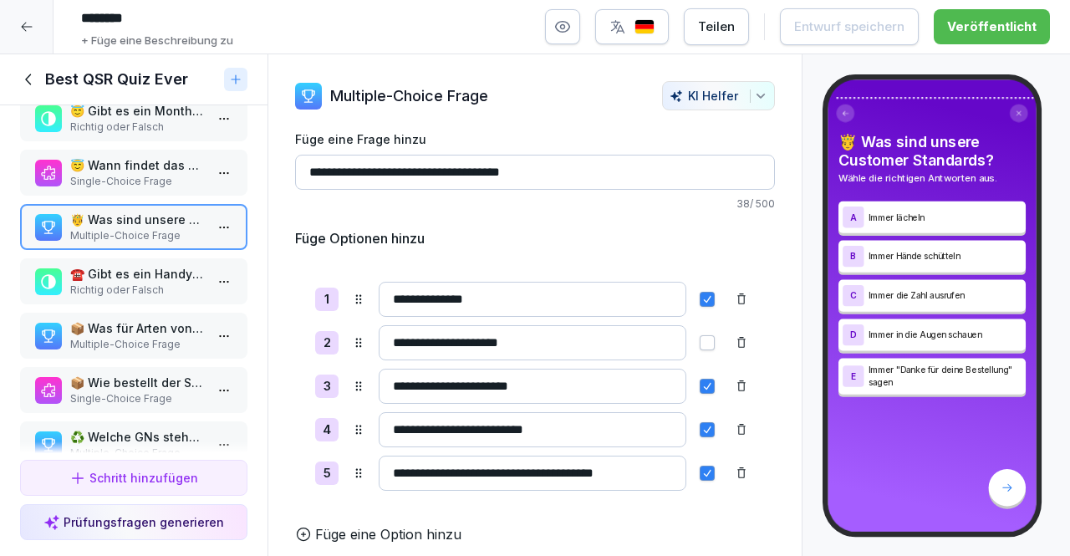
scroll to position [3399, 0]
click at [150, 332] on p "📦 Was für Arten von Inventur gibt es?" at bounding box center [137, 327] width 134 height 18
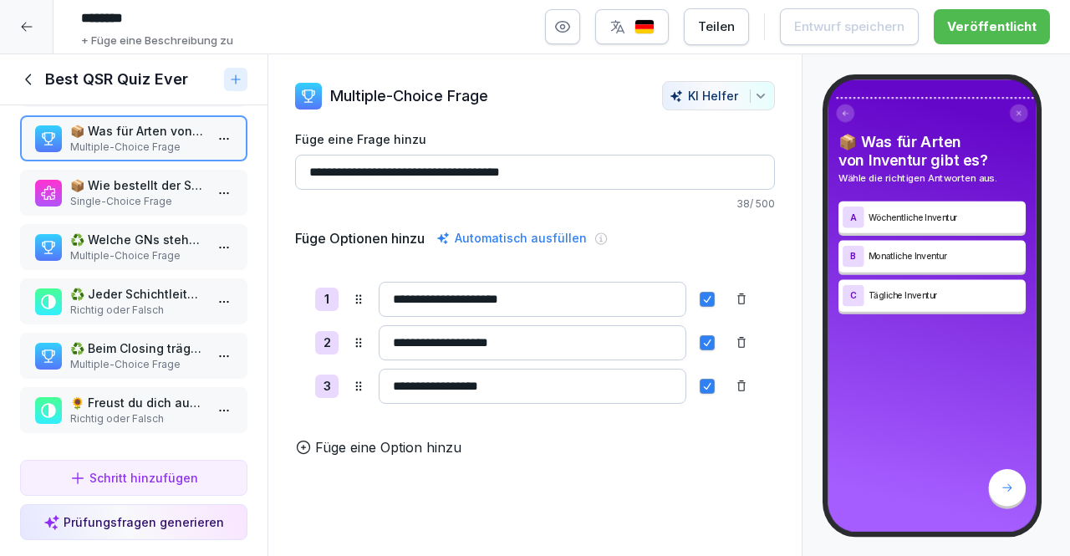
scroll to position [3605, 0]
click at [160, 289] on p "♻️ Jeder Schichtleiter trägt nach seiner Schicht den Waste in Sides ein?" at bounding box center [137, 294] width 134 height 18
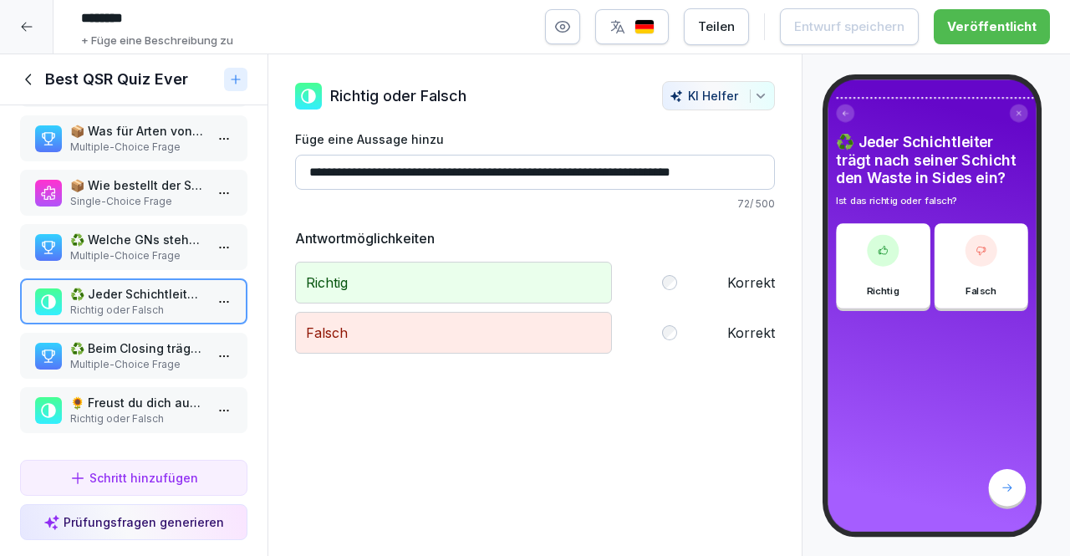
click at [130, 339] on p "♻️ Beim Closing trägt jeder Schichtleiter folgendes beim Abfall ein" at bounding box center [137, 348] width 134 height 18
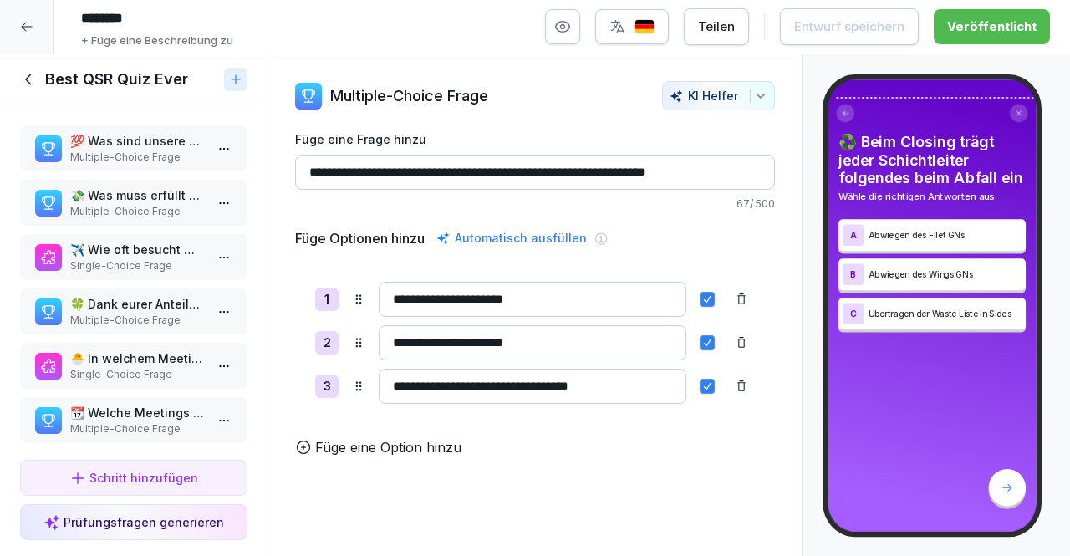
click at [131, 156] on p "Multiple-Choice Frage" at bounding box center [137, 157] width 134 height 15
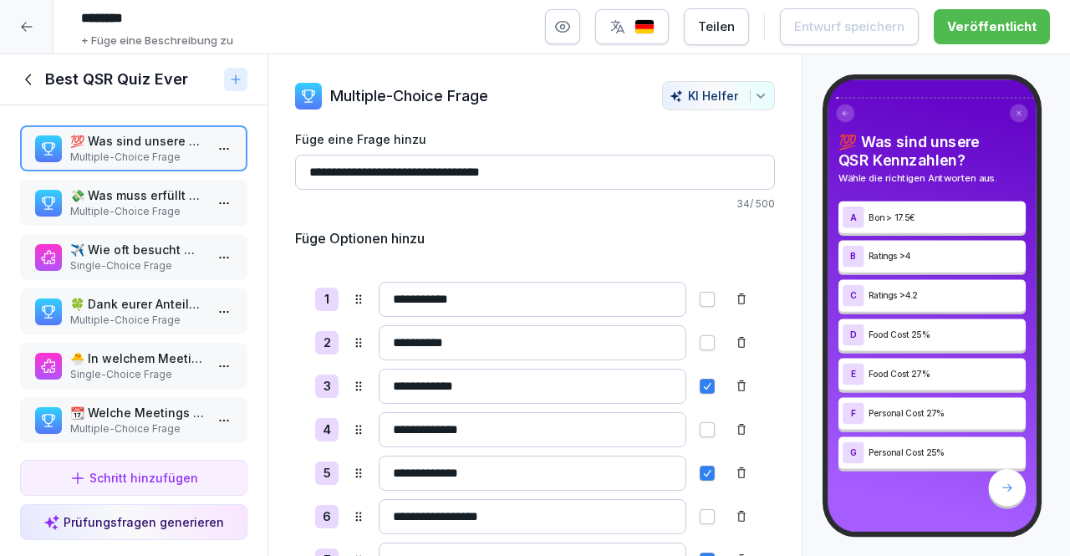
scroll to position [94, 0]
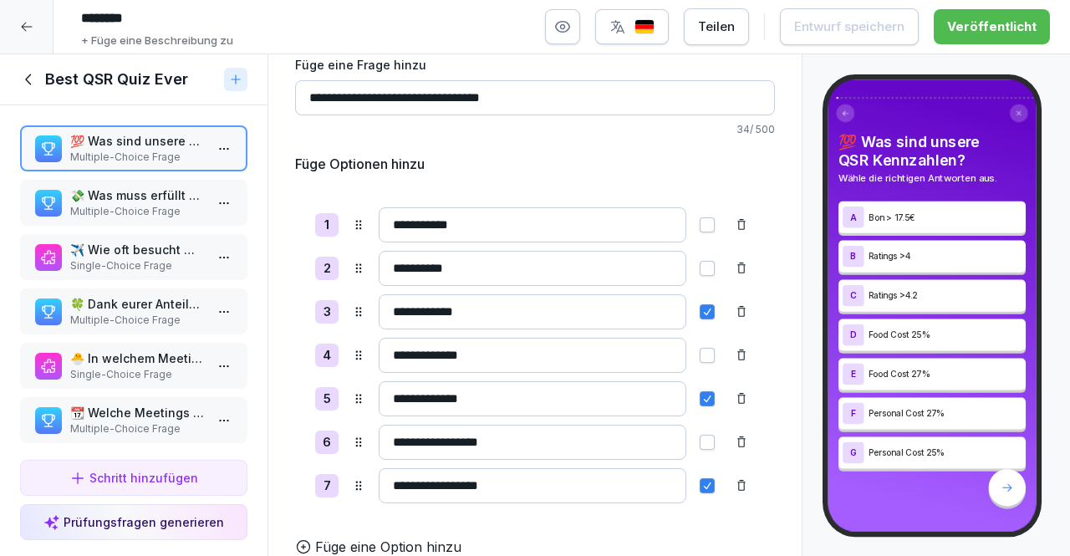
click at [105, 195] on p "💸 Was muss erfüllt sein, damit der Betriebsleiter den Bonus erhält?" at bounding box center [137, 195] width 134 height 18
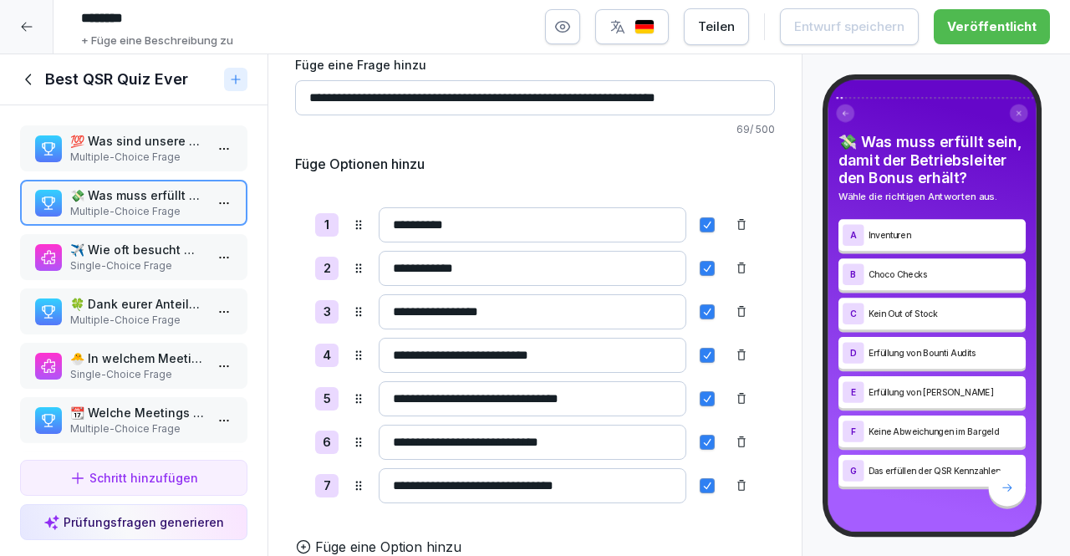
click at [165, 261] on p "Single-Choice Frage" at bounding box center [137, 265] width 134 height 15
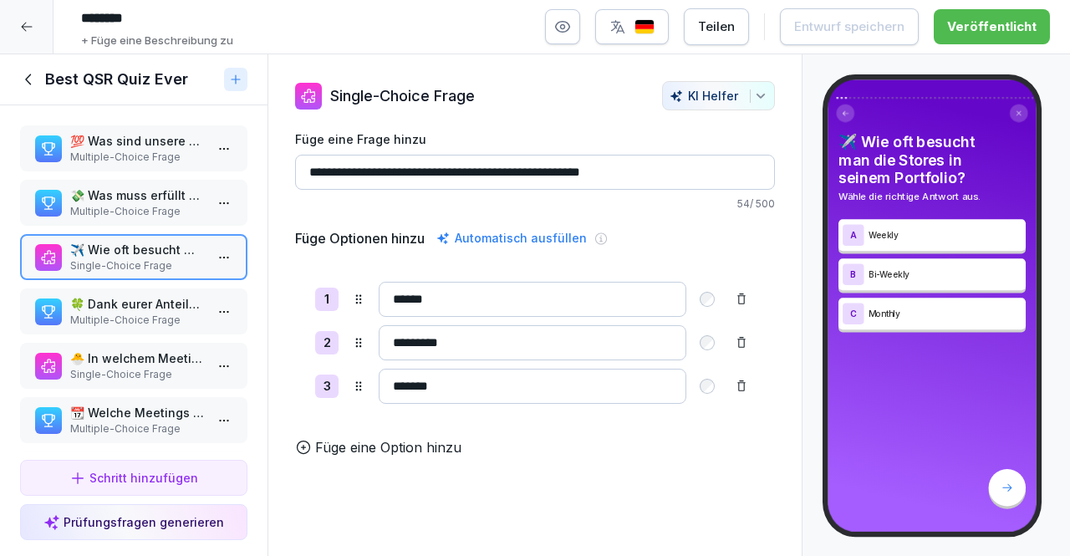
click at [150, 303] on p "🍀 Dank eurer Anteile seid Ihr Besitzer der Stores. Was bedeutet das?" at bounding box center [137, 304] width 134 height 18
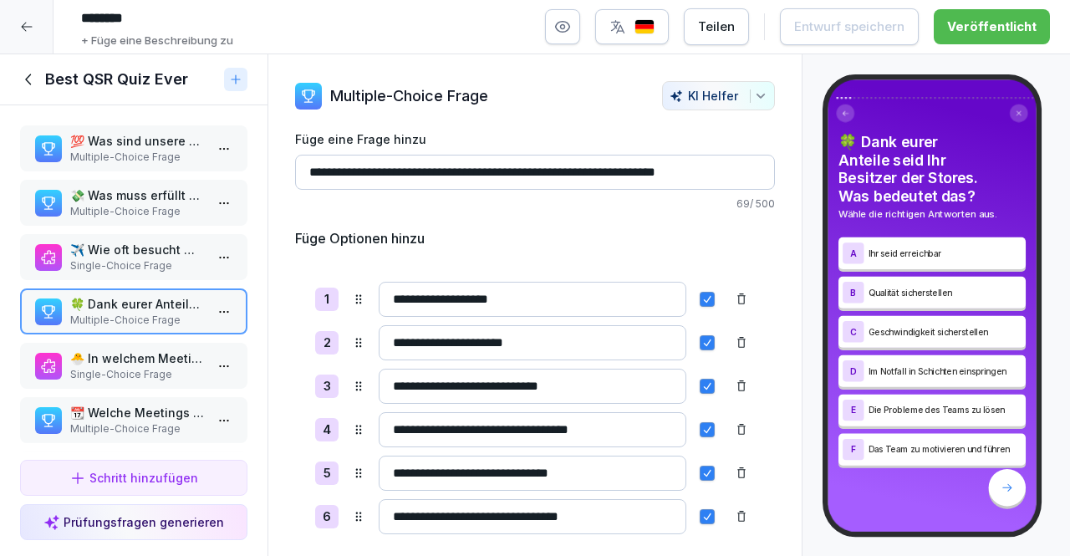
scroll to position [52, 0]
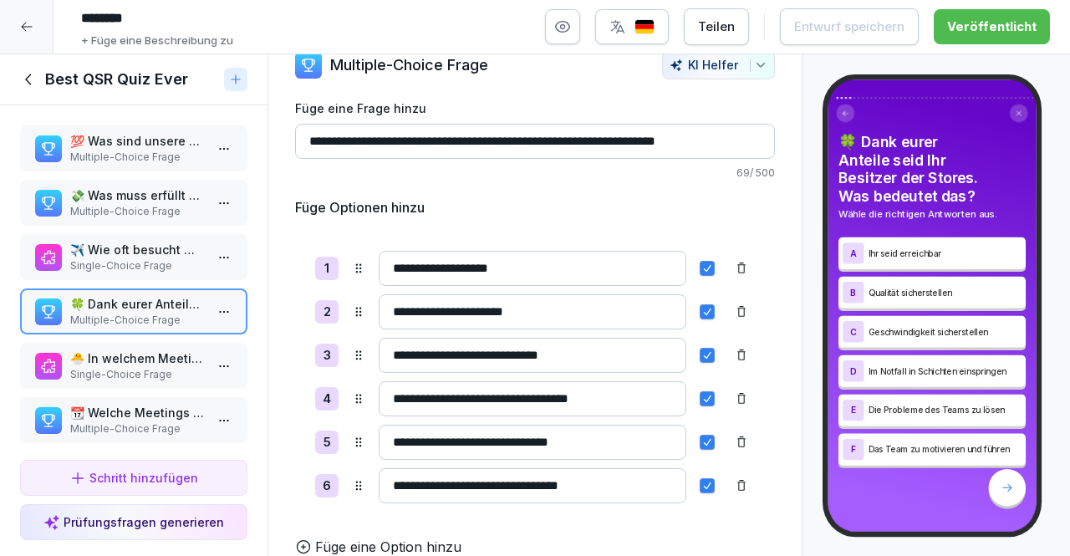
click at [155, 369] on p "Single-Choice Frage" at bounding box center [137, 374] width 134 height 15
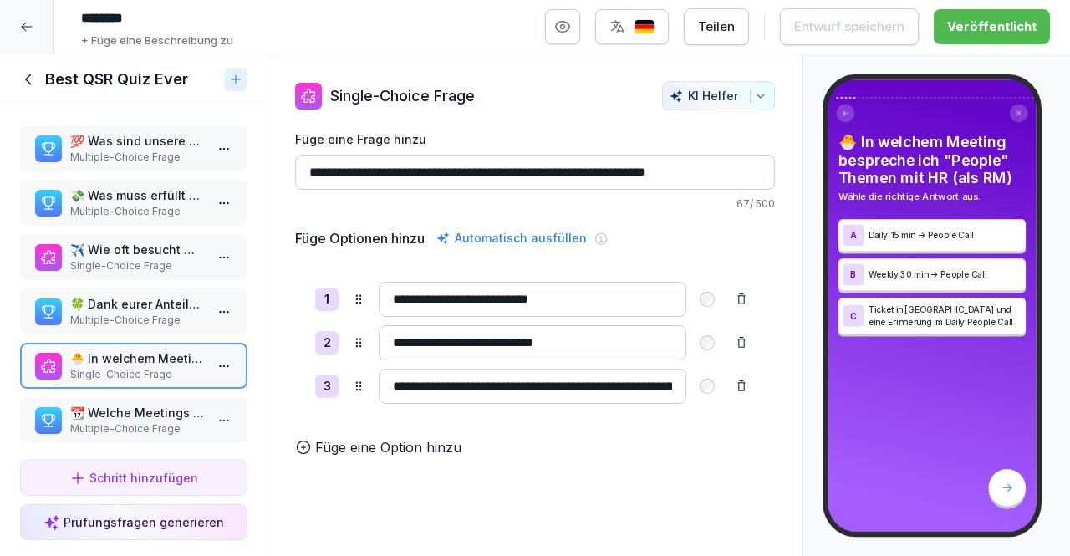
click at [122, 130] on div "💯 Was sind unsere QSR Kennzahlen? Multiple-Choice Frage" at bounding box center [133, 148] width 227 height 46
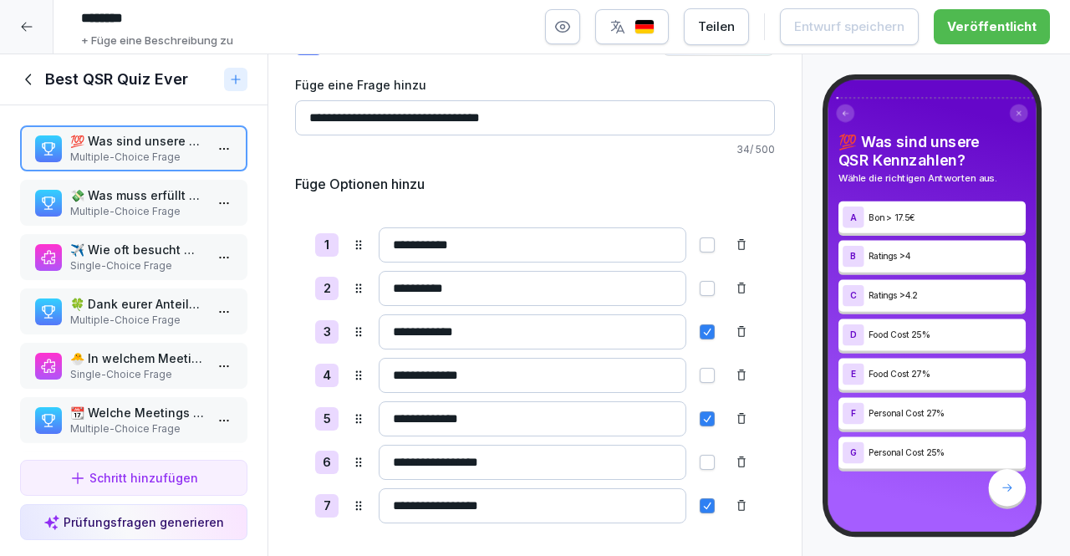
scroll to position [94, 0]
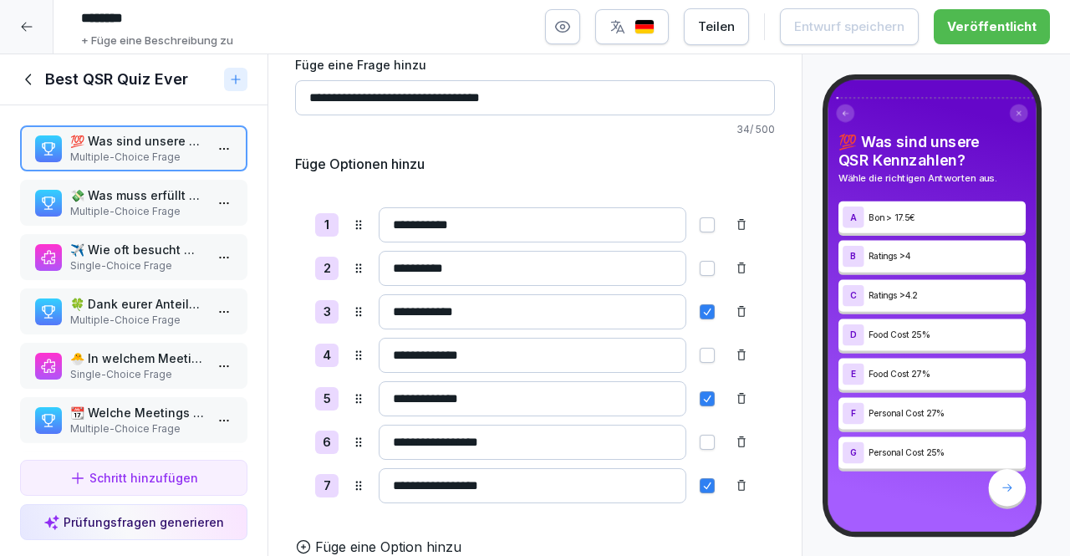
click at [144, 398] on div "📆 Welche Meetings gehören zu einem Regional Manager? Multiple-Choice Frage" at bounding box center [133, 420] width 227 height 46
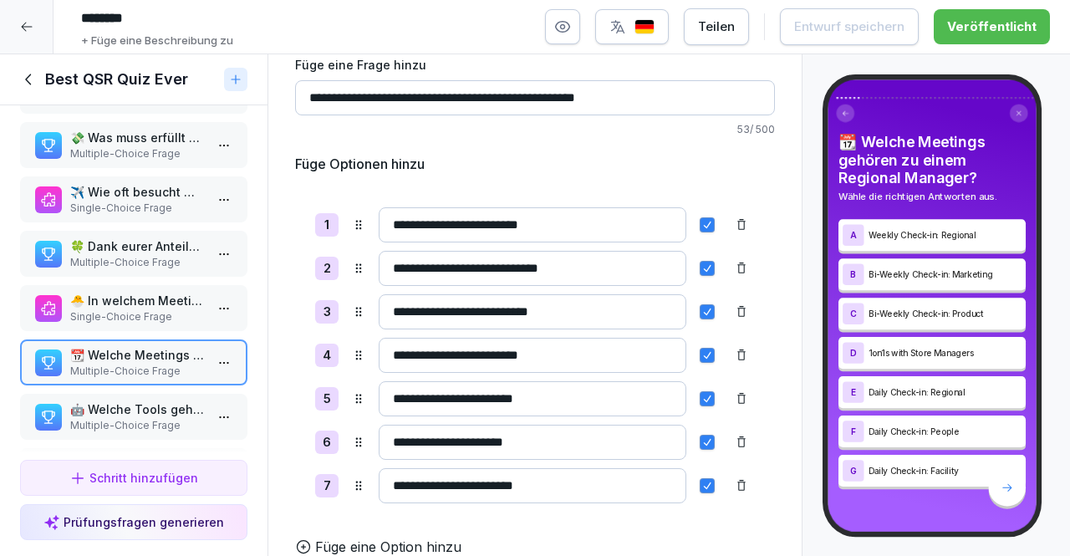
scroll to position [58, 0]
click at [131, 399] on p "🤖 Welche Tools gehören zu unserem AI Setup?" at bounding box center [137, 408] width 134 height 18
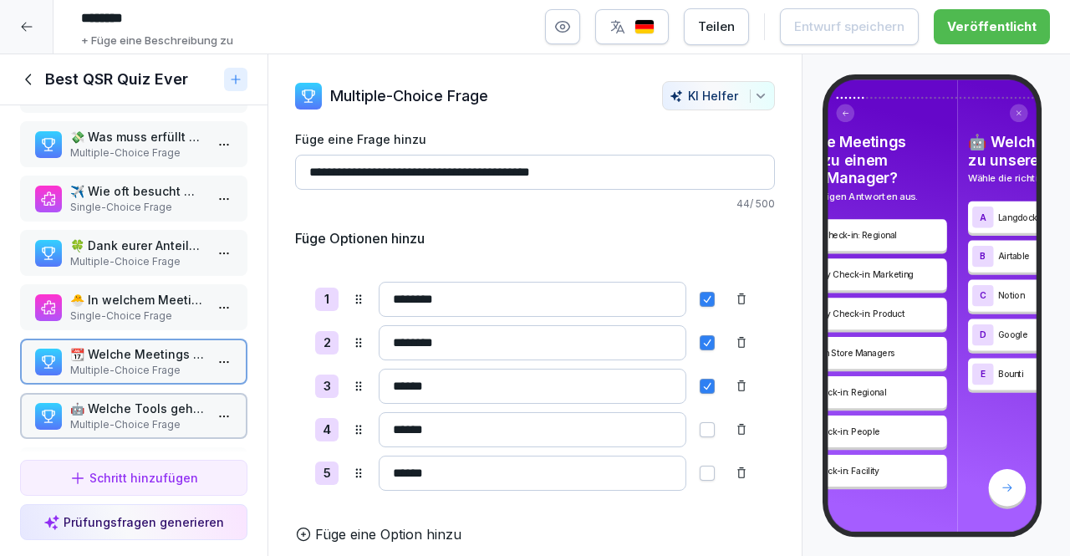
scroll to position [8, 0]
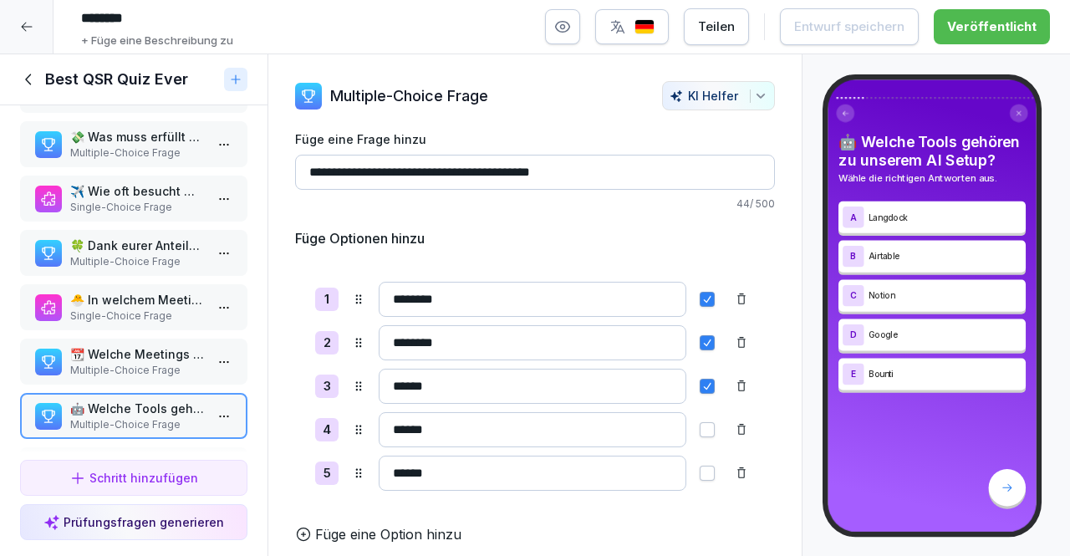
click at [130, 297] on p "🐣 In welchem Meeting bespreche ich "People" Themen mit HR (als RM)" at bounding box center [137, 300] width 134 height 18
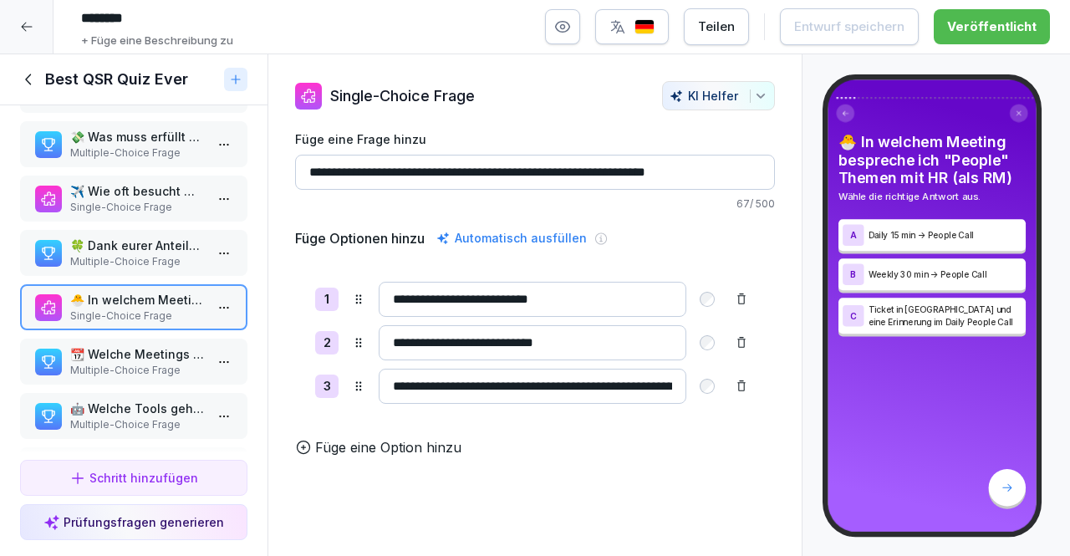
click at [123, 406] on p "🤖 Welche Tools gehören zu unserem AI Setup?" at bounding box center [137, 408] width 134 height 18
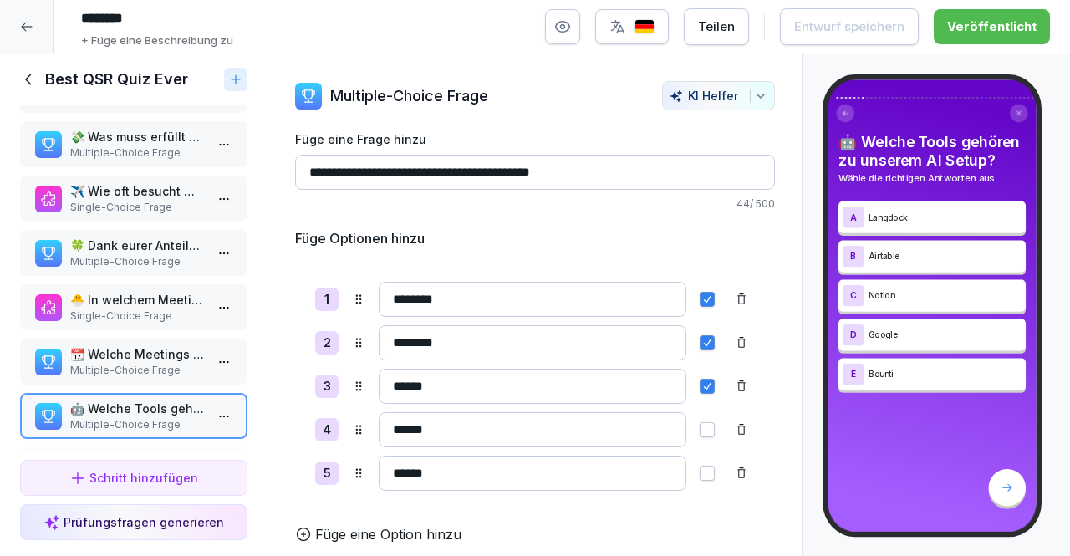
click at [158, 357] on p "📆 Welche Meetings gehören zu einem Regional Manager?" at bounding box center [137, 354] width 134 height 18
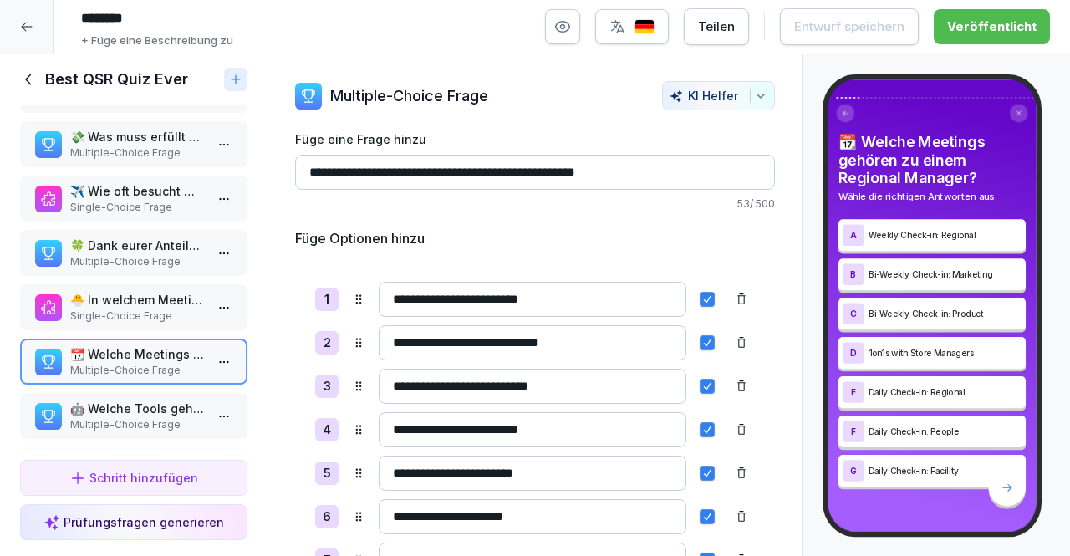
click at [155, 407] on p "🤖 Welche Tools gehören zu unserem AI Setup?" at bounding box center [137, 408] width 134 height 18
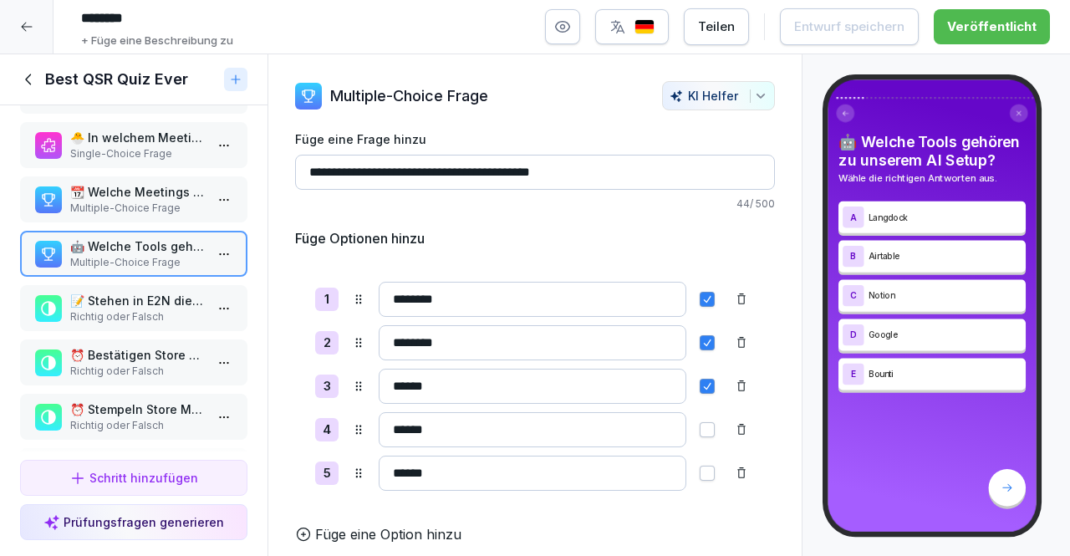
scroll to position [222, 0]
click at [152, 303] on p "📝 Stehen in E2N die Studenlöhne?" at bounding box center [137, 299] width 134 height 18
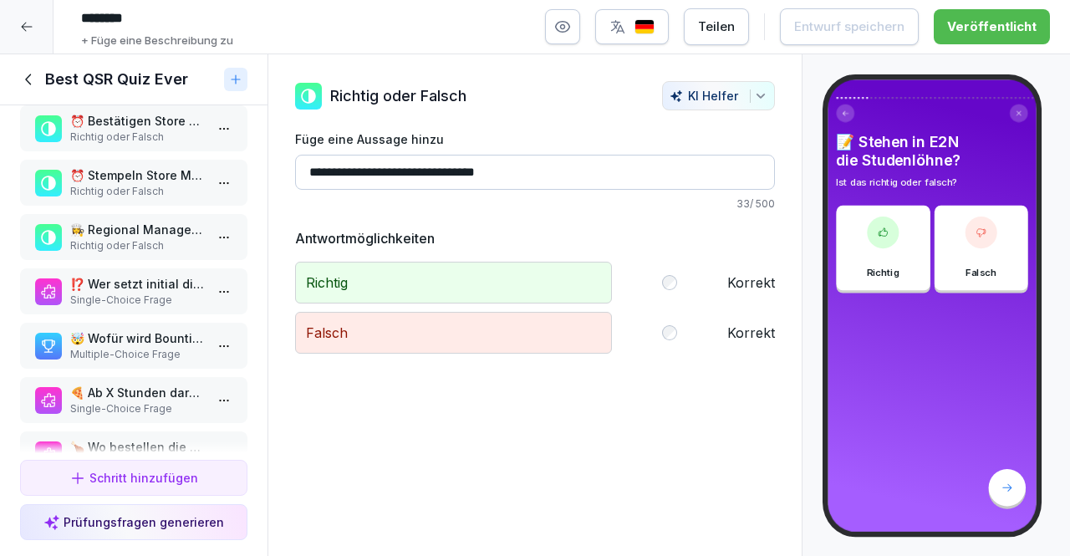
scroll to position [459, 0]
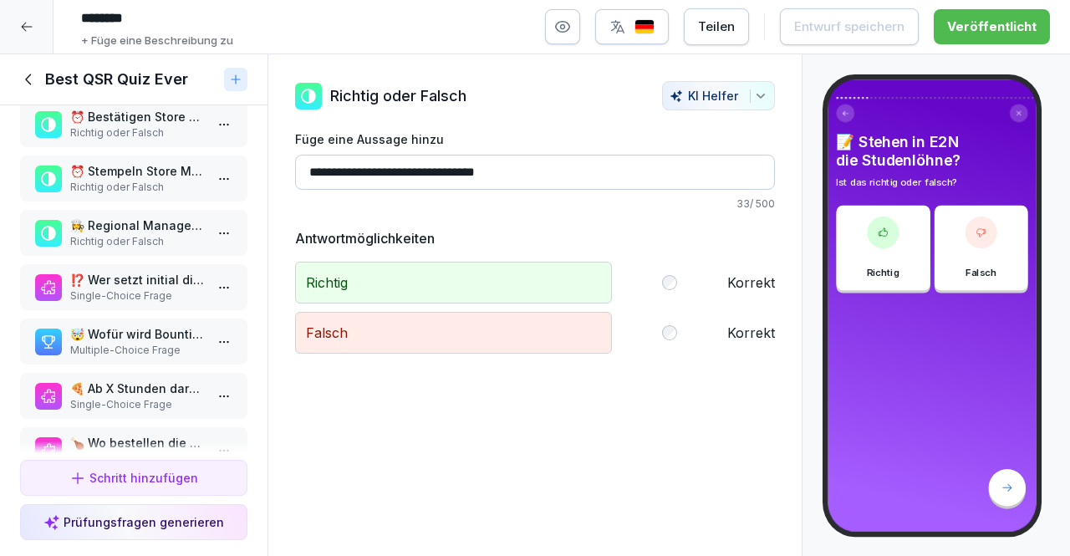
click at [150, 338] on p "🤯 Wofür wird Bounti genutzt?" at bounding box center [137, 334] width 134 height 18
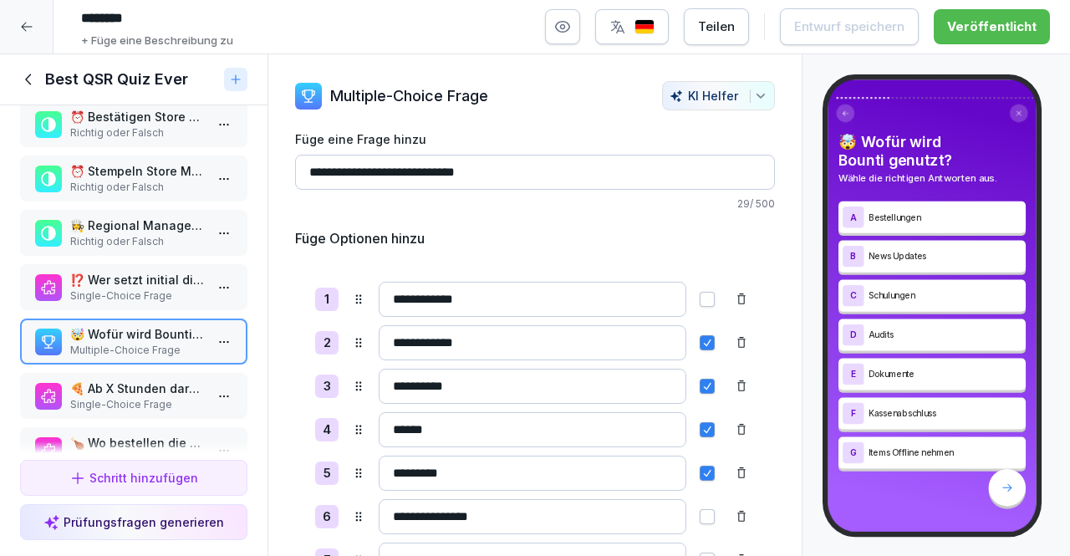
scroll to position [94, 0]
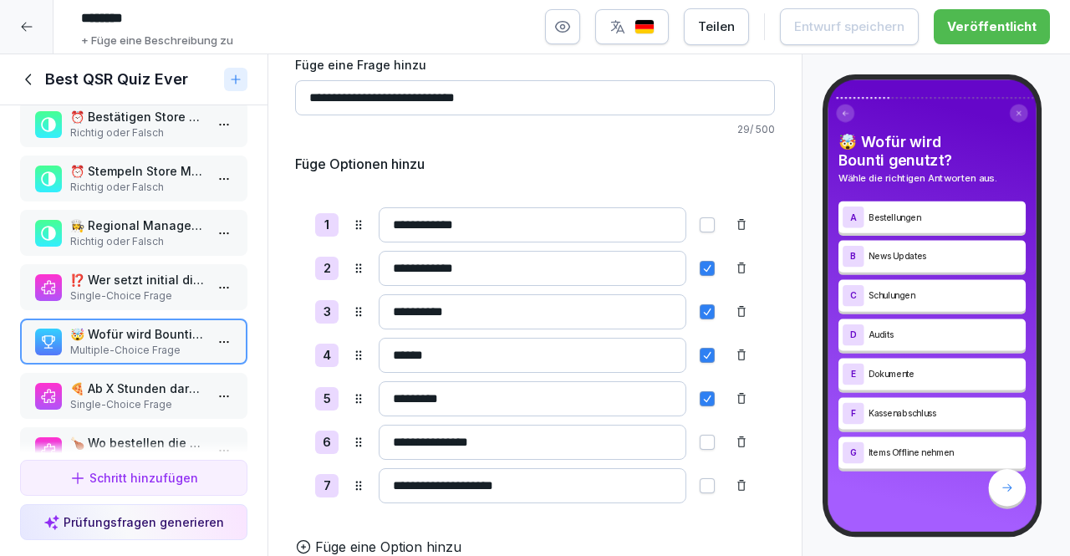
click at [120, 378] on div "🍕 Ab X Stunden darf der Mitarbeiter den 15€ free Voucher nutzen Single-Choice F…" at bounding box center [133, 396] width 227 height 46
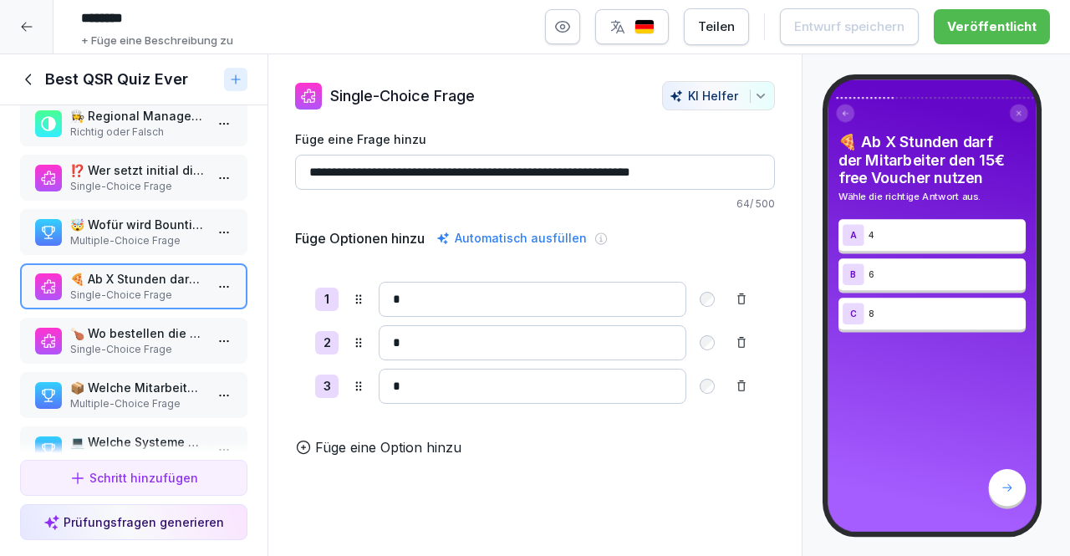
scroll to position [574, 0]
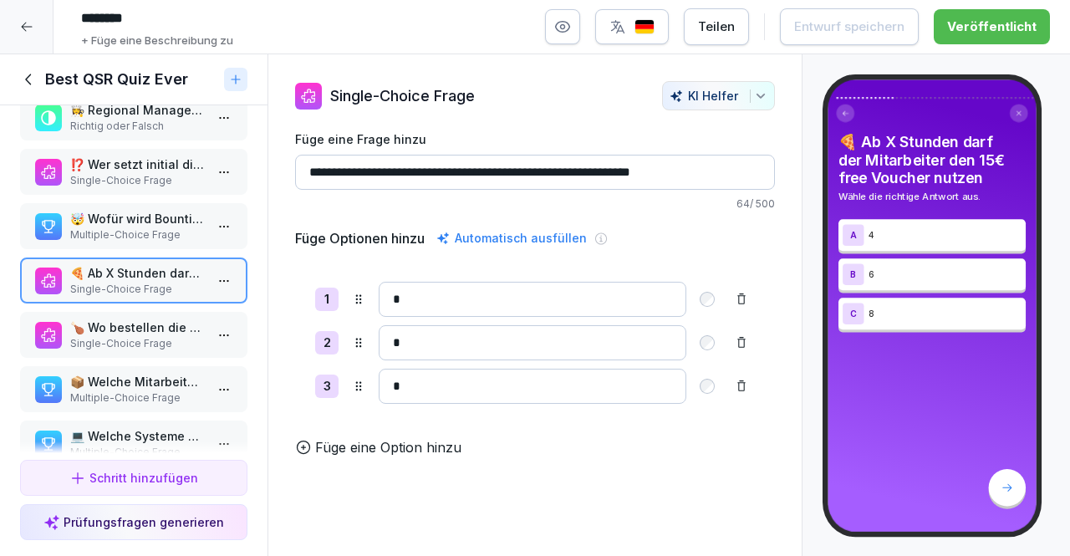
click at [127, 404] on p "Multiple-Choice Frage" at bounding box center [137, 397] width 134 height 15
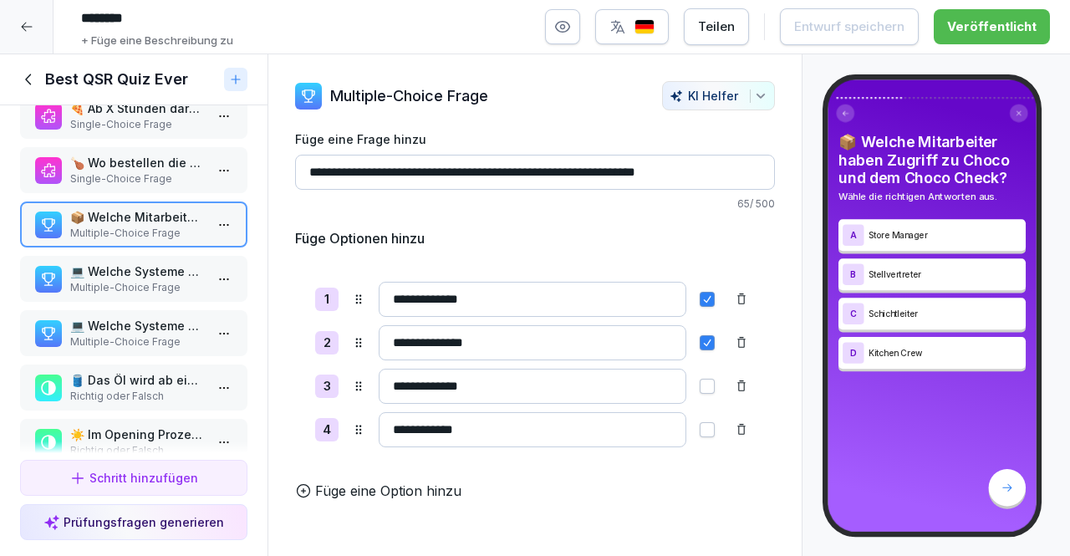
scroll to position [739, 0]
click at [132, 290] on p "Multiple-Choice Frage" at bounding box center [137, 286] width 134 height 15
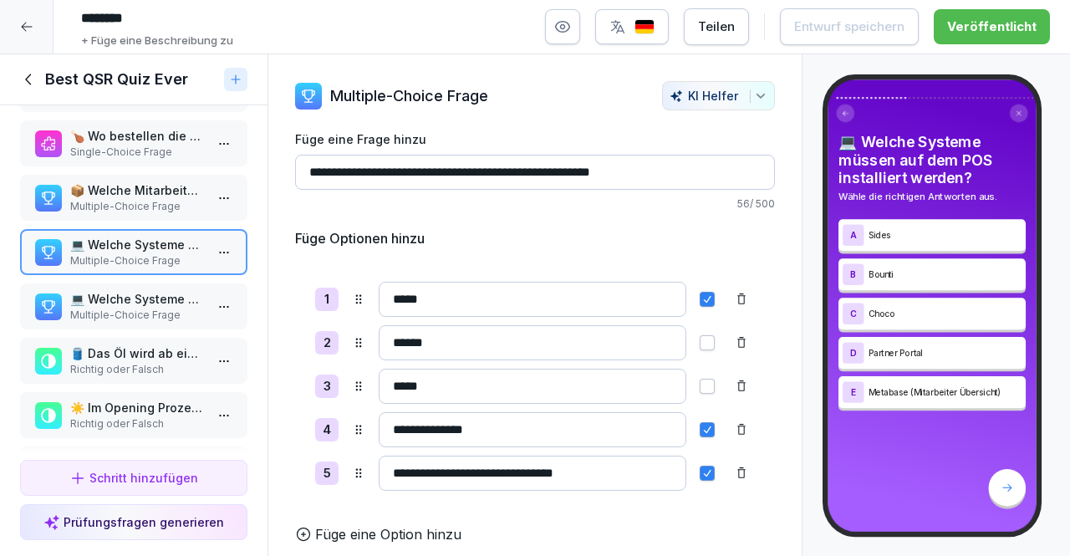
scroll to position [766, 0]
click at [135, 312] on p "Multiple-Choice Frage" at bounding box center [137, 314] width 134 height 15
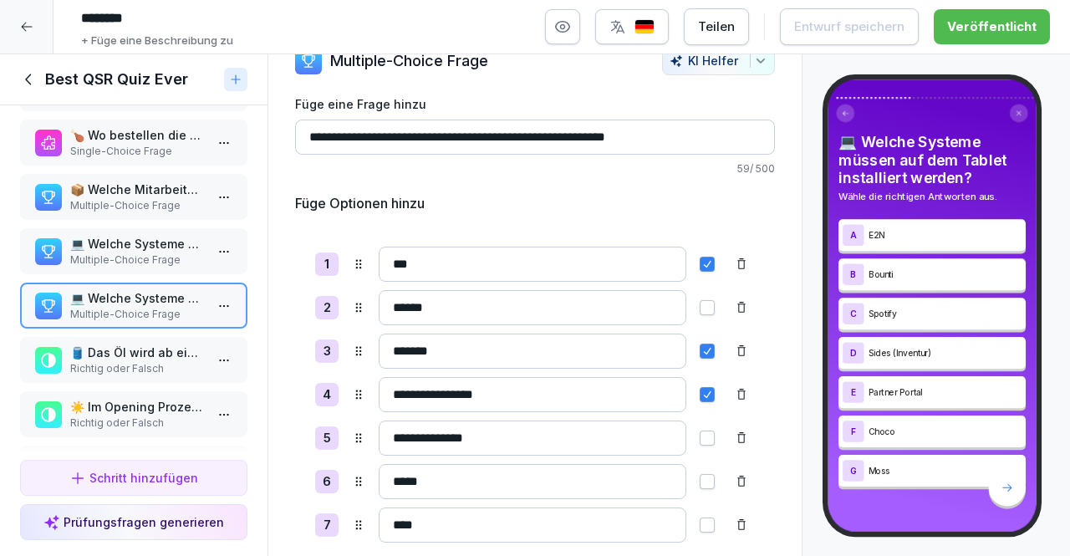
scroll to position [29, 0]
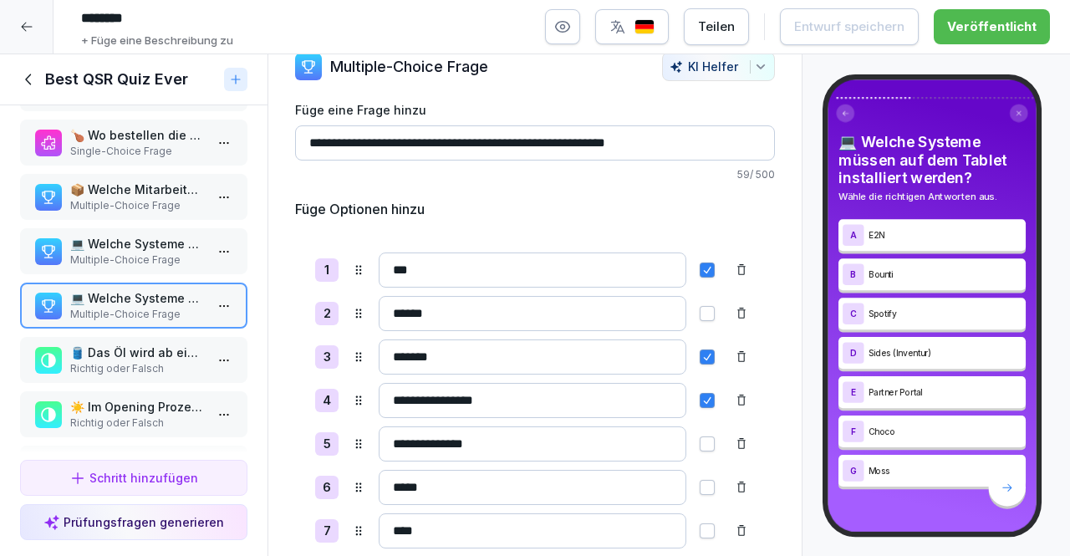
click at [149, 353] on p "🛢️ Das Öl wird ab einem Wert von 24 gewechselt" at bounding box center [137, 352] width 134 height 18
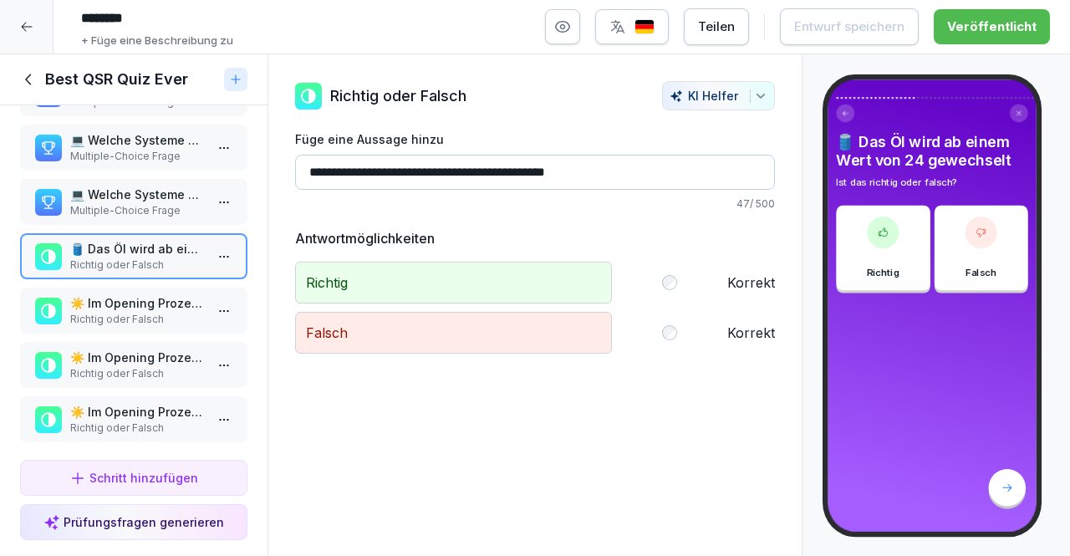
scroll to position [871, 0]
click at [151, 326] on div "☀️ Im Opening Prozess wird das Öl gewechselt Richtig oder Falsch" at bounding box center [133, 310] width 227 height 46
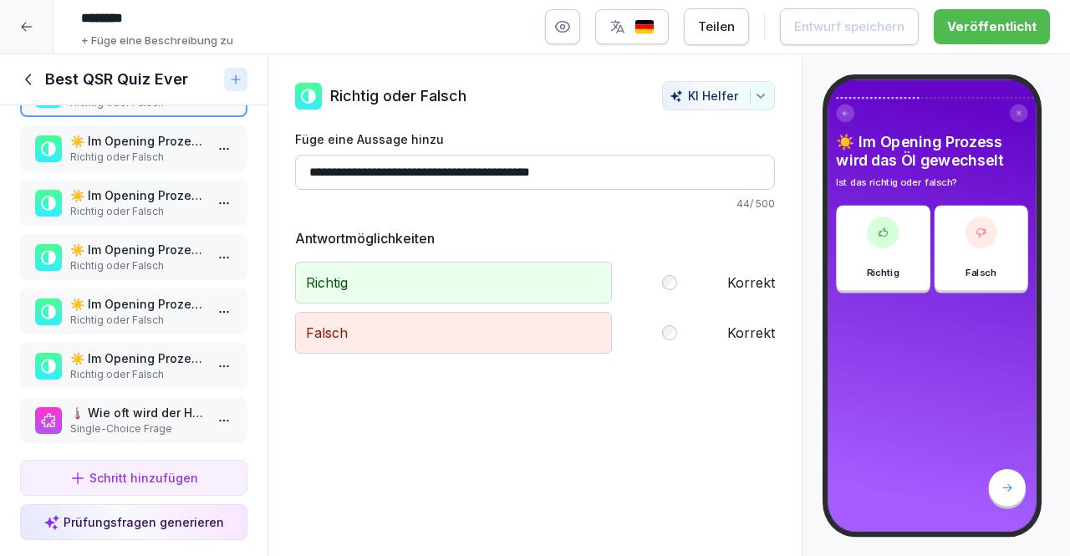
scroll to position [1093, 0]
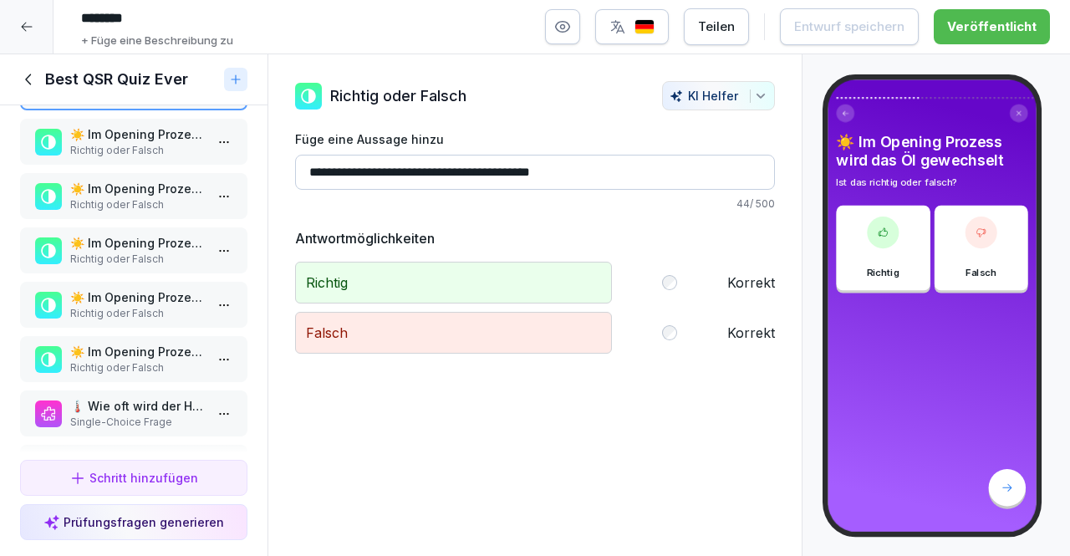
click at [152, 348] on p "☀️ Im Opening Prozess wird der HACCP mit Temp. Pistole gemacht" at bounding box center [137, 352] width 134 height 18
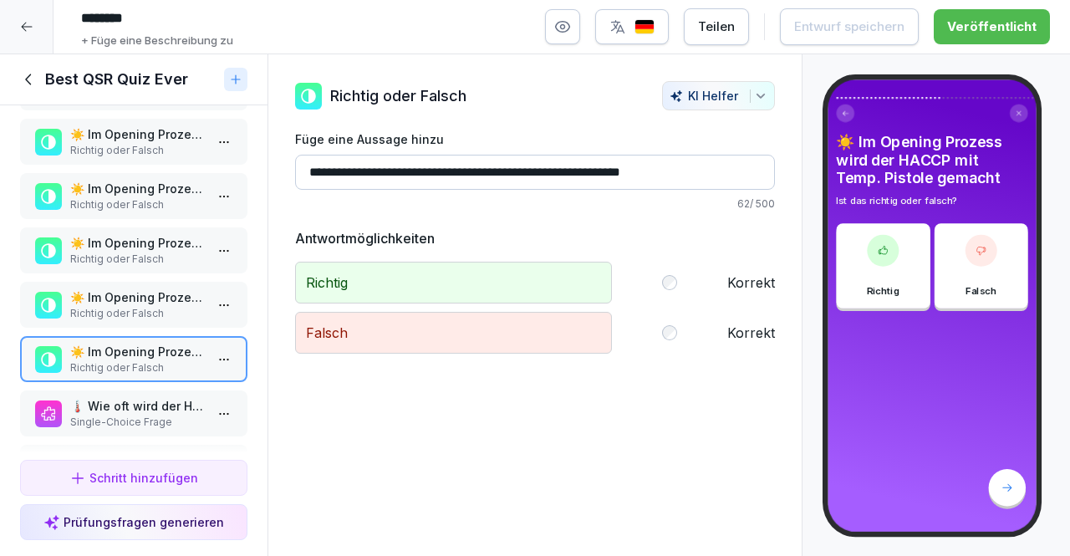
click at [152, 306] on p "Richtig oder Falsch" at bounding box center [137, 313] width 134 height 15
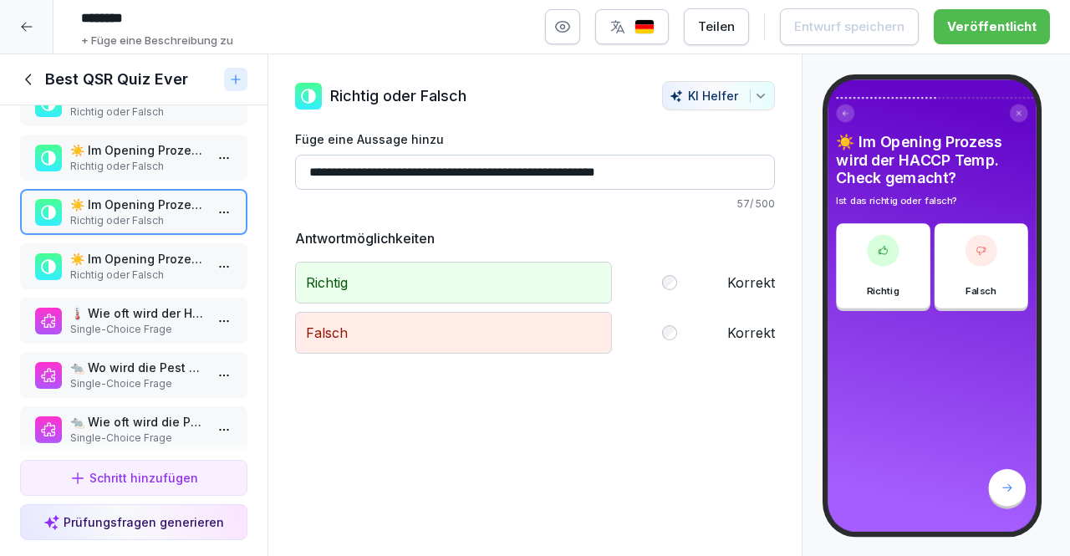
scroll to position [1186, 0]
click at [150, 310] on p "🌡️ Wie oft wird der HACCP Temp. Check gemacht?" at bounding box center [137, 312] width 134 height 18
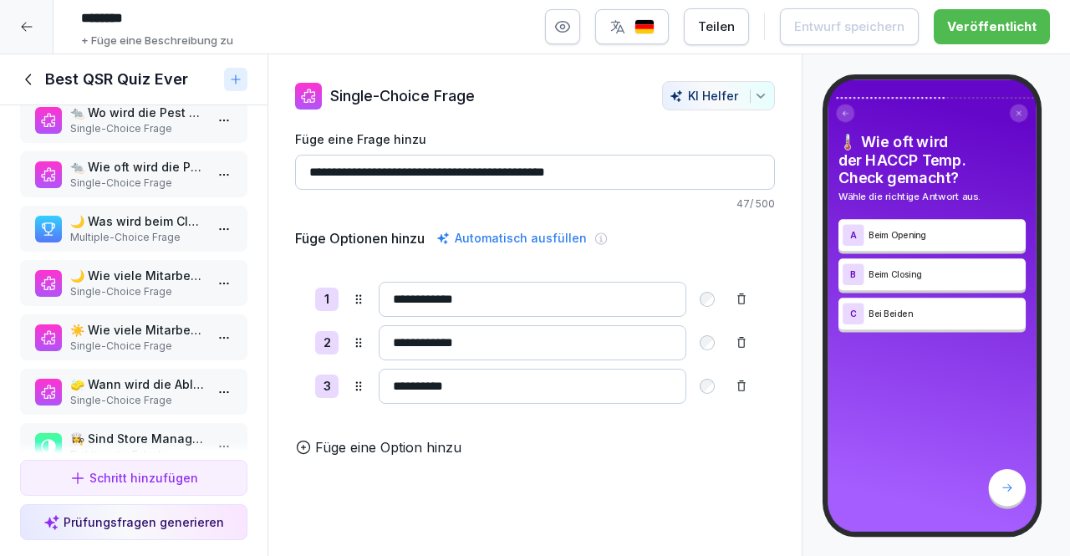
scroll to position [1452, 0]
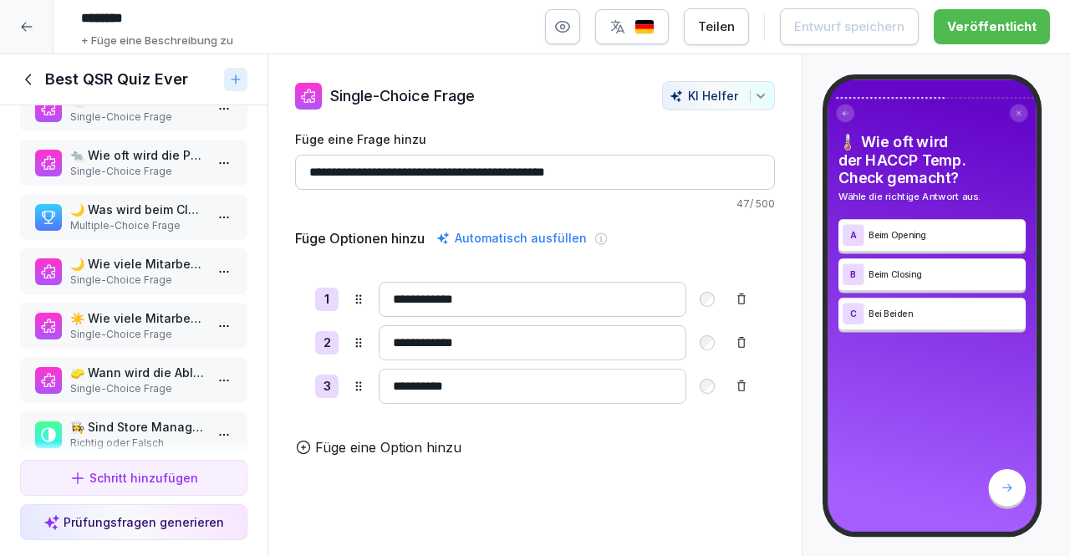
click at [153, 236] on div "🌙 Was wird beim Closing gemacht? Multiple-Choice Frage" at bounding box center [133, 217] width 227 height 46
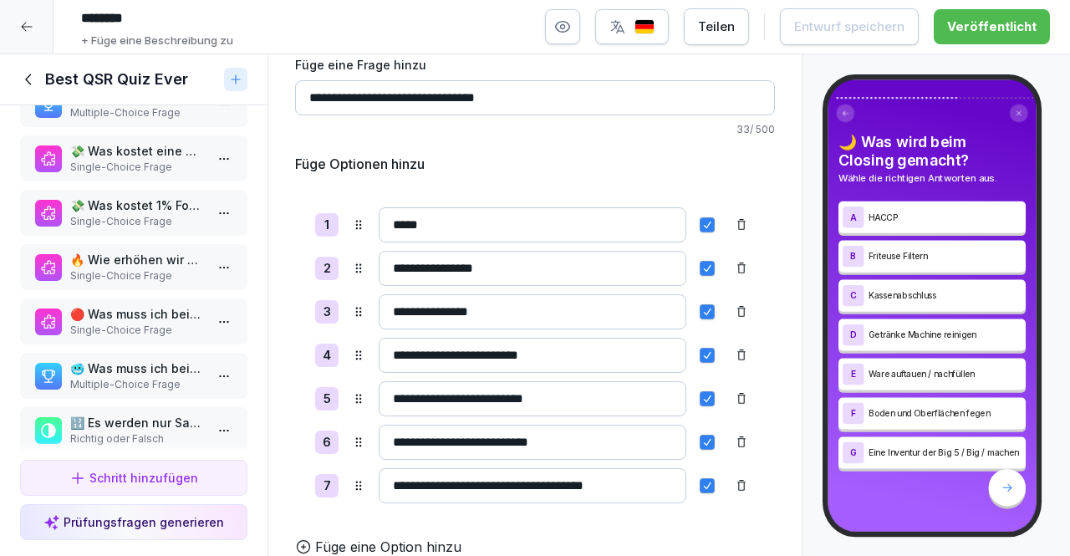
scroll to position [1956, 0]
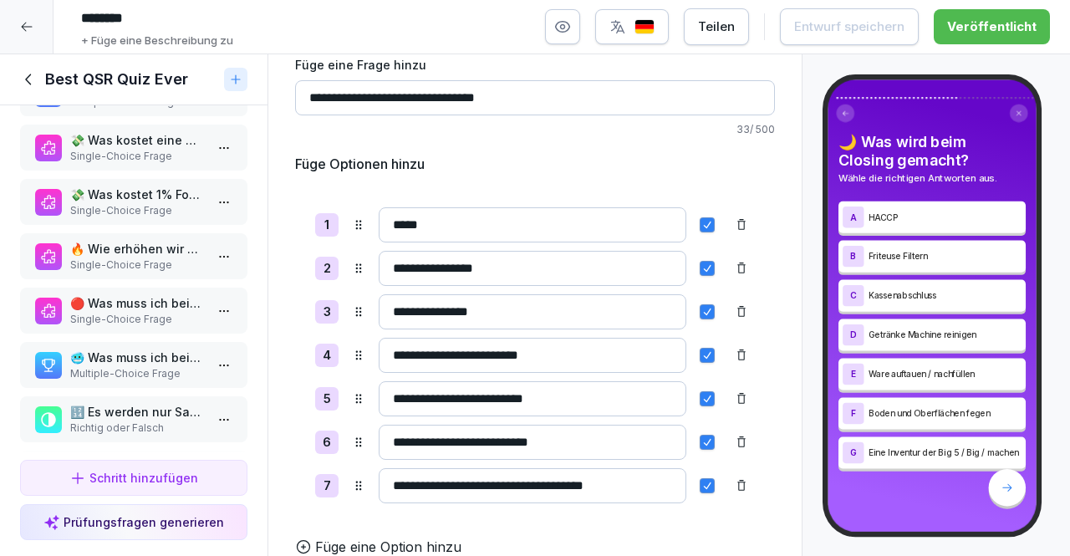
click at [115, 359] on p "🥶 Was muss ich beim Defrosting alles beachten?" at bounding box center [137, 357] width 134 height 18
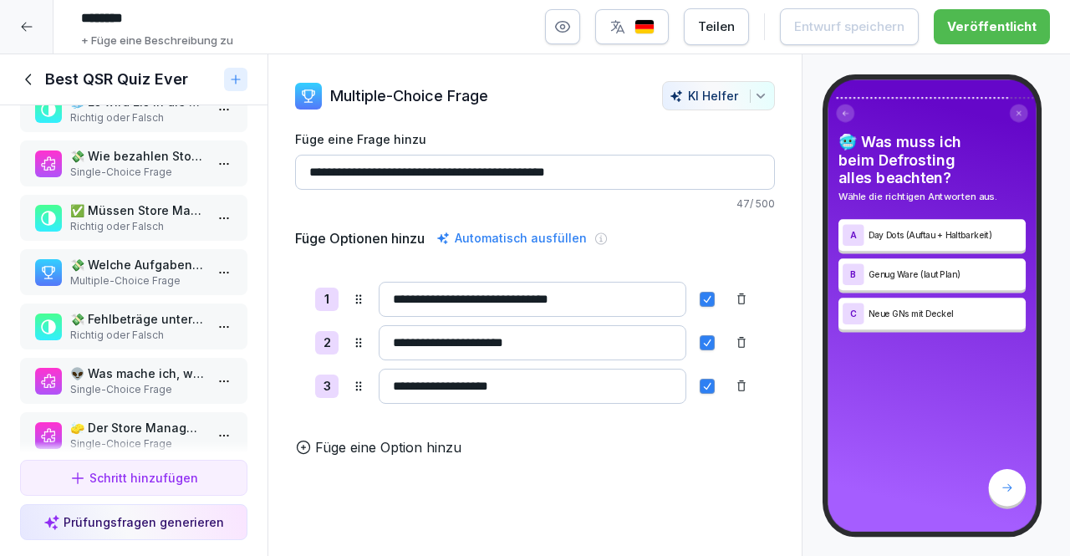
scroll to position [2376, 0]
click at [155, 269] on p "💸 Welche Aufgaben hat der Store Manager beim Bargeld Prozess?" at bounding box center [137, 263] width 134 height 18
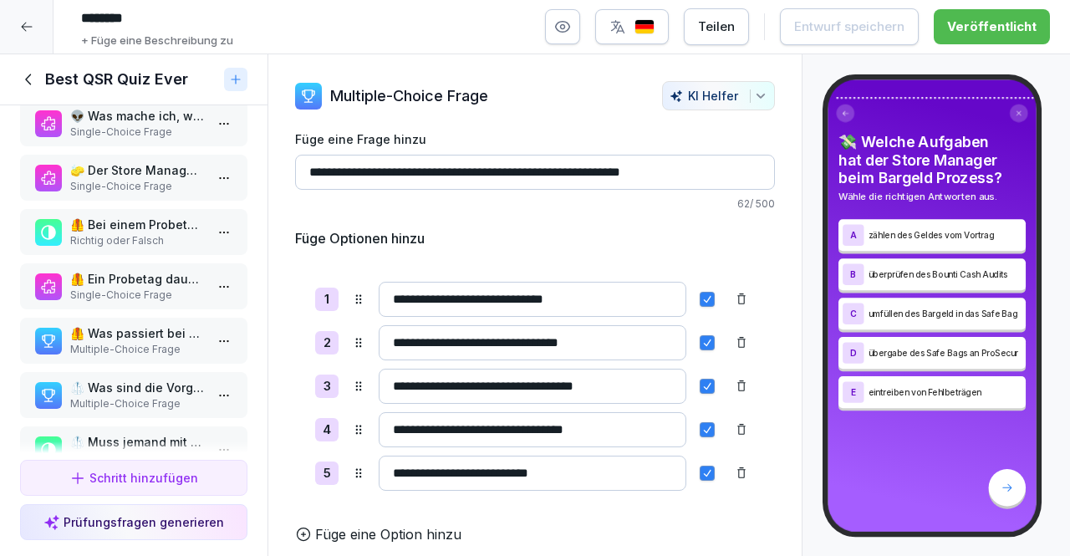
scroll to position [2634, 0]
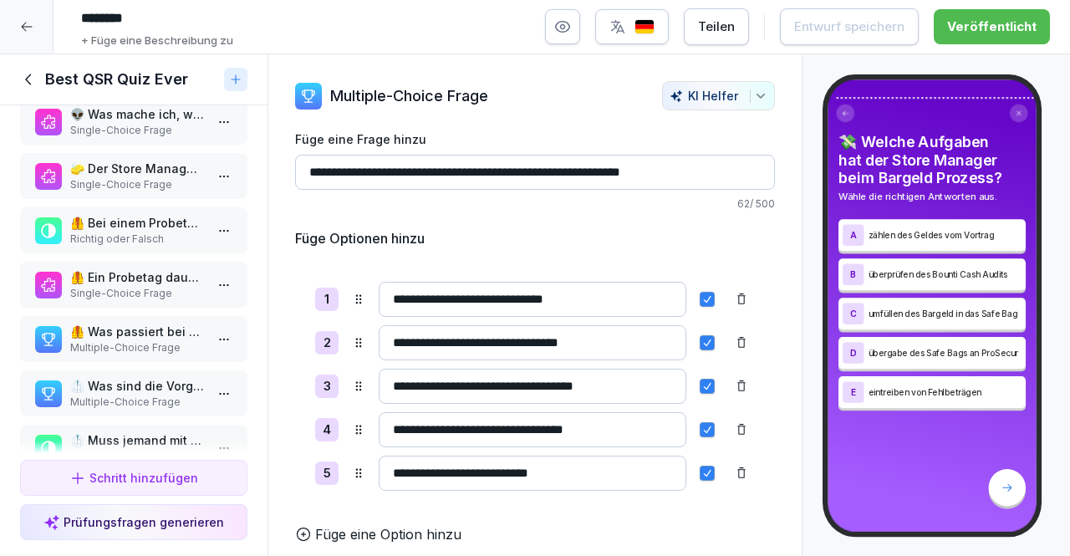
click at [174, 399] on p "Multiple-Choice Frage" at bounding box center [137, 401] width 134 height 15
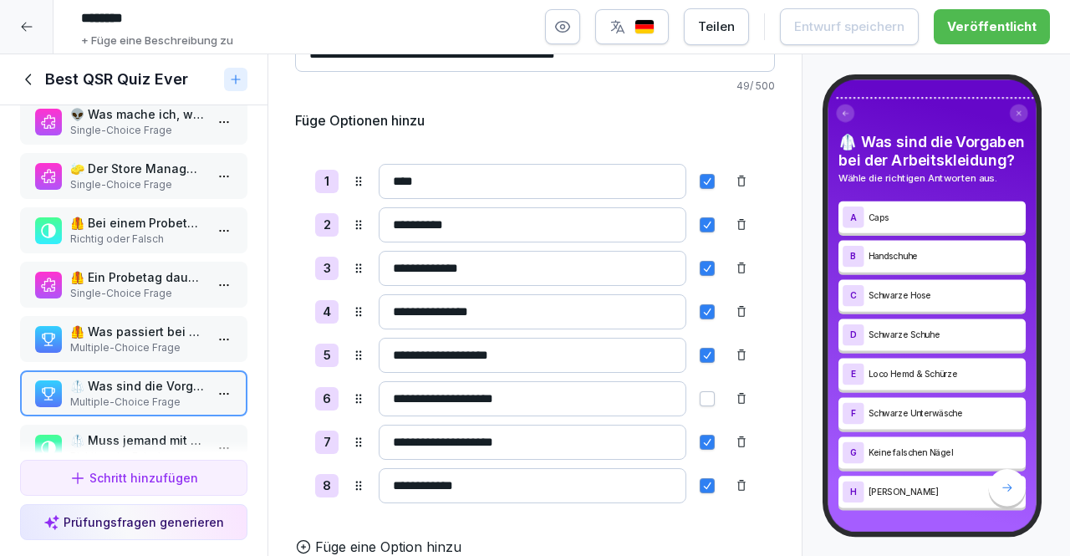
scroll to position [2822, 0]
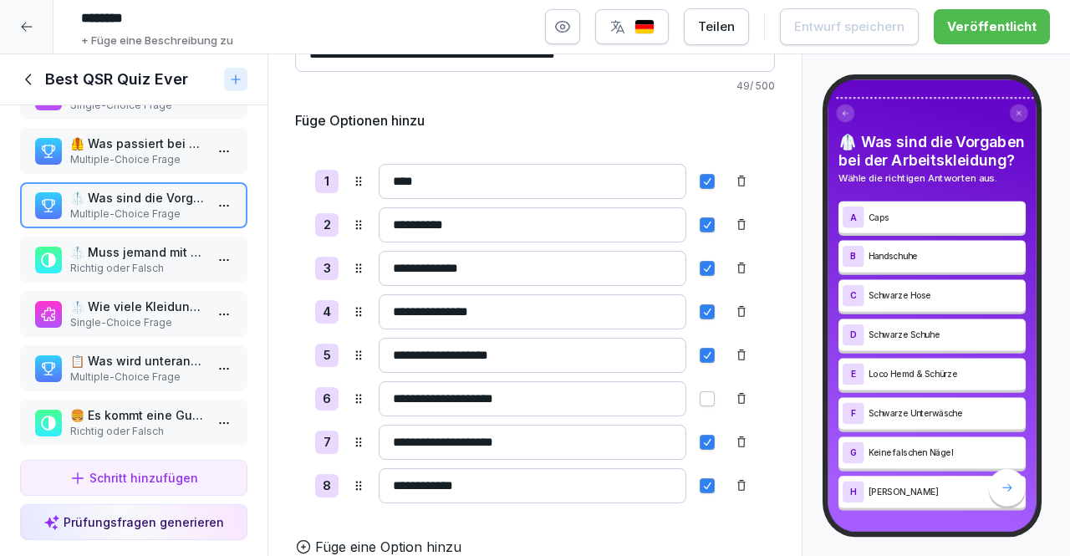
click at [142, 358] on p "📋 Was wird unteranderem im Personalfragebogen vor dem Start gefragt?" at bounding box center [137, 361] width 134 height 18
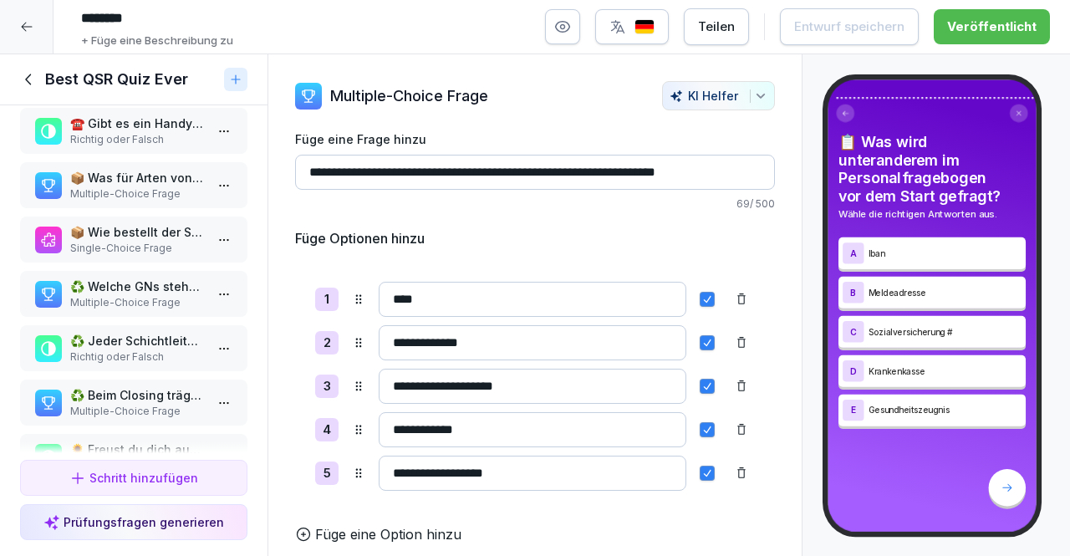
scroll to position [3549, 0]
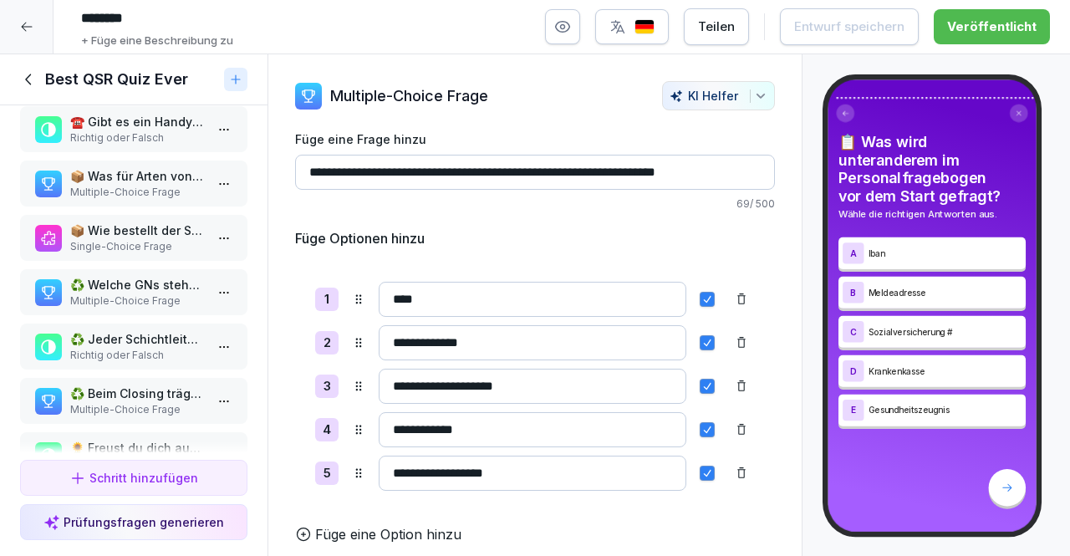
click at [157, 357] on p "Richtig oder Falsch" at bounding box center [137, 355] width 134 height 15
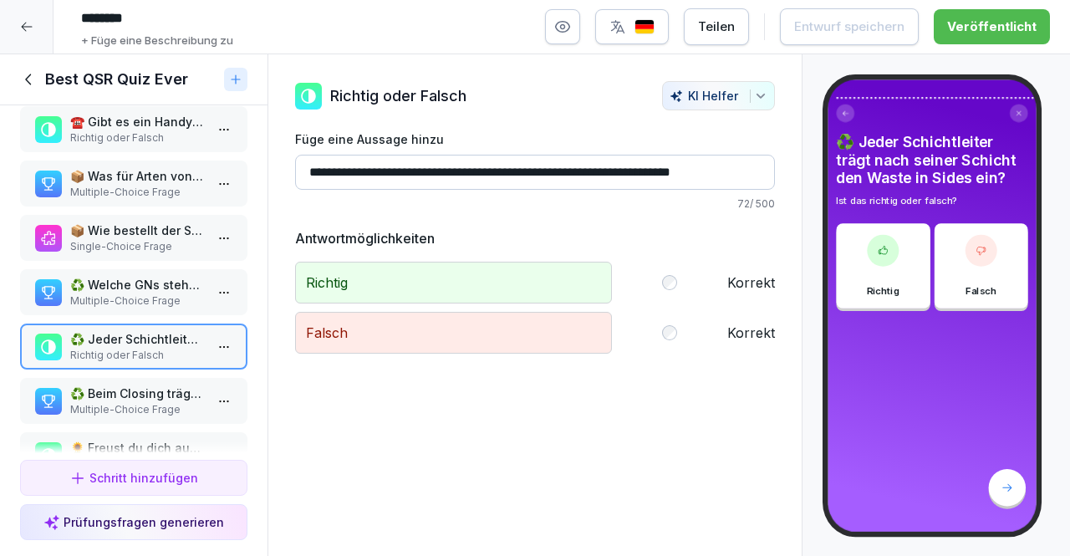
click at [148, 396] on p "♻️ Beim Closing trägt jeder Schichtleiter folgendes beim Abfall ein" at bounding box center [137, 393] width 134 height 18
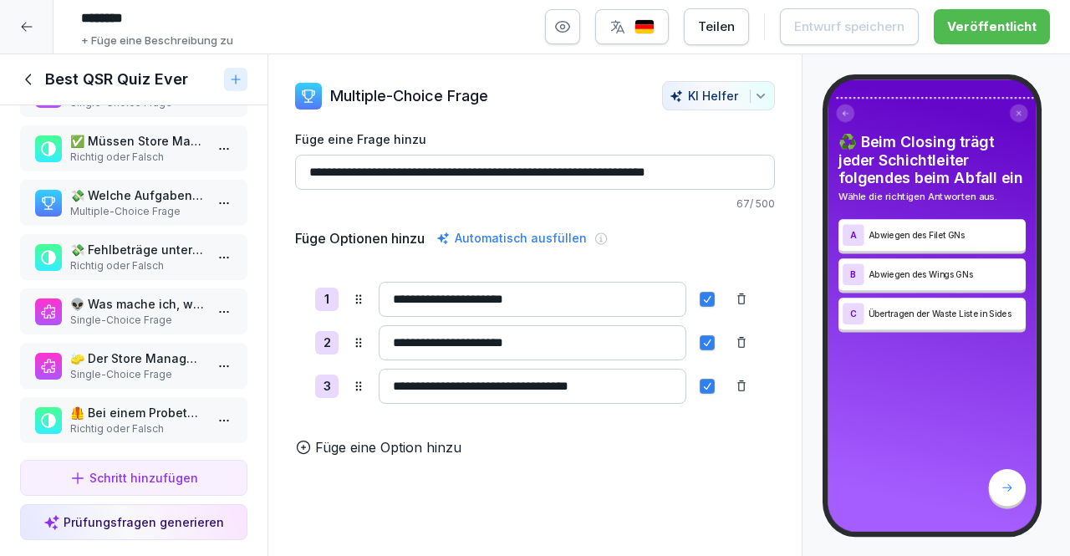
scroll to position [2443, 0]
click at [159, 160] on p "Richtig oder Falsch" at bounding box center [137, 157] width 134 height 15
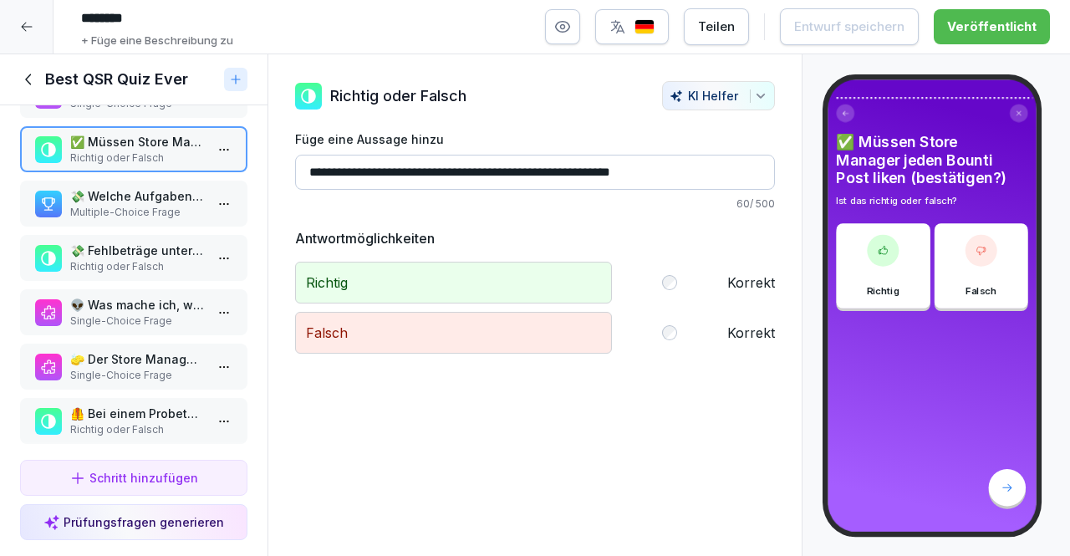
click at [18, 39] on div at bounding box center [26, 26] width 53 height 53
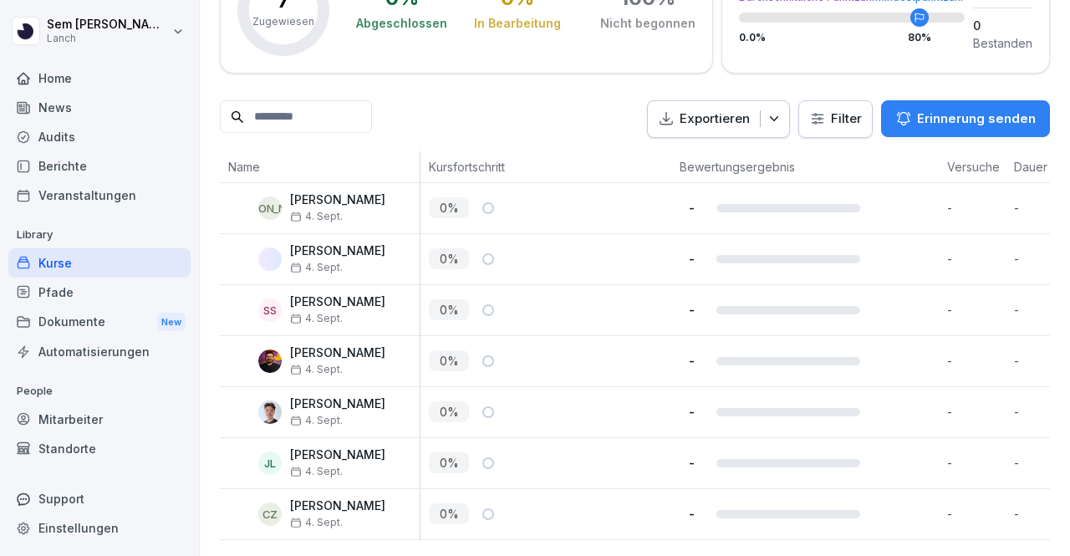
scroll to position [342, 0]
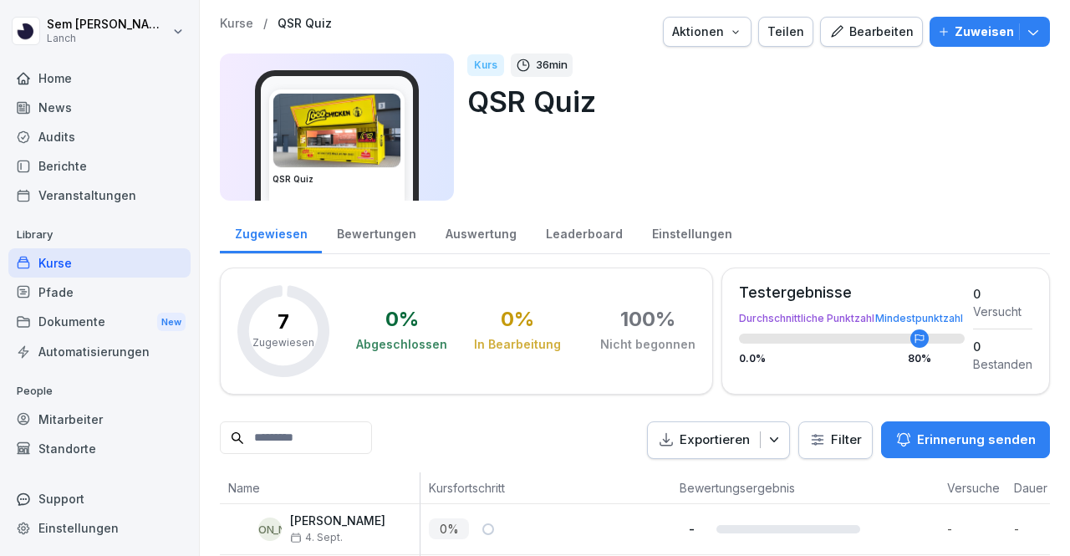
scroll to position [342, 0]
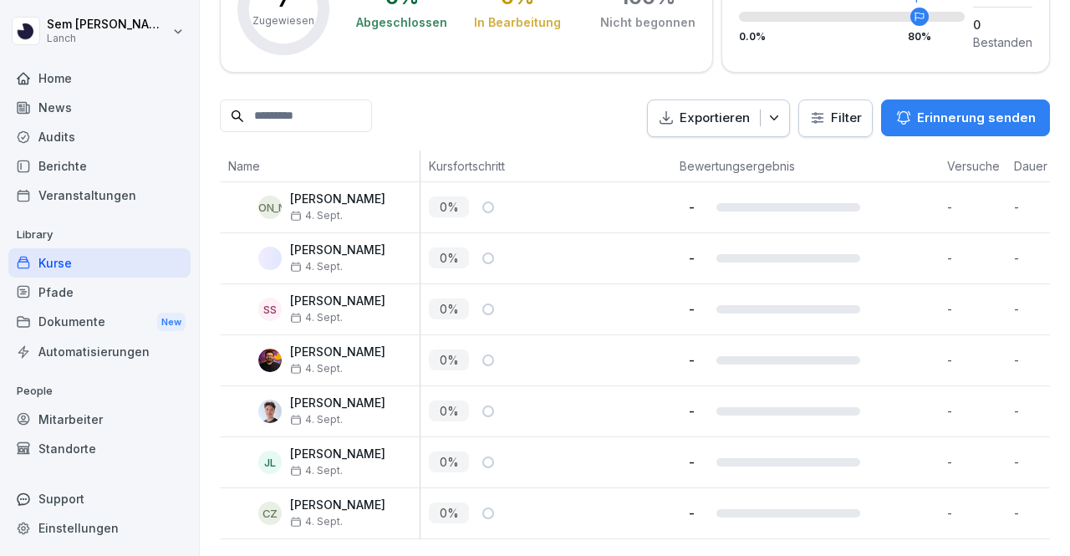
click at [103, 160] on div "Berichte" at bounding box center [99, 165] width 182 height 29
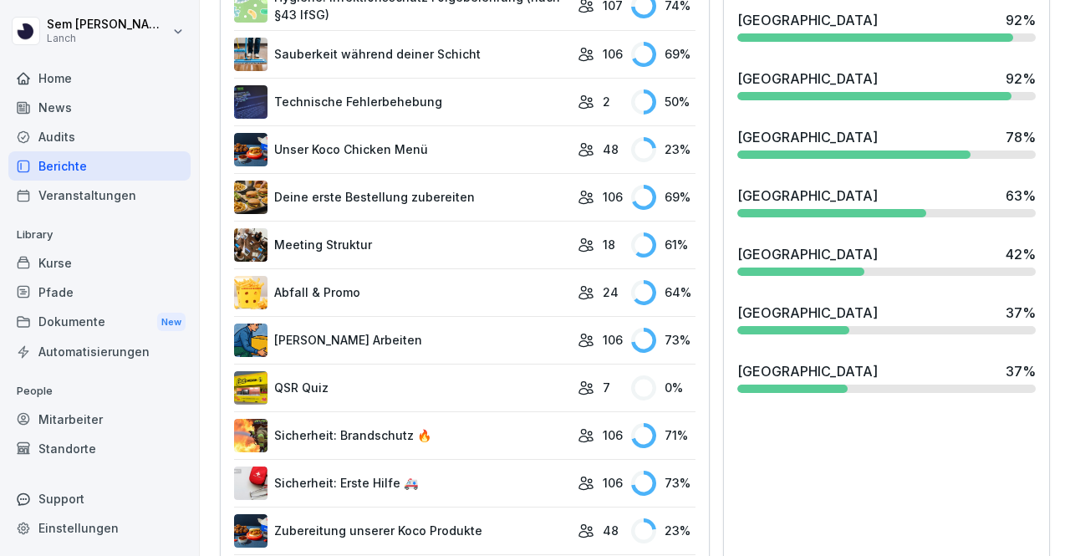
scroll to position [672, 0]
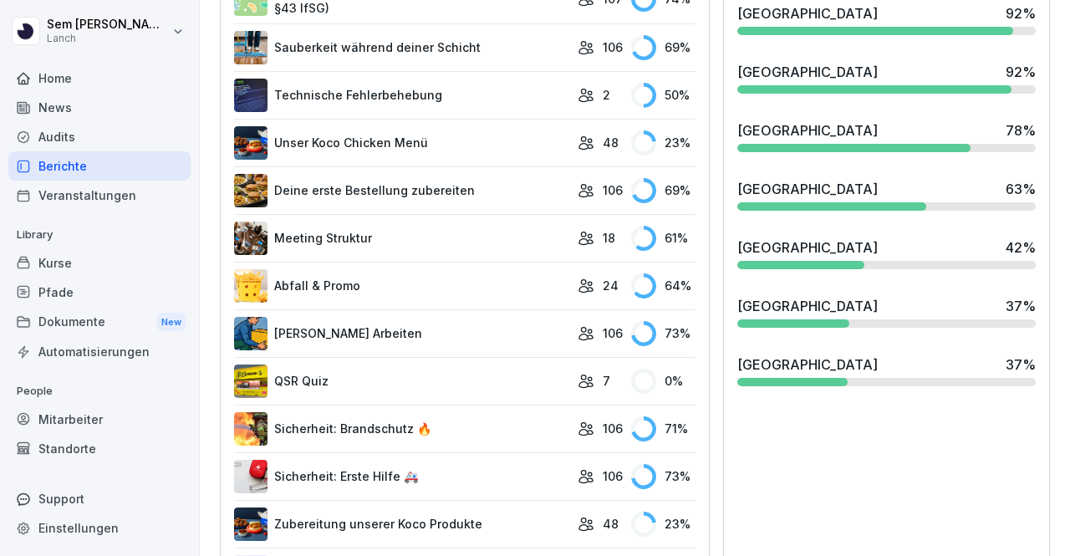
click at [399, 368] on link "QSR Quiz" at bounding box center [401, 380] width 335 height 33
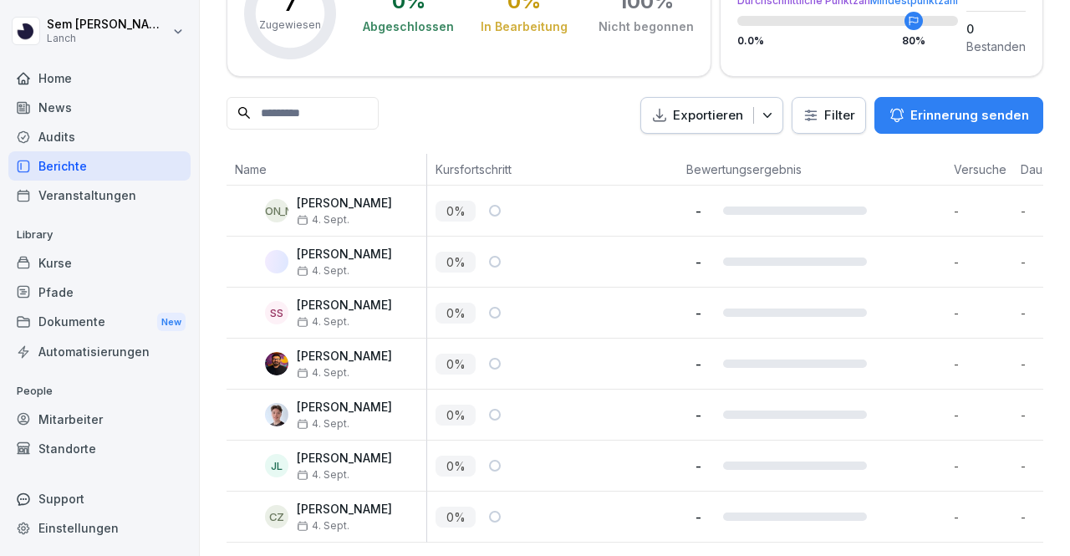
scroll to position [0, 516]
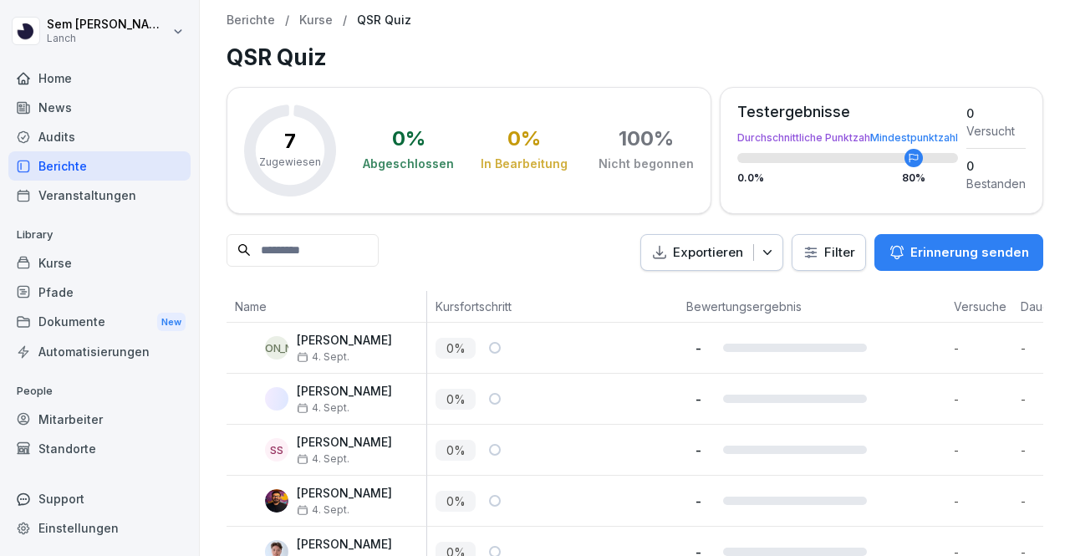
scroll to position [159, 0]
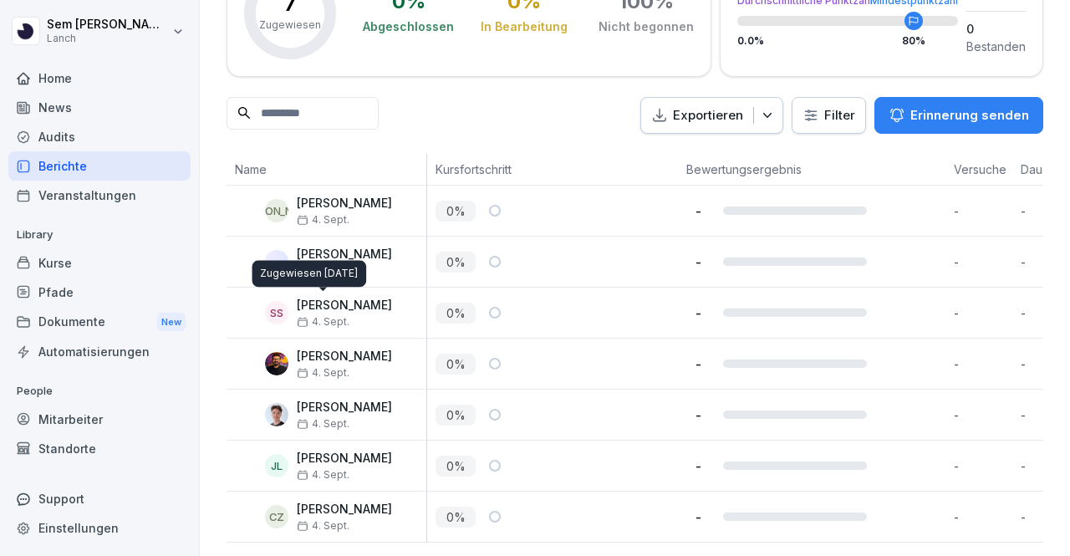
click at [333, 275] on div "Zugewiesen 4. Sept. 2025 Zugewiesen 4. Sept. 2025" at bounding box center [309, 273] width 114 height 27
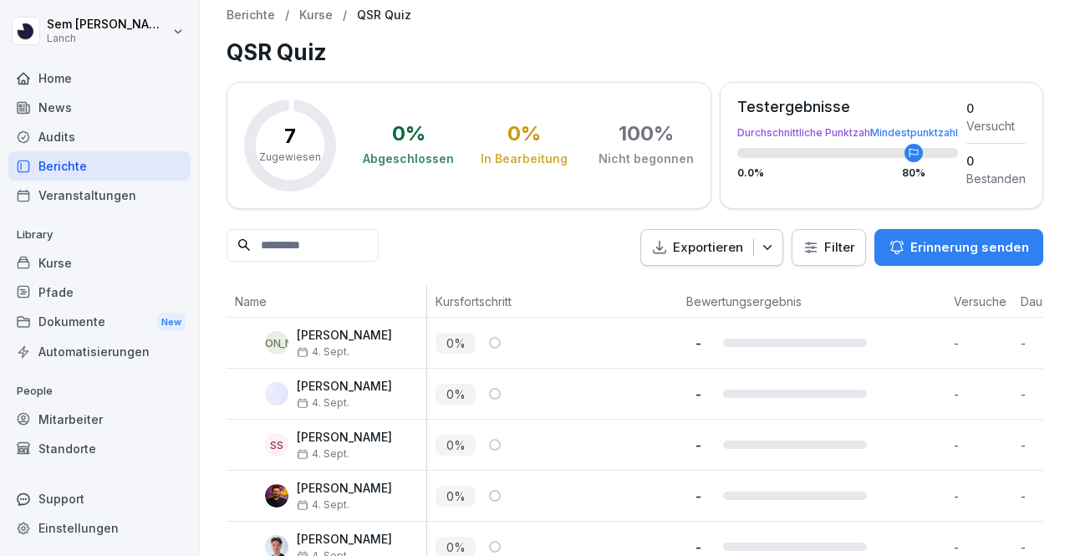
scroll to position [0, 0]
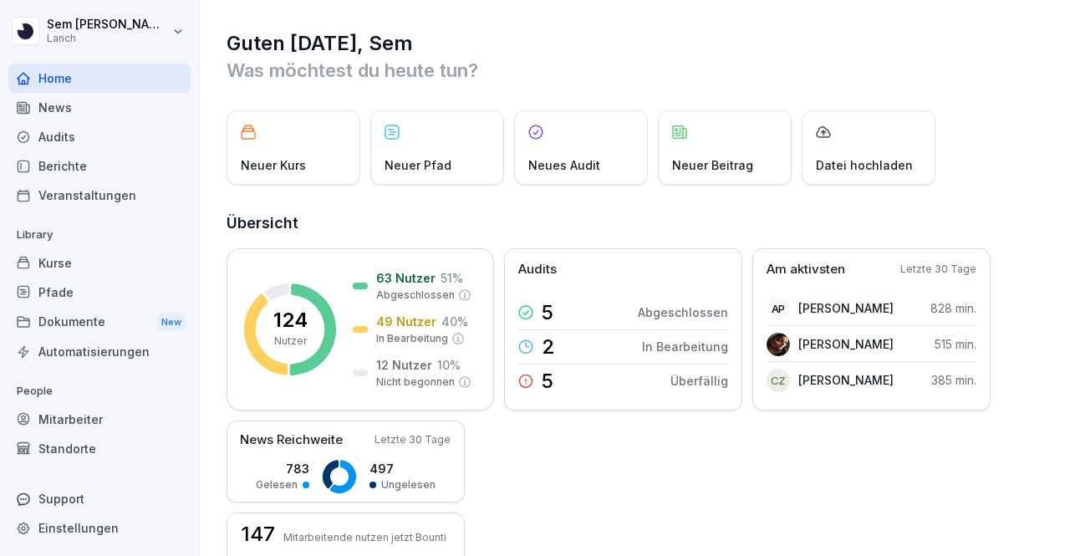
click at [84, 262] on div "Kurse" at bounding box center [99, 262] width 182 height 29
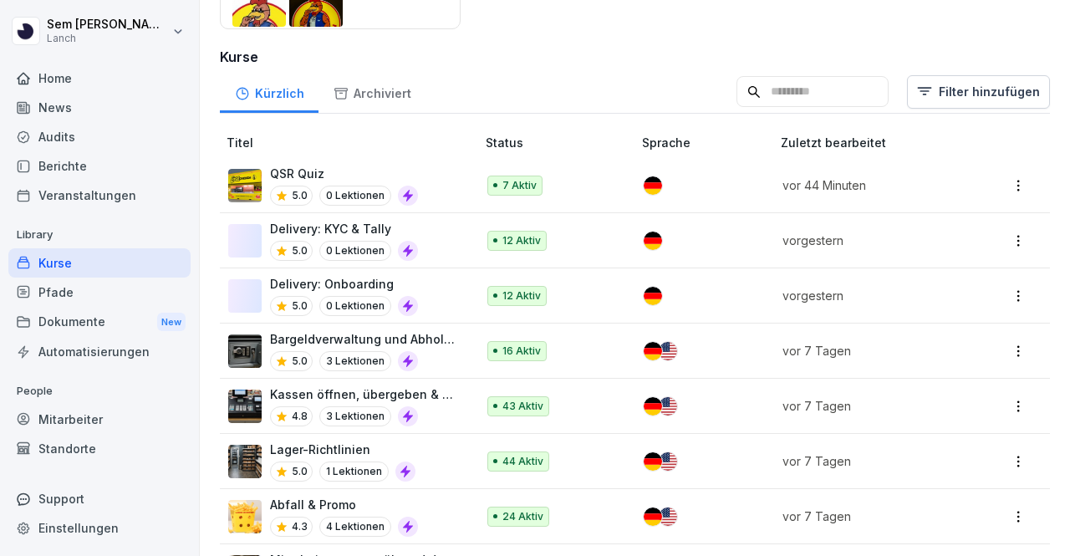
scroll to position [409, 0]
click at [354, 165] on p "QSR Quiz" at bounding box center [344, 174] width 148 height 18
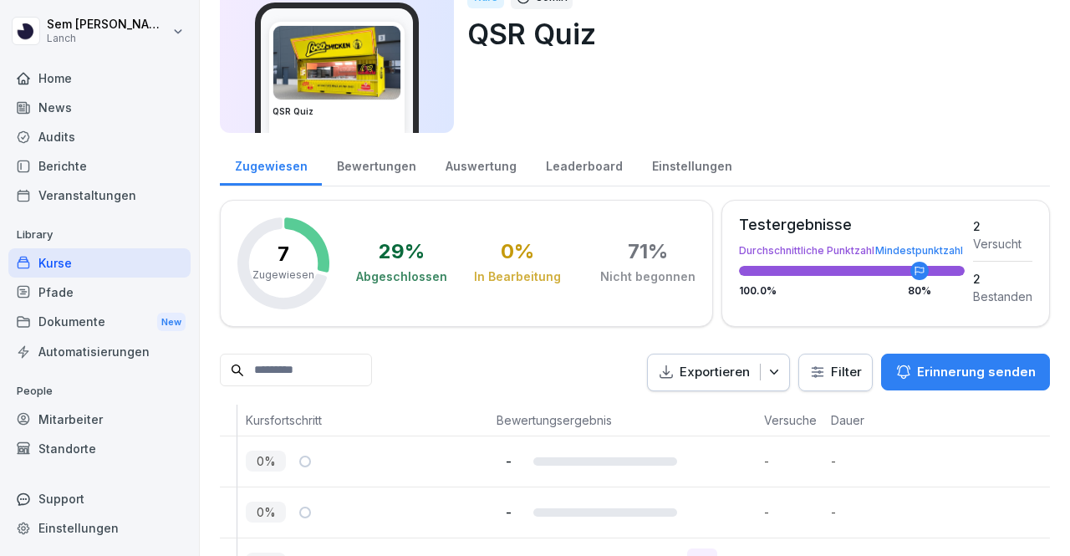
scroll to position [67, 0]
